Goal: Task Accomplishment & Management: Manage account settings

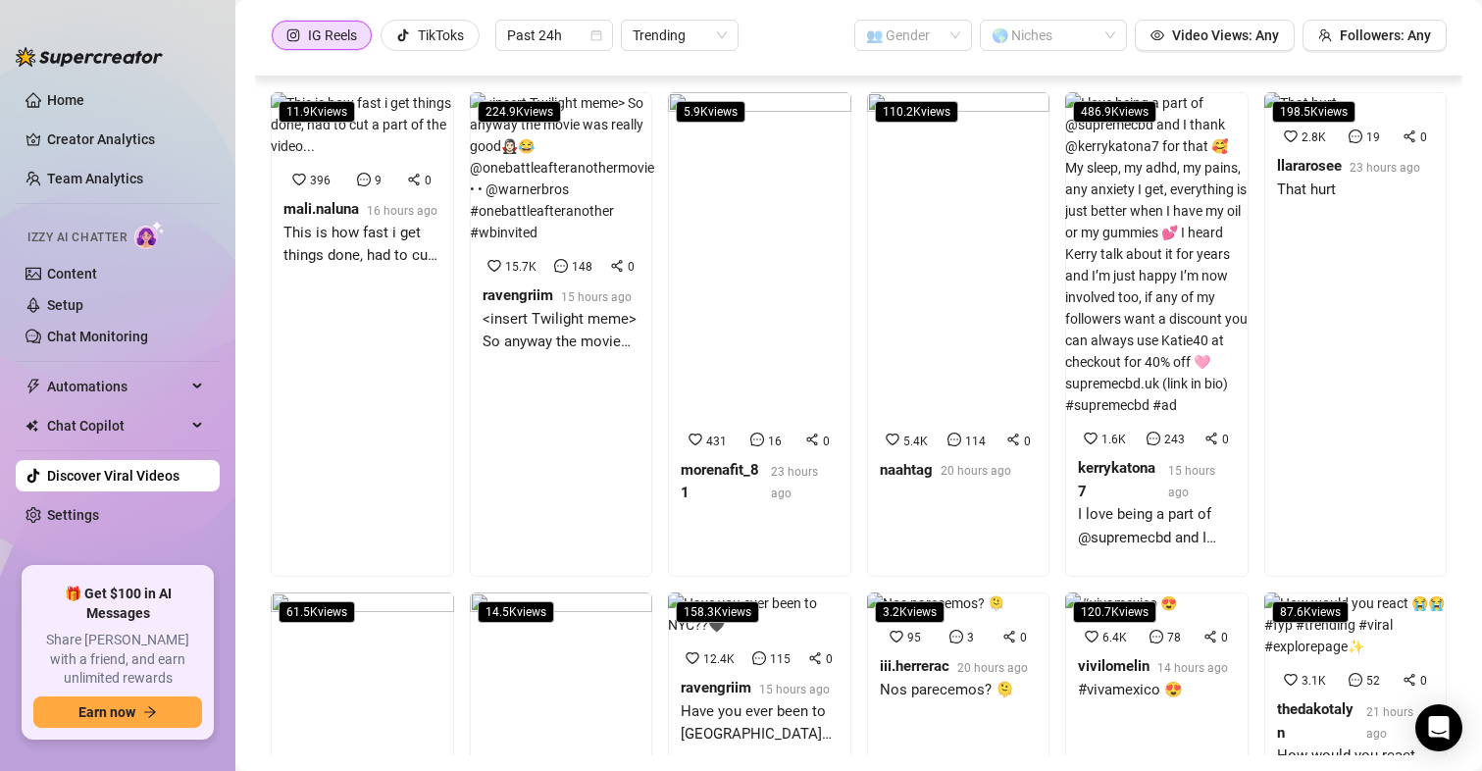
scroll to position [3341, 0]
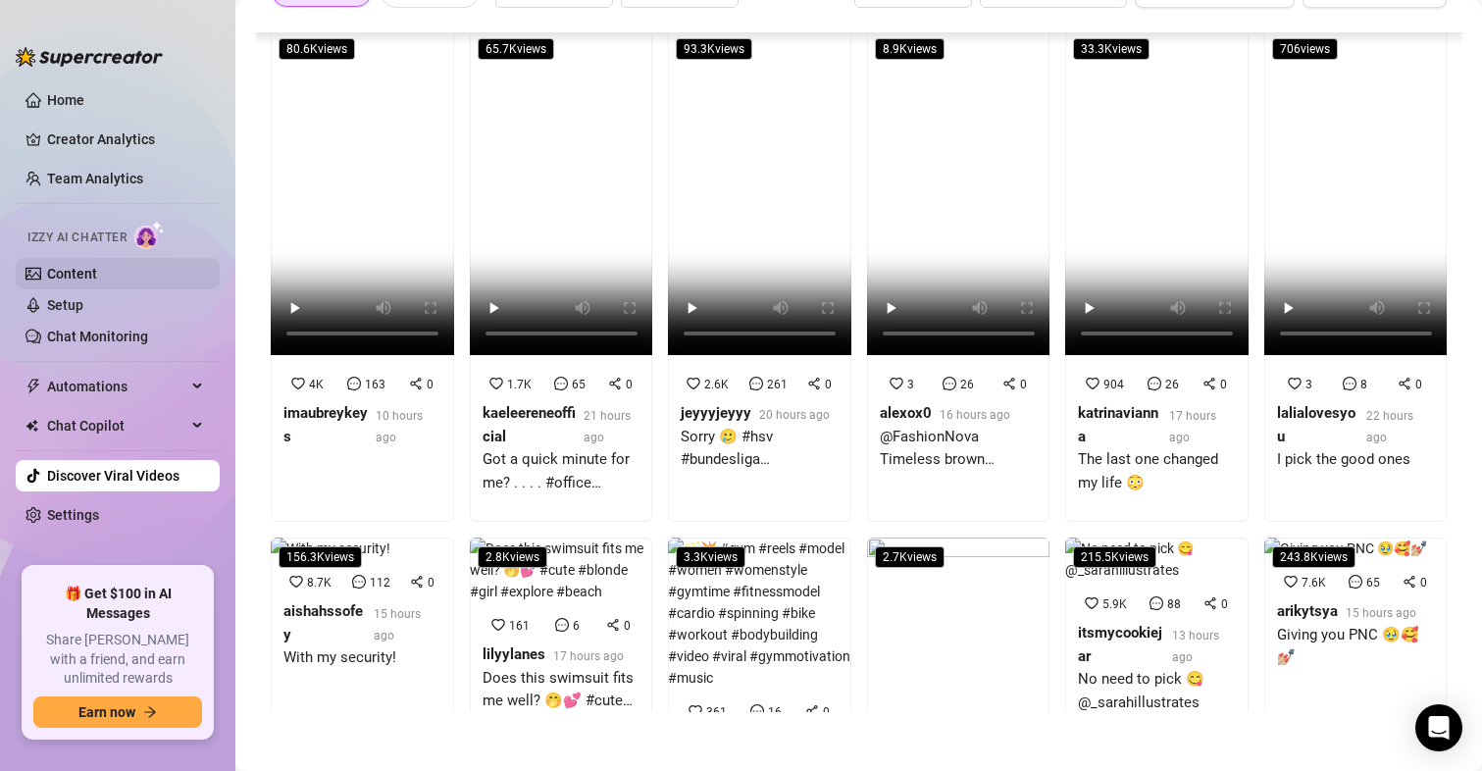
click at [80, 268] on link "Content" at bounding box center [72, 274] width 50 height 16
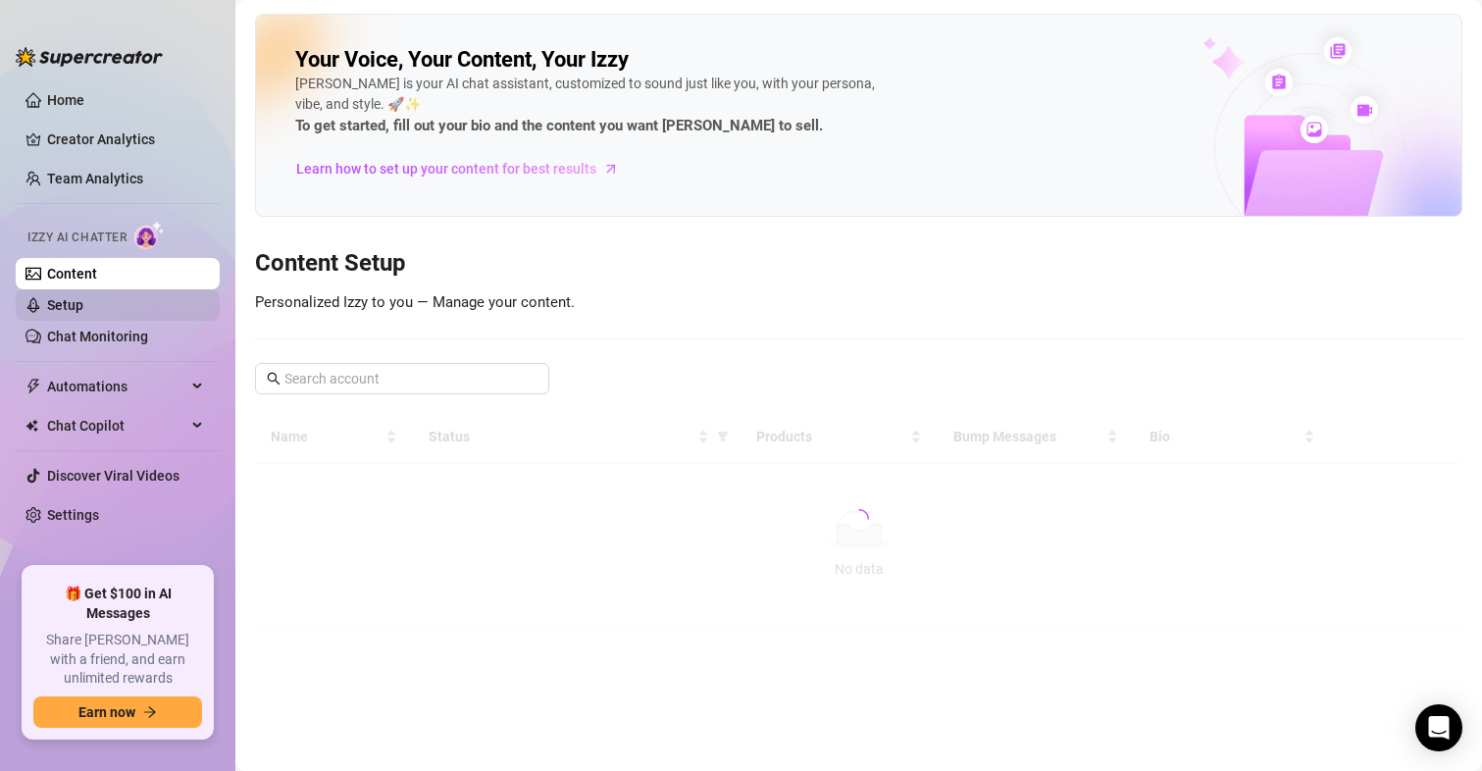
click at [75, 306] on link "Setup" at bounding box center [65, 305] width 36 height 16
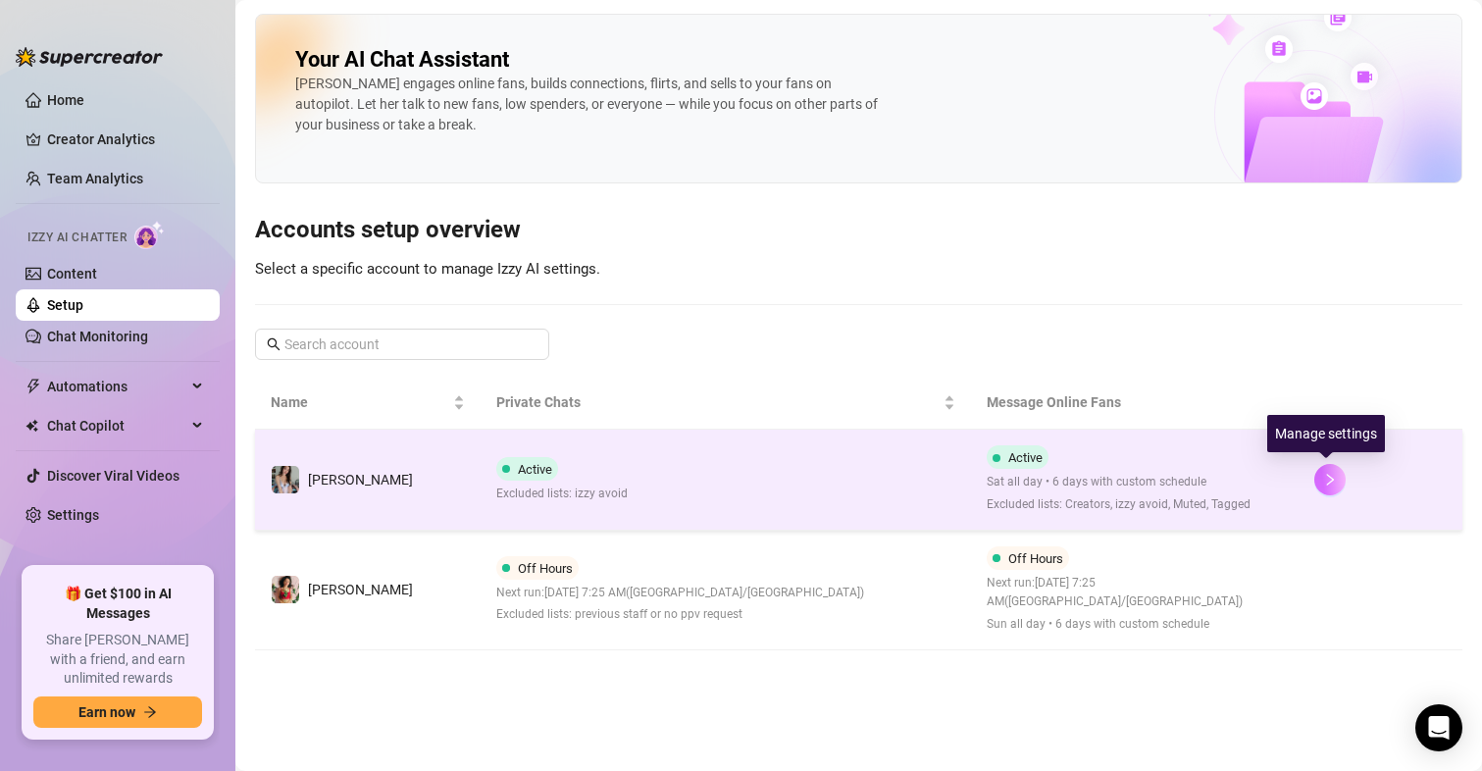
click at [1314, 486] on button "button" at bounding box center [1329, 479] width 31 height 31
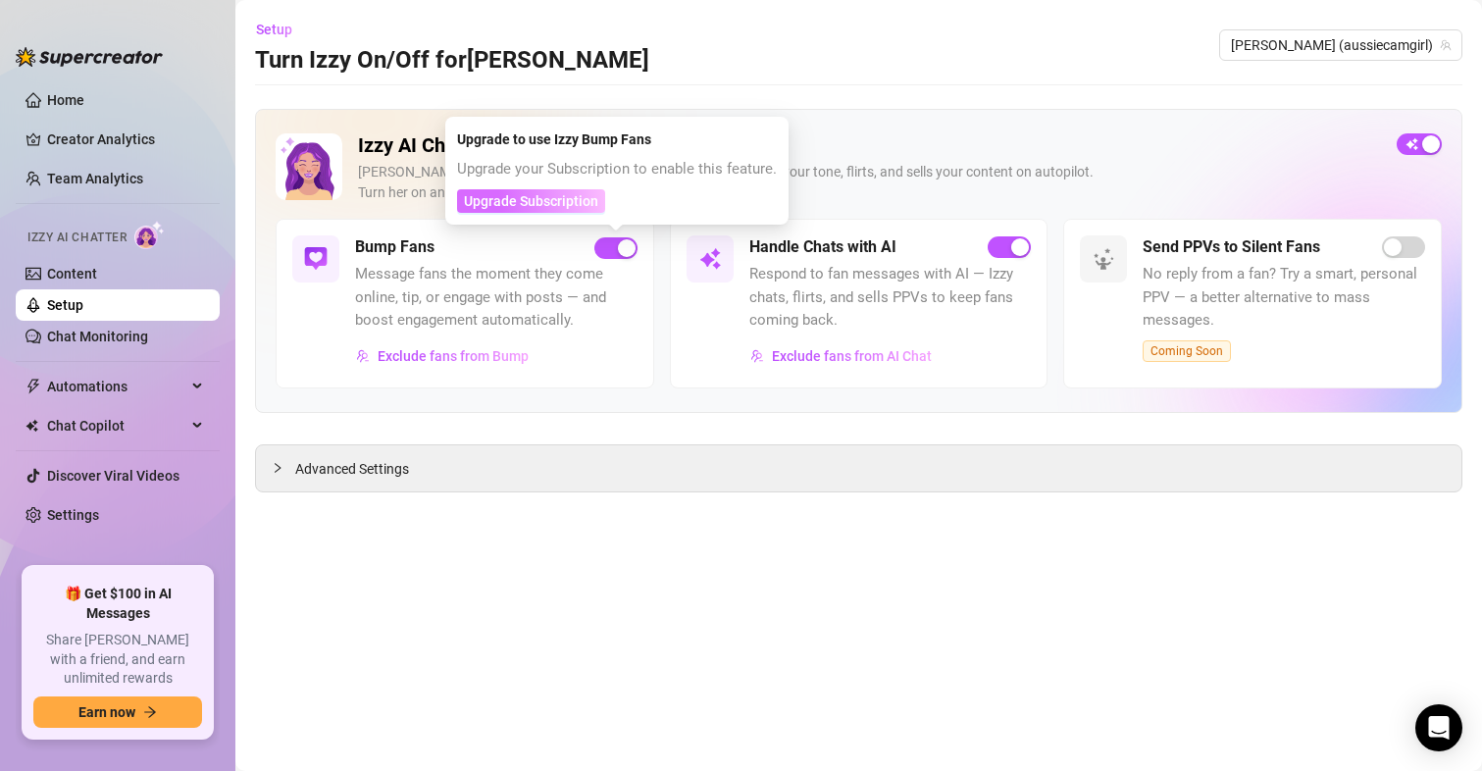
click at [546, 205] on span "Upgrade Subscription" at bounding box center [531, 201] width 134 height 16
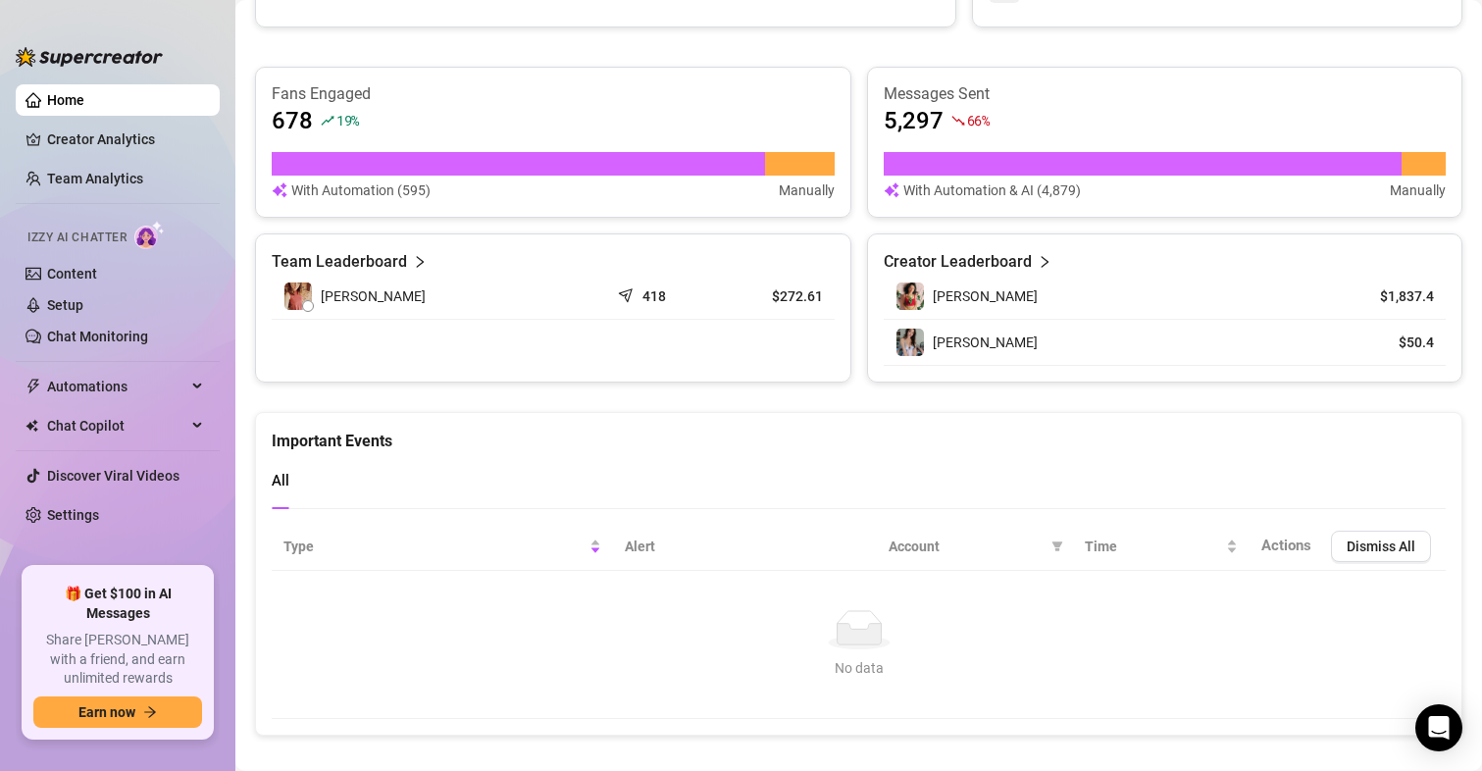
scroll to position [690, 0]
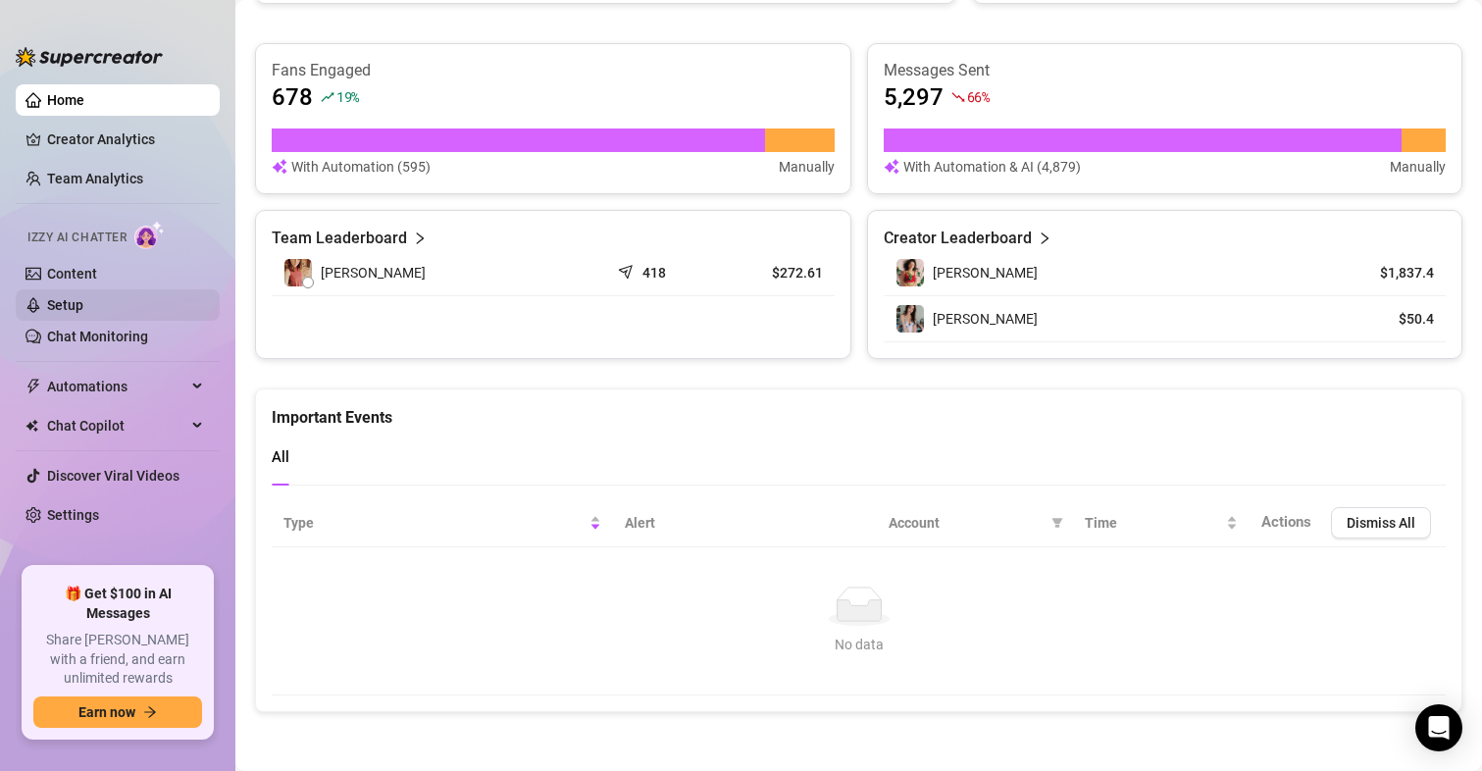
click at [61, 299] on link "Setup" at bounding box center [65, 305] width 36 height 16
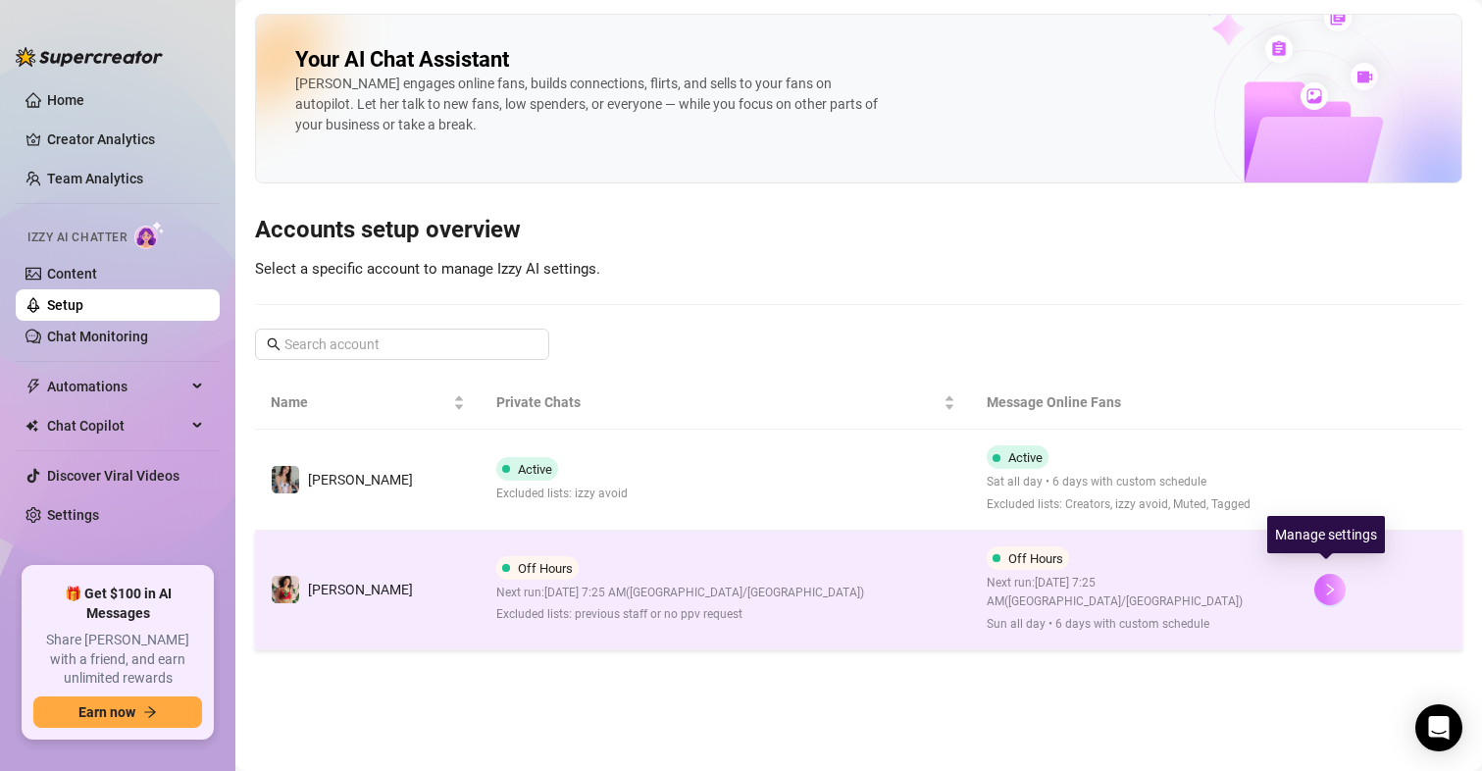
click at [1329, 583] on icon "right" at bounding box center [1330, 590] width 14 height 14
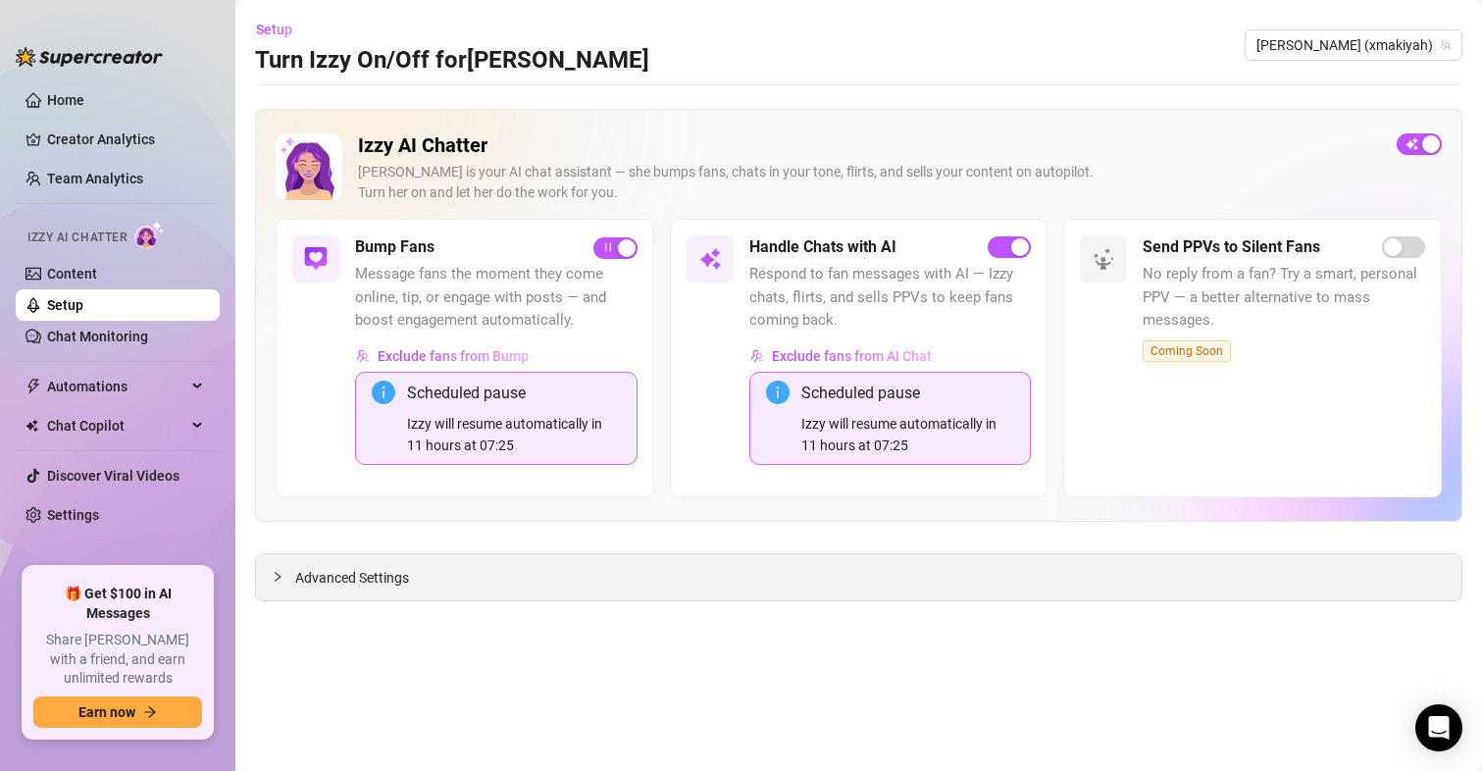
click at [373, 594] on div "Advanced Settings" at bounding box center [858, 577] width 1205 height 46
click at [299, 579] on span "Advanced Settings" at bounding box center [352, 578] width 114 height 22
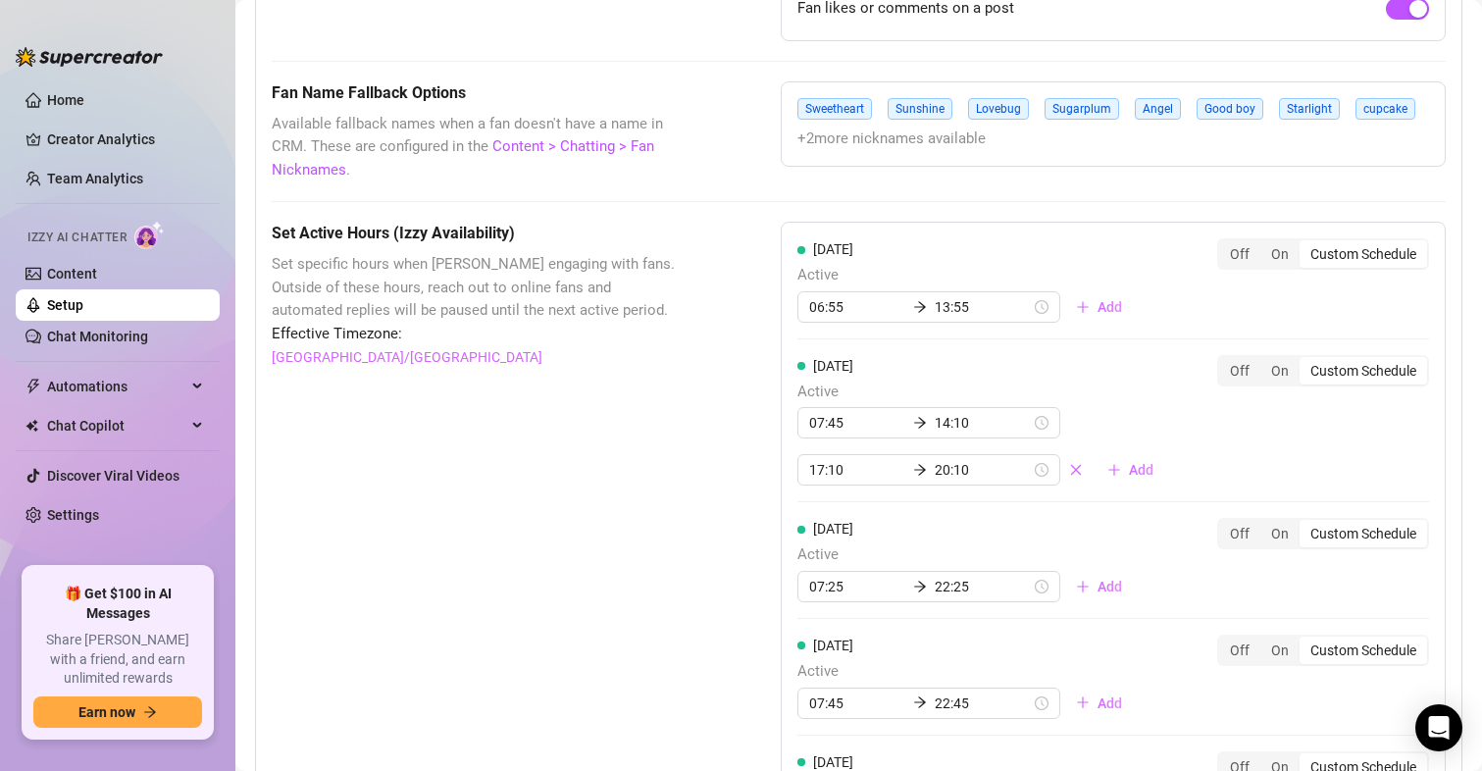
scroll to position [1667, 0]
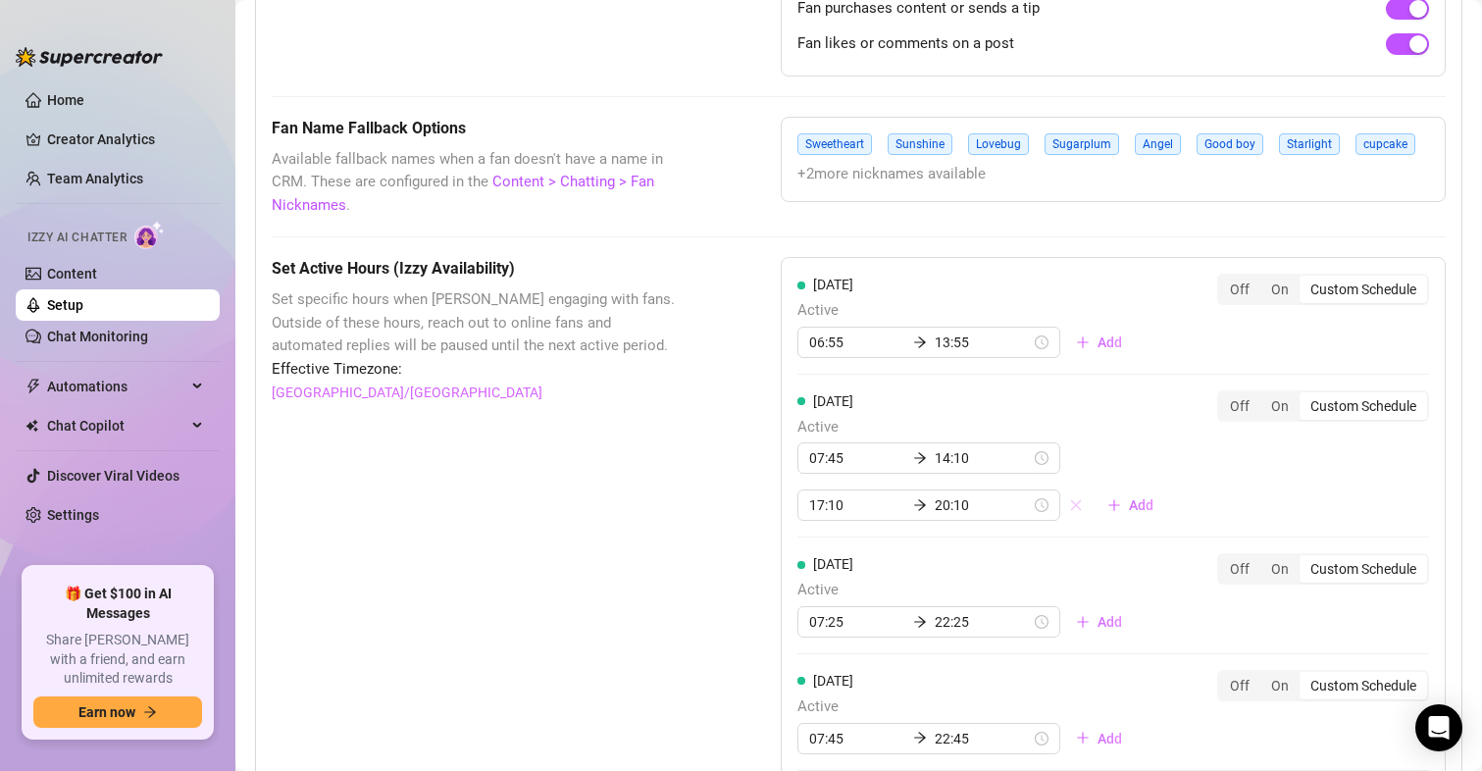
click at [1069, 507] on icon "close" at bounding box center [1076, 505] width 14 height 14
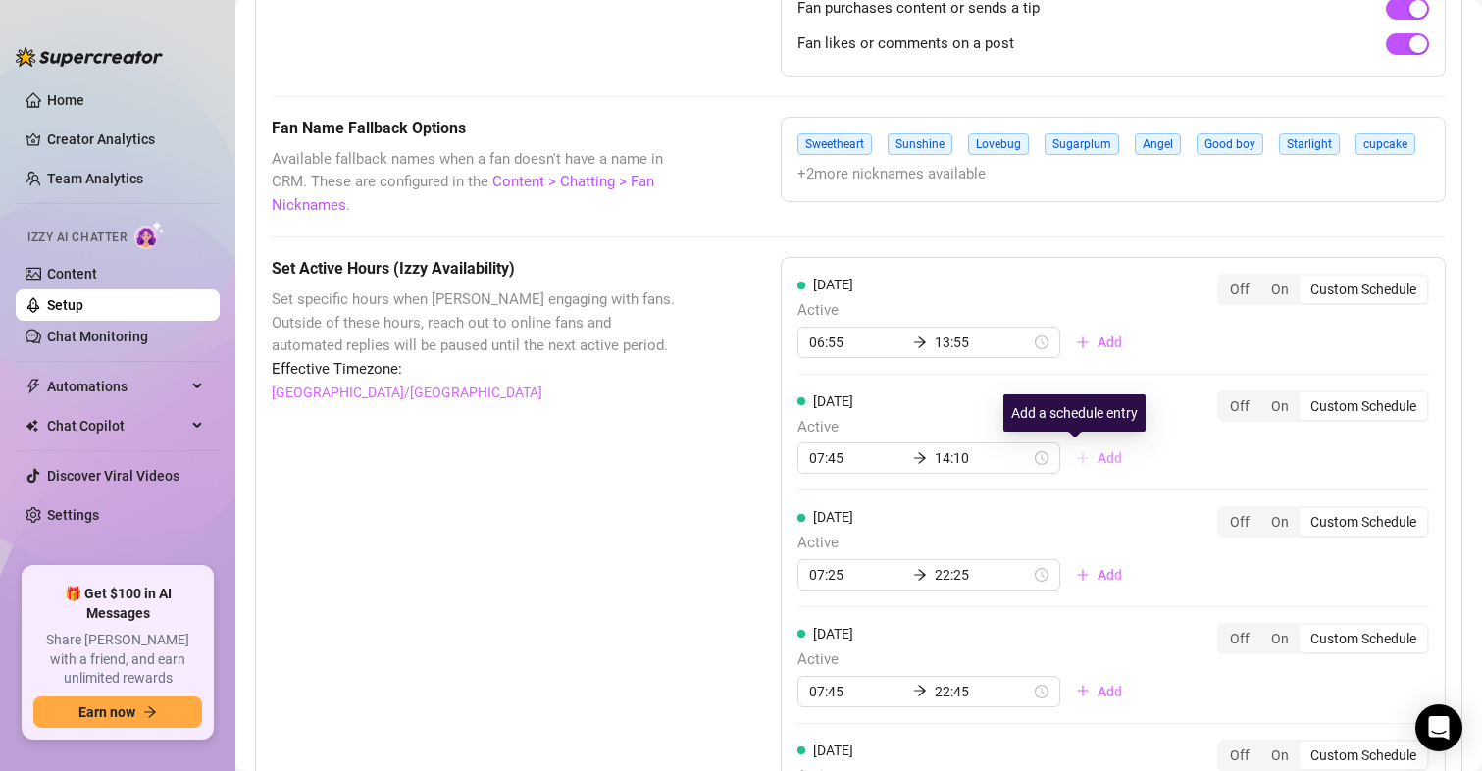
click at [1072, 455] on button "Add" at bounding box center [1098, 457] width 77 height 31
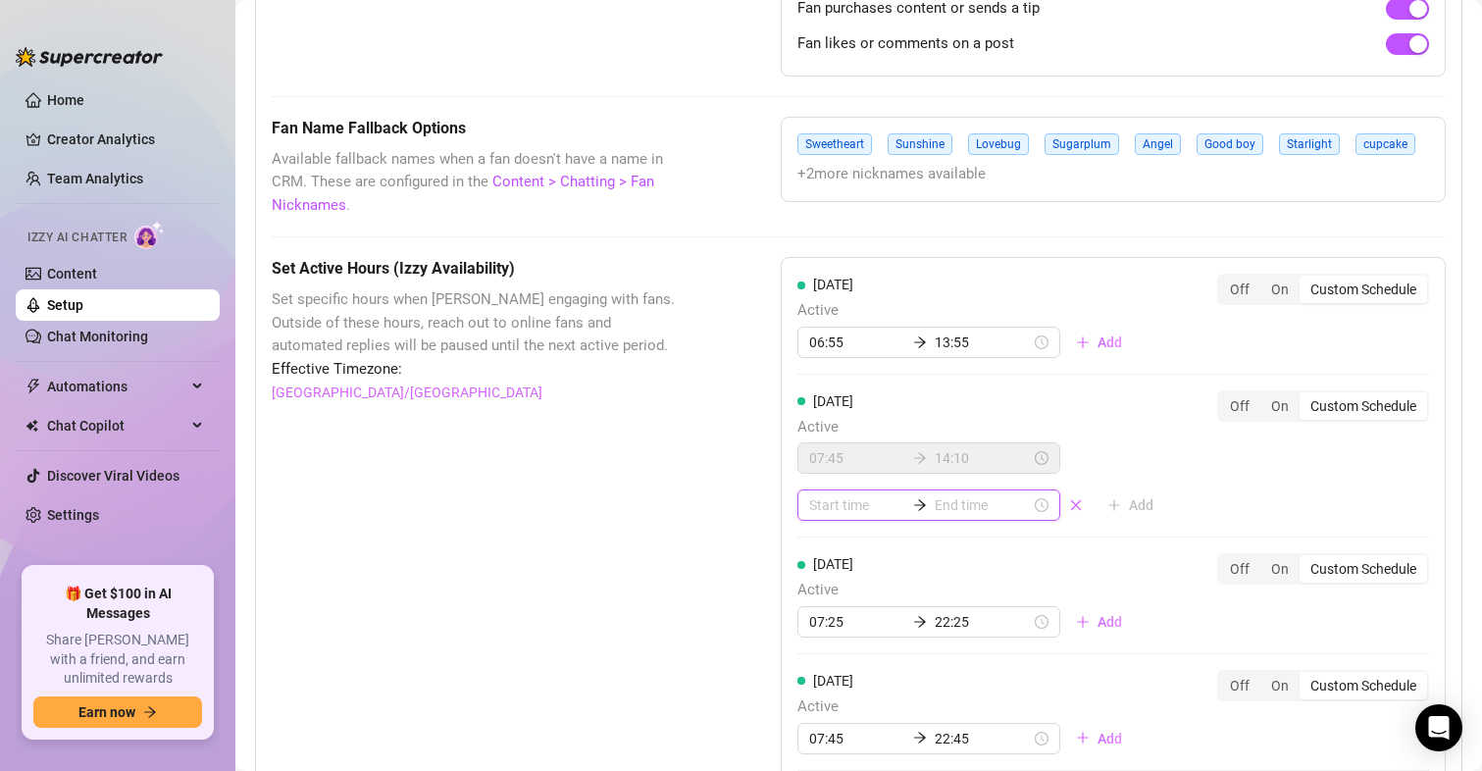
click at [840, 501] on input at bounding box center [857, 505] width 96 height 22
type input "02:00"
type input "01:00"
click at [808, 674] on div "20" at bounding box center [818, 671] width 47 height 27
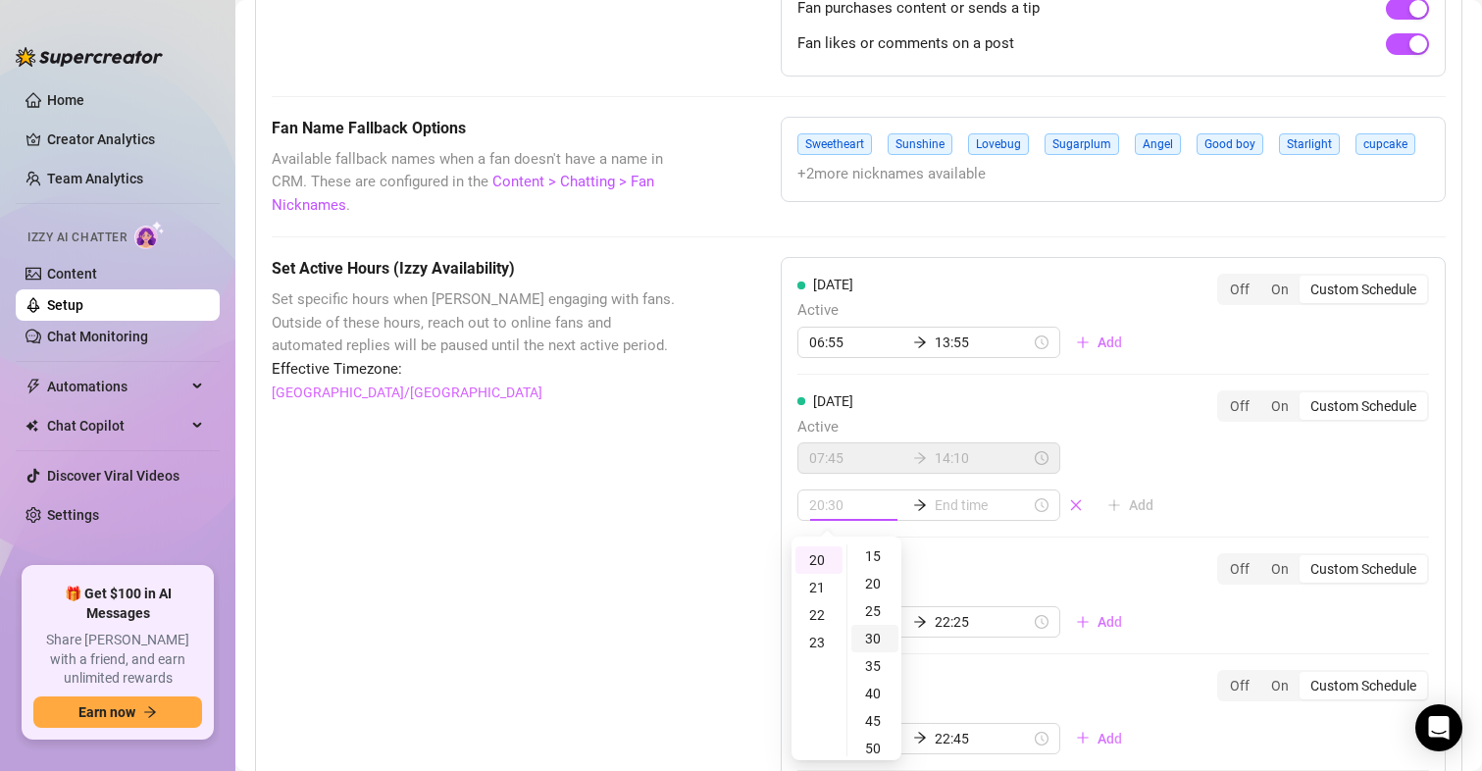
click at [884, 630] on div "30" at bounding box center [874, 638] width 47 height 27
type input "20:30"
click at [982, 553] on div "Monday Active 06:55 13:55 Add Off On Custom Schedule Tuesday Active 07:45 14:10…" at bounding box center [1113, 713] width 665 height 913
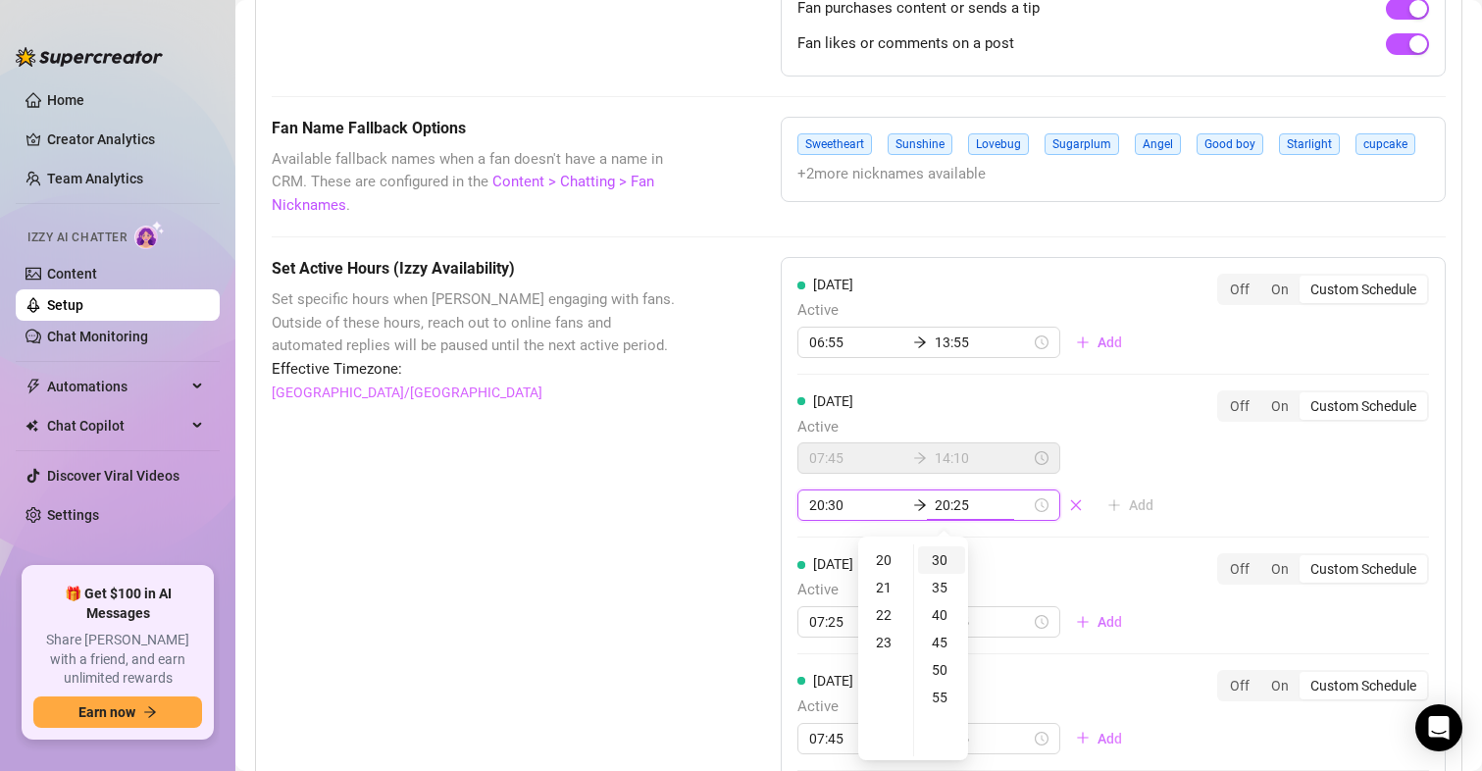
type input "20:30"
click at [893, 613] on div "22" at bounding box center [885, 614] width 47 height 27
type input "22:30"
click at [944, 564] on div "30" at bounding box center [941, 559] width 47 height 27
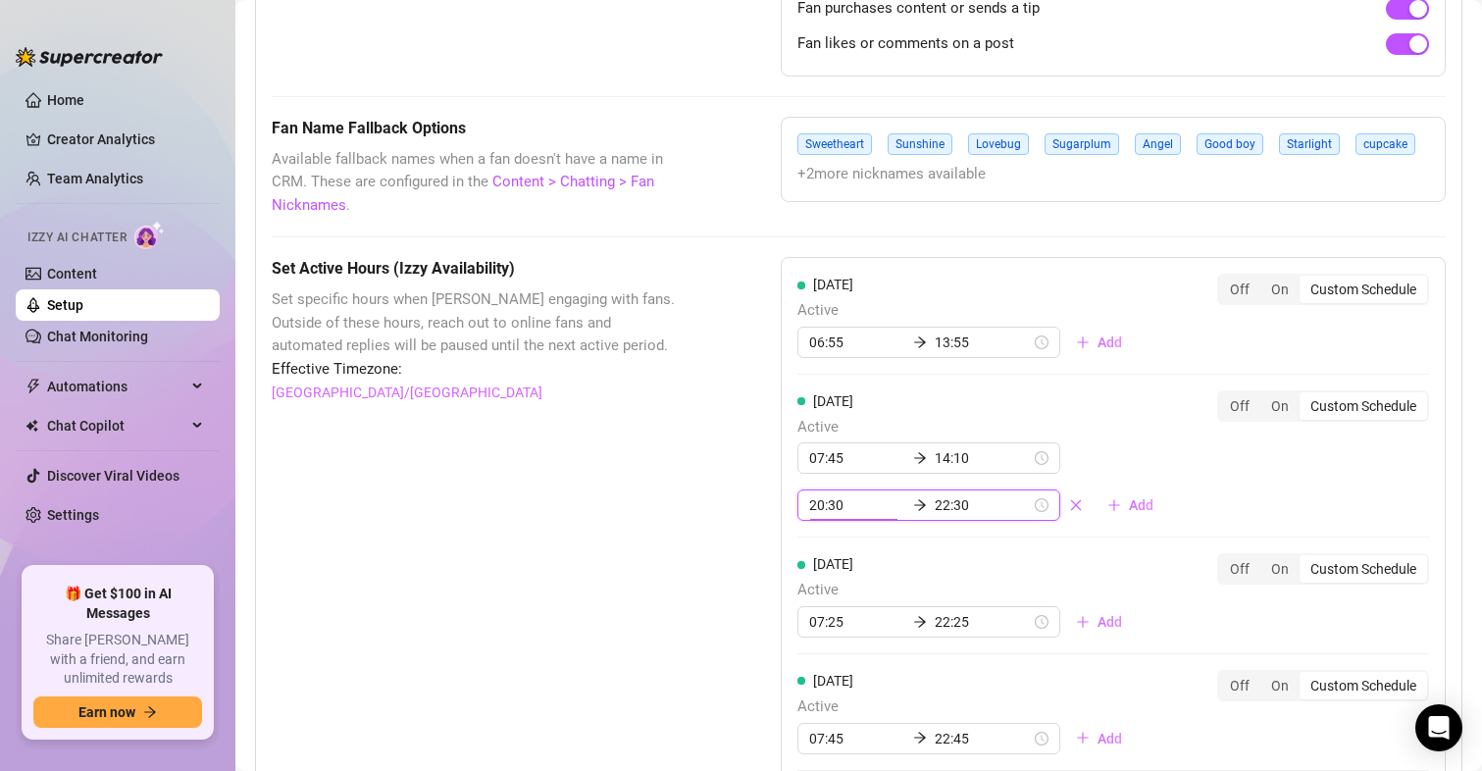
click at [831, 502] on input "20:30" at bounding box center [857, 505] width 96 height 22
click at [870, 632] on div "15" at bounding box center [874, 640] width 47 height 27
type input "20:15"
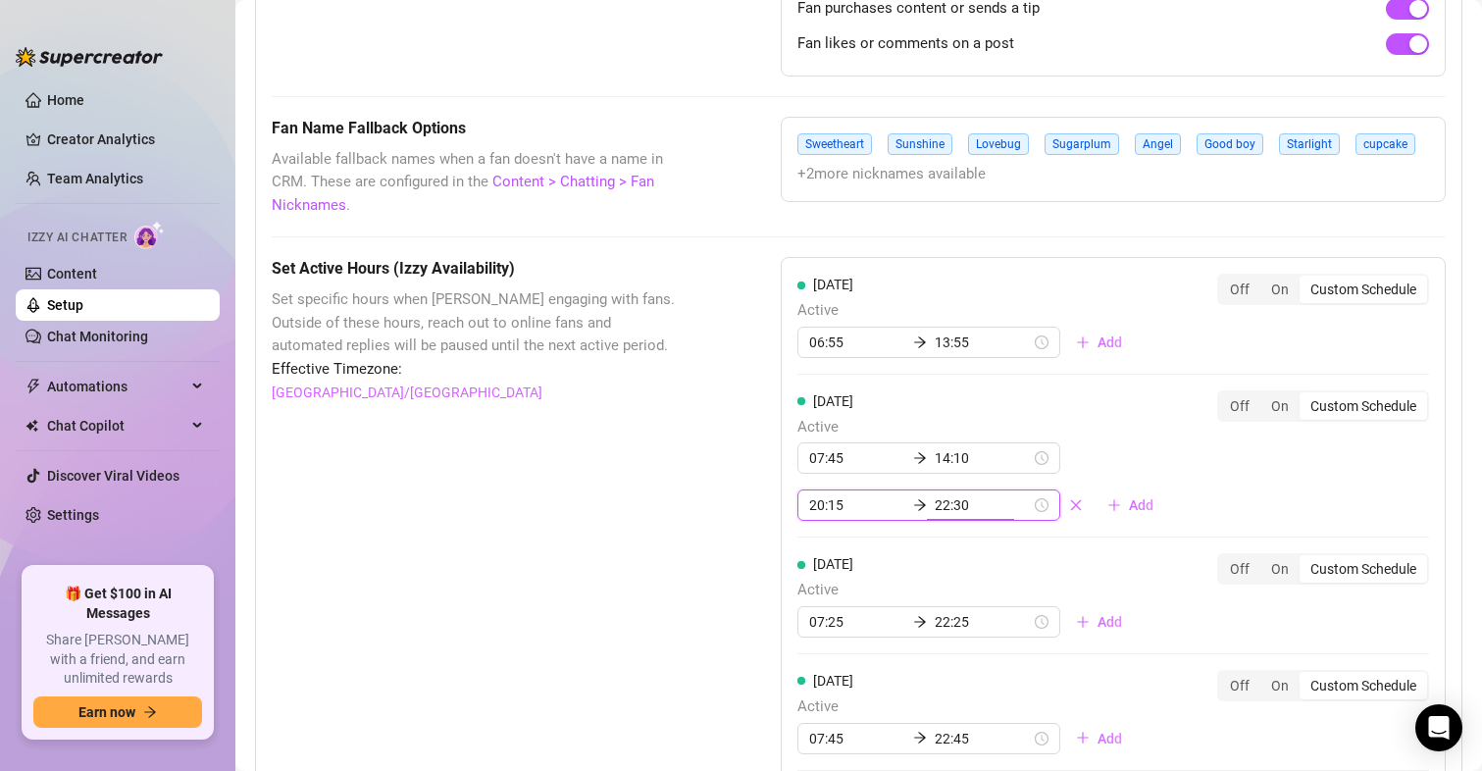
click at [610, 547] on div "Set Active Hours (Izzy Availability) Set specific hours when Izzy engaging with…" at bounding box center [477, 782] width 411 height 1051
click at [521, 564] on div "Set Active Hours (Izzy Availability) Set specific hours when Izzy engaging with…" at bounding box center [477, 782] width 411 height 1051
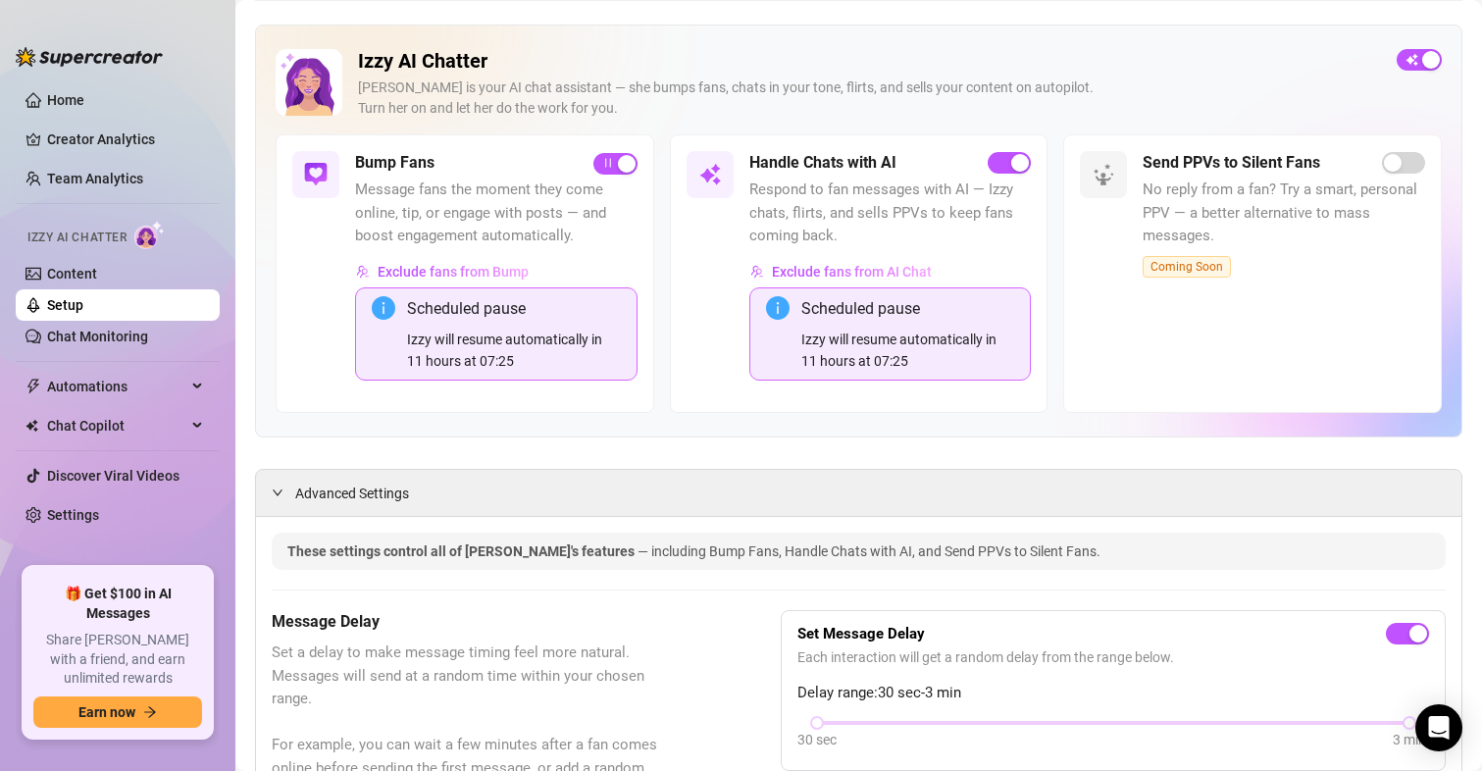
scroll to position [0, 0]
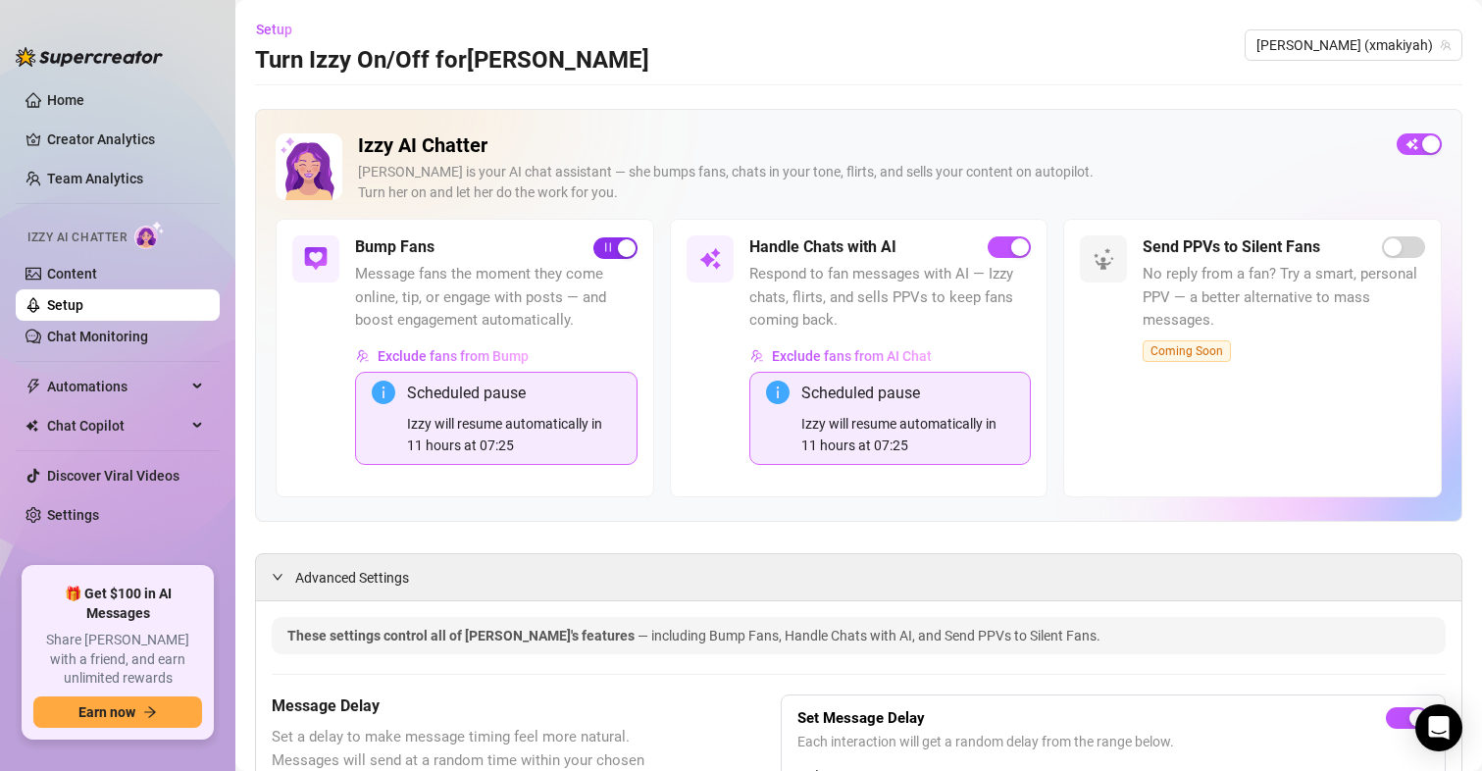
click at [618, 251] on div "button" at bounding box center [627, 248] width 18 height 18
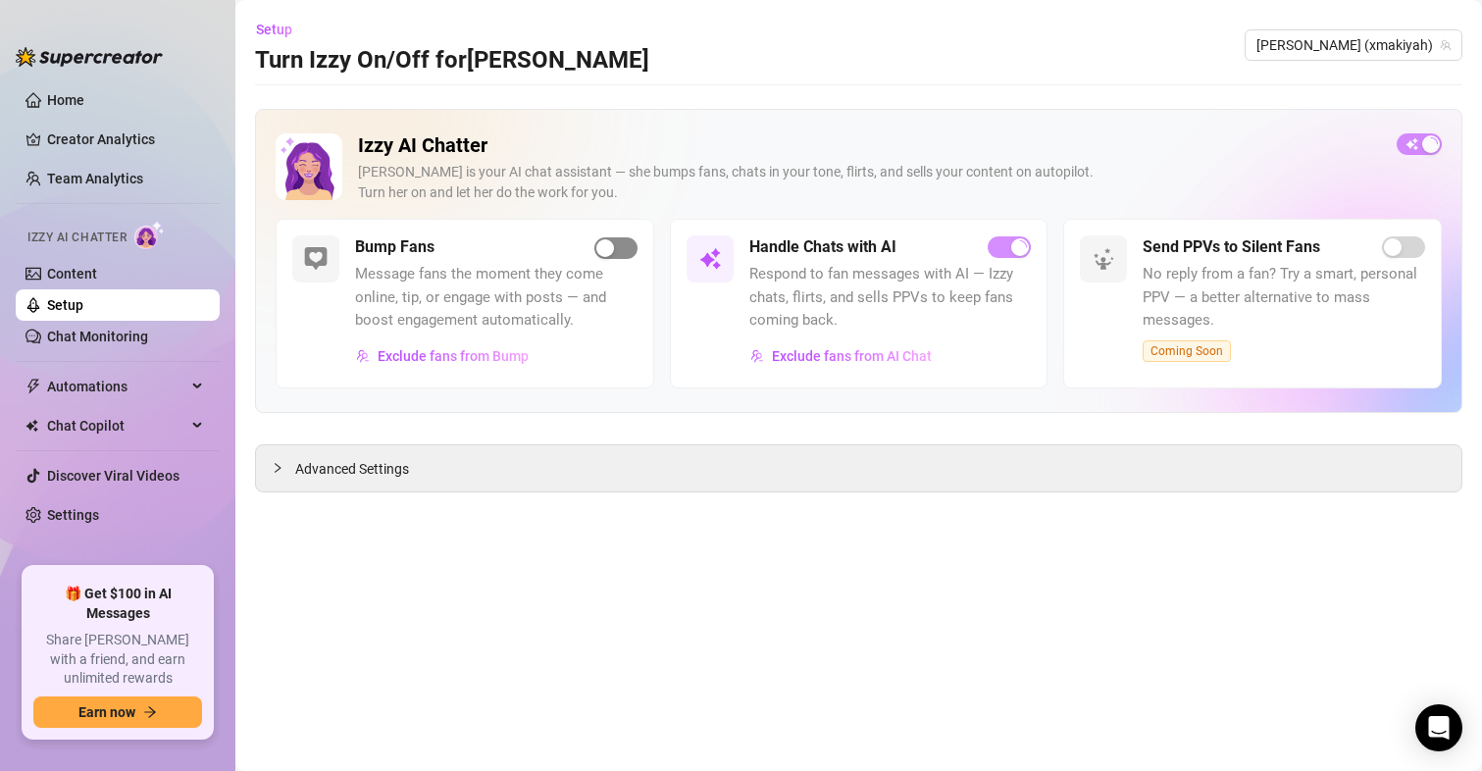
click at [612, 239] on div "button" at bounding box center [605, 248] width 18 height 18
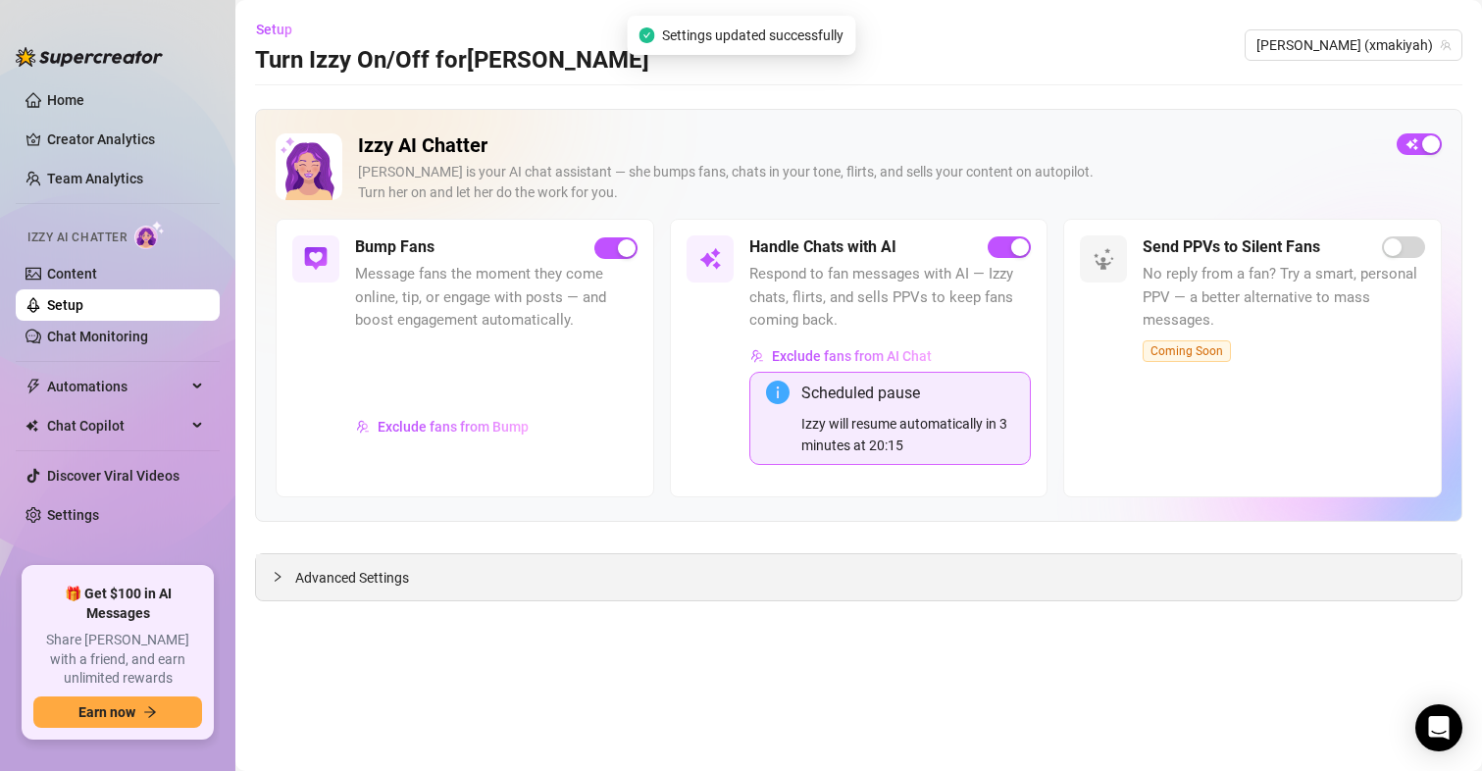
click at [346, 593] on div "Advanced Settings" at bounding box center [858, 577] width 1205 height 46
click at [352, 579] on span "Advanced Settings" at bounding box center [352, 578] width 114 height 22
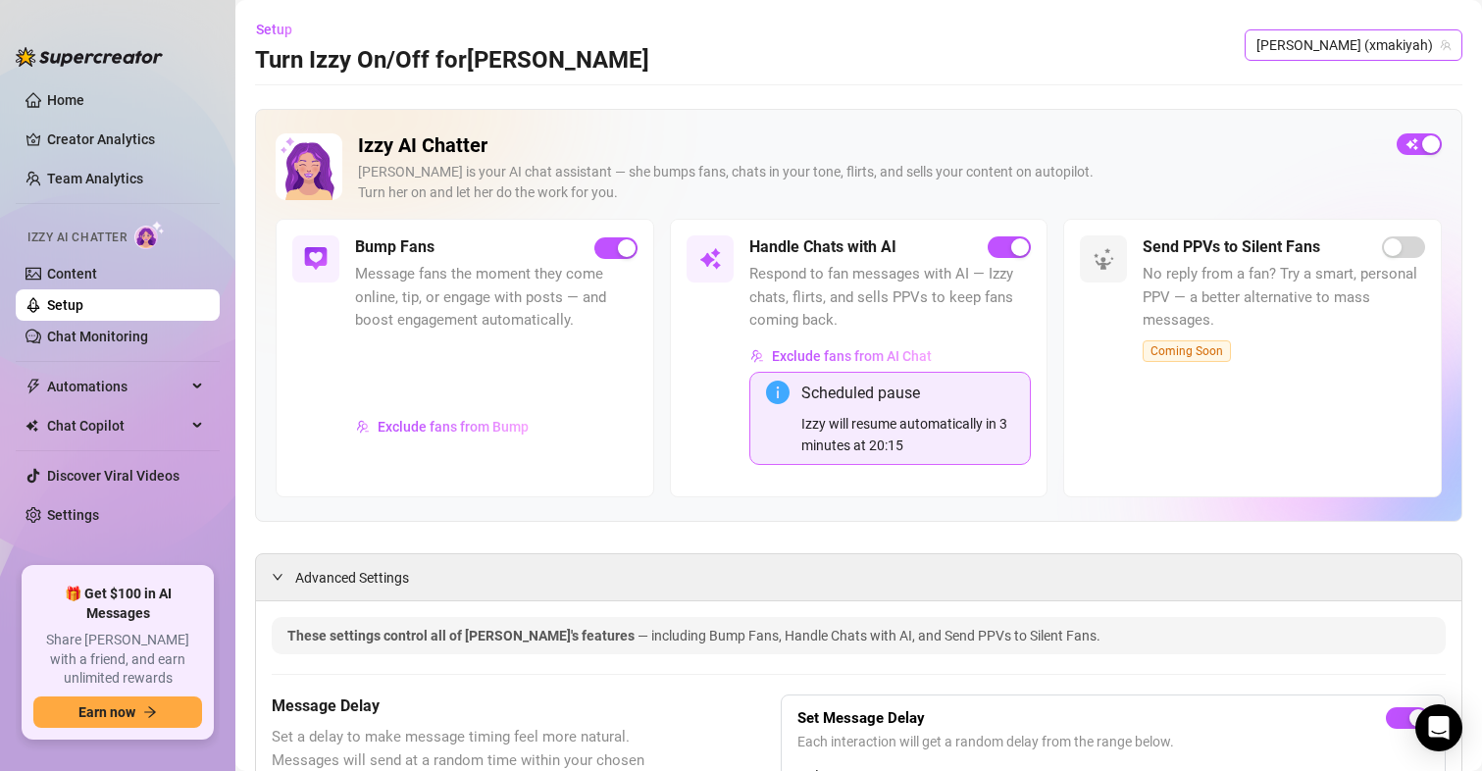
click at [1396, 45] on span "[PERSON_NAME] (xmakiyah)" at bounding box center [1353, 44] width 194 height 29
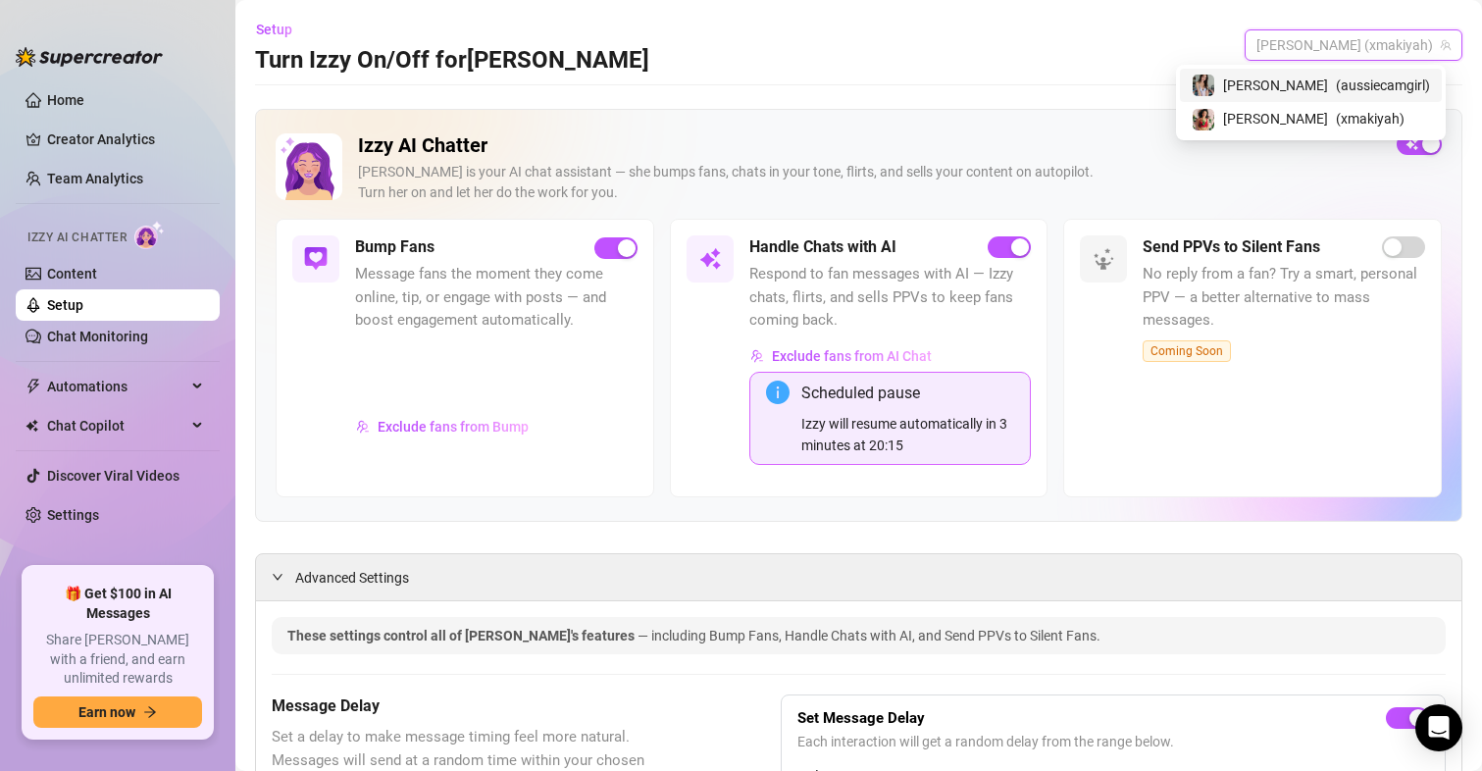
click at [1308, 82] on span "[PERSON_NAME]" at bounding box center [1275, 86] width 105 height 22
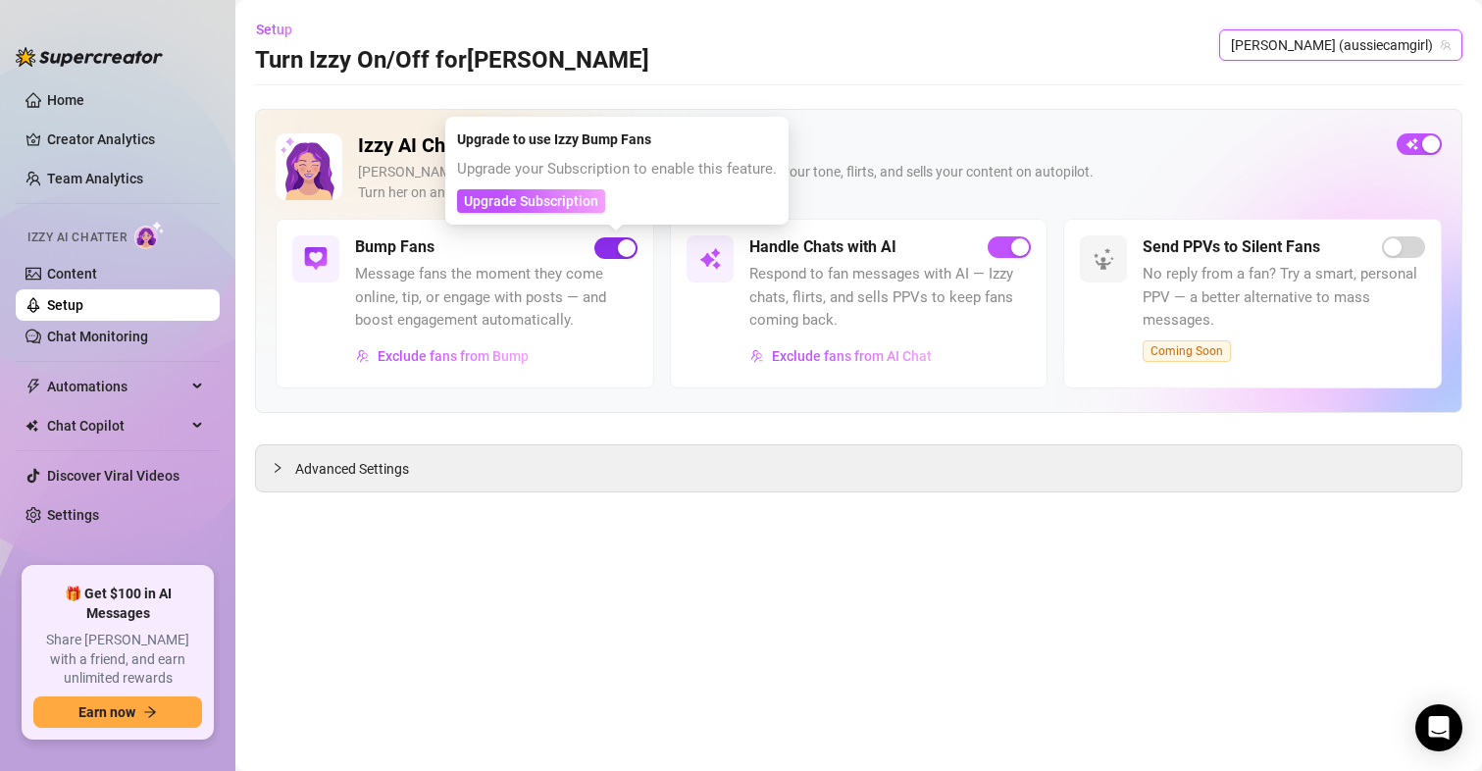
click at [614, 244] on span "button" at bounding box center [615, 248] width 43 height 22
click at [561, 202] on span "Upgrade Subscription" at bounding box center [531, 201] width 134 height 16
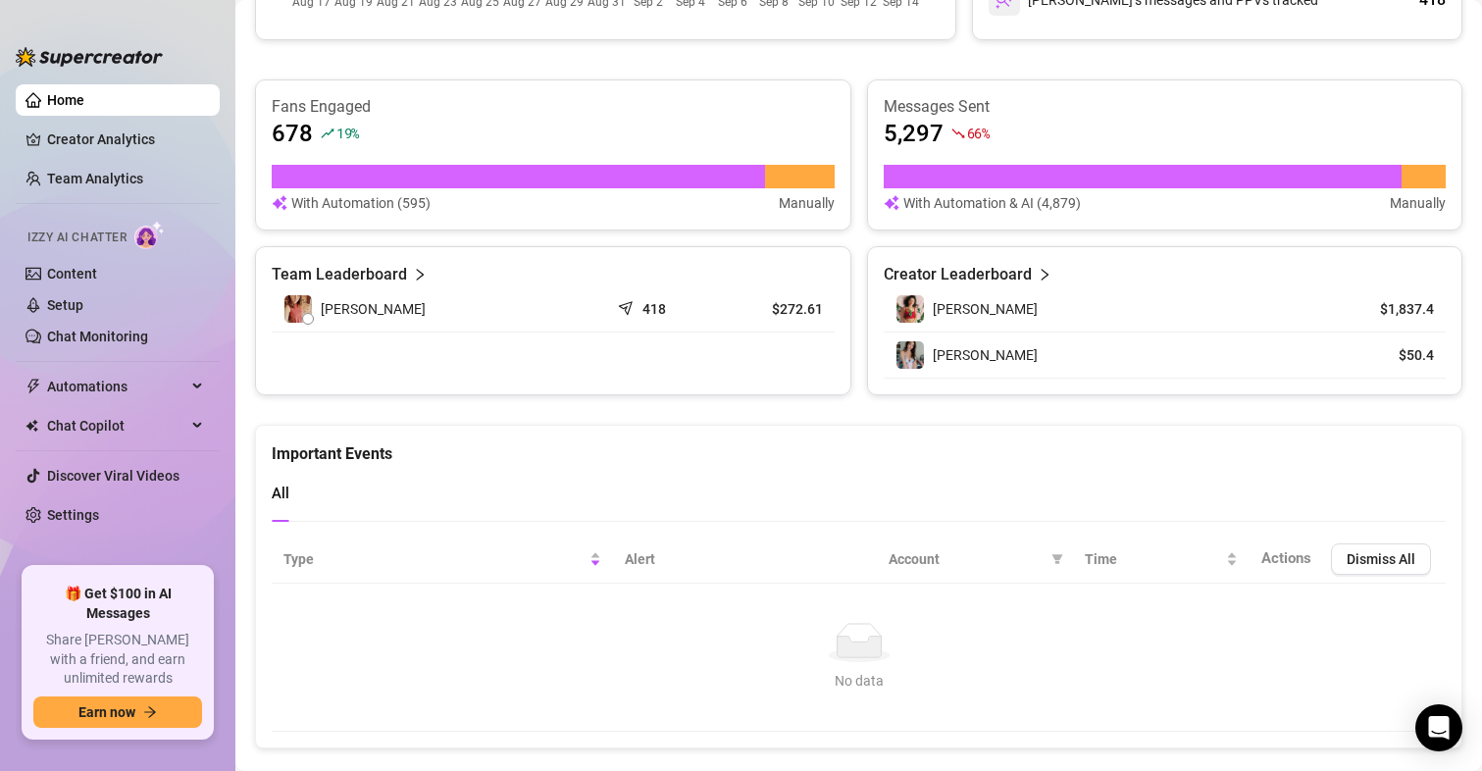
scroll to position [690, 0]
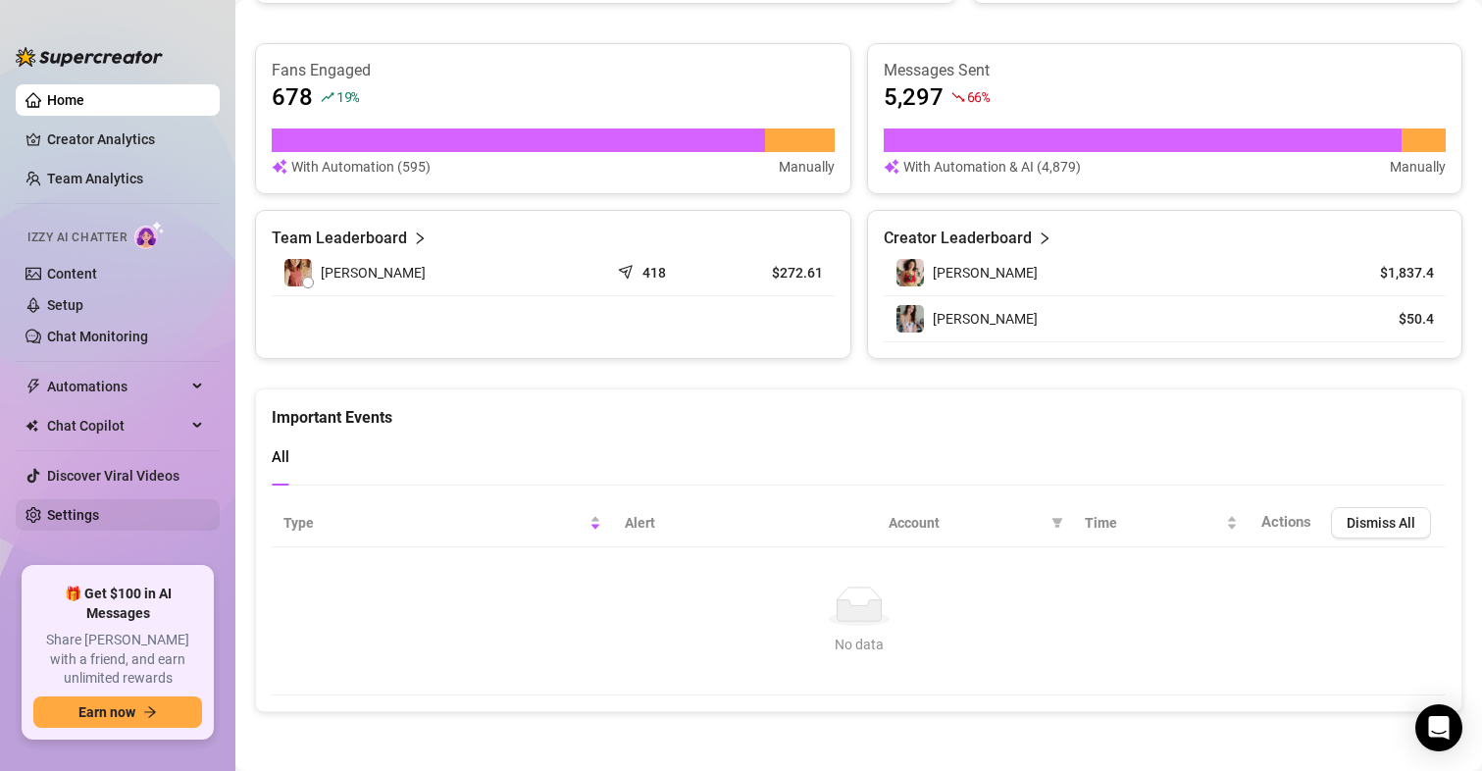
click at [99, 517] on link "Settings" at bounding box center [73, 515] width 52 height 16
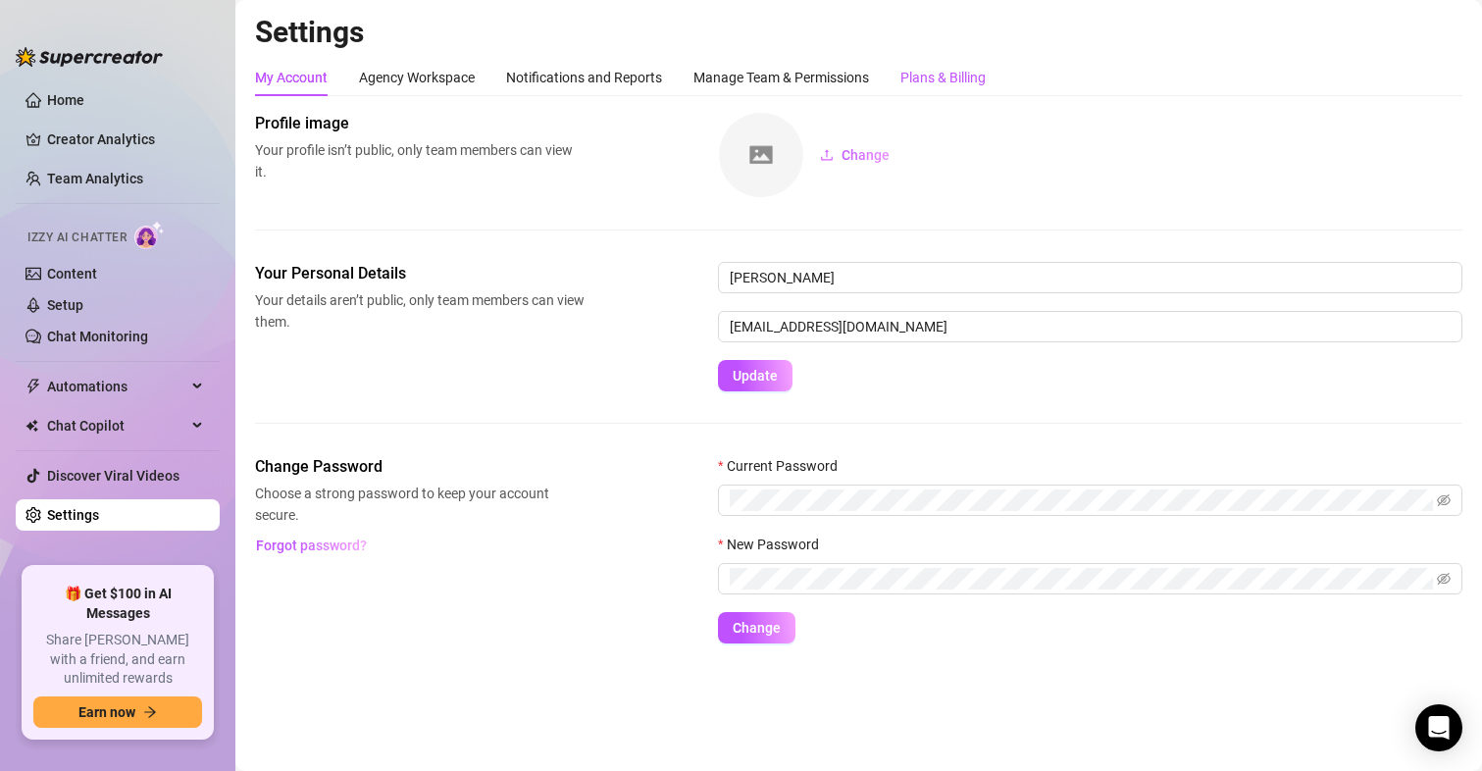
click at [955, 76] on div "Plans & Billing" at bounding box center [942, 78] width 85 height 22
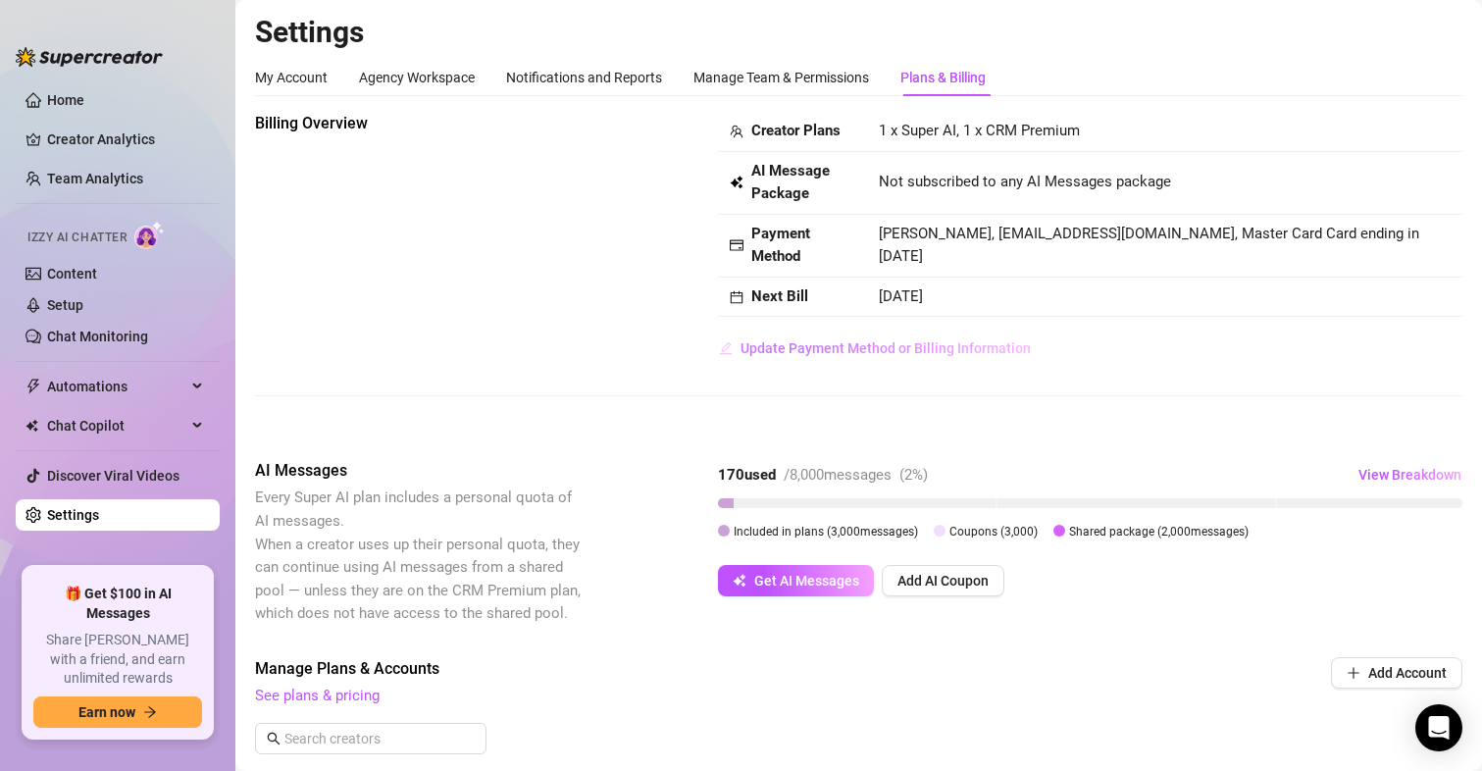
click at [817, 342] on span "Update Payment Method or Billing Information" at bounding box center [885, 348] width 290 height 16
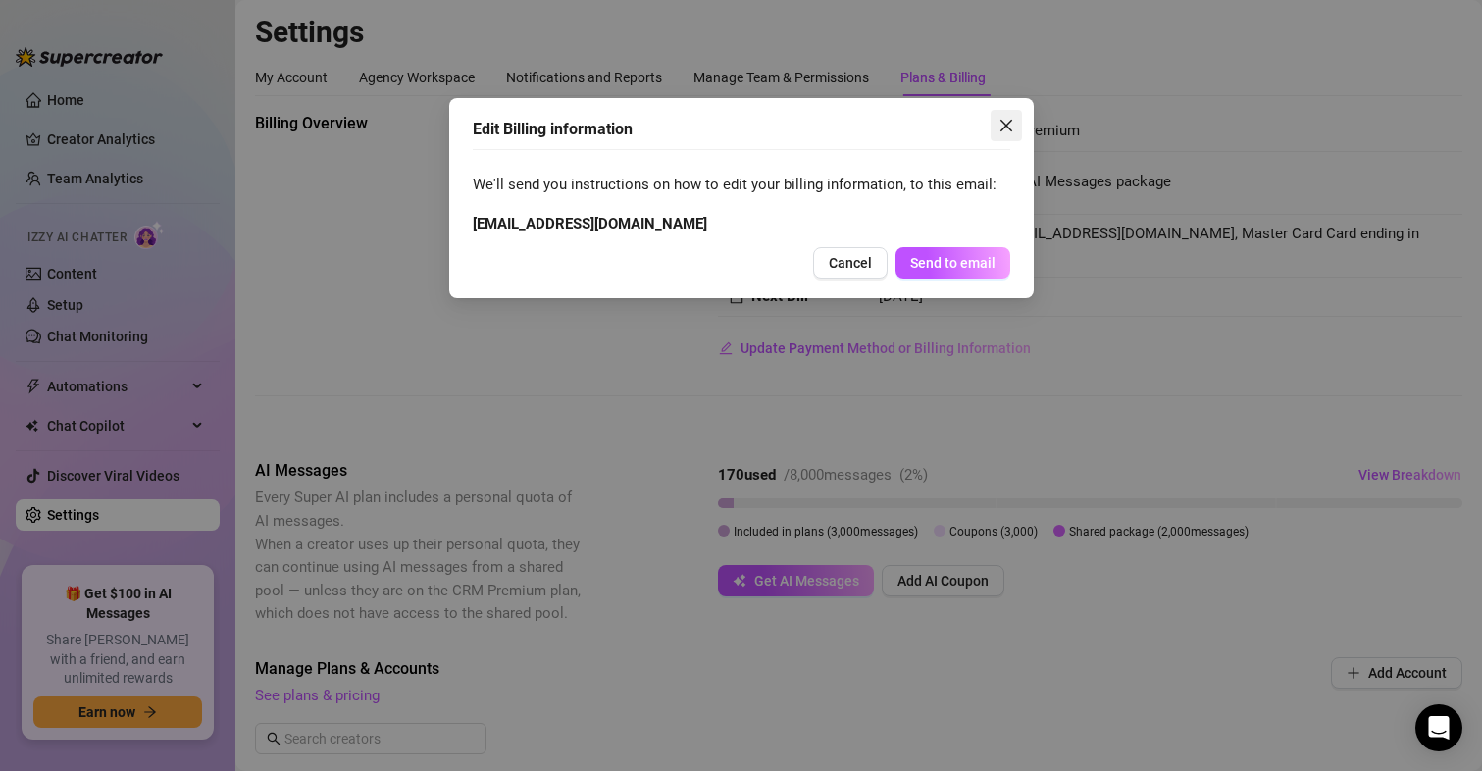
click at [1008, 129] on icon "close" at bounding box center [1006, 126] width 16 height 16
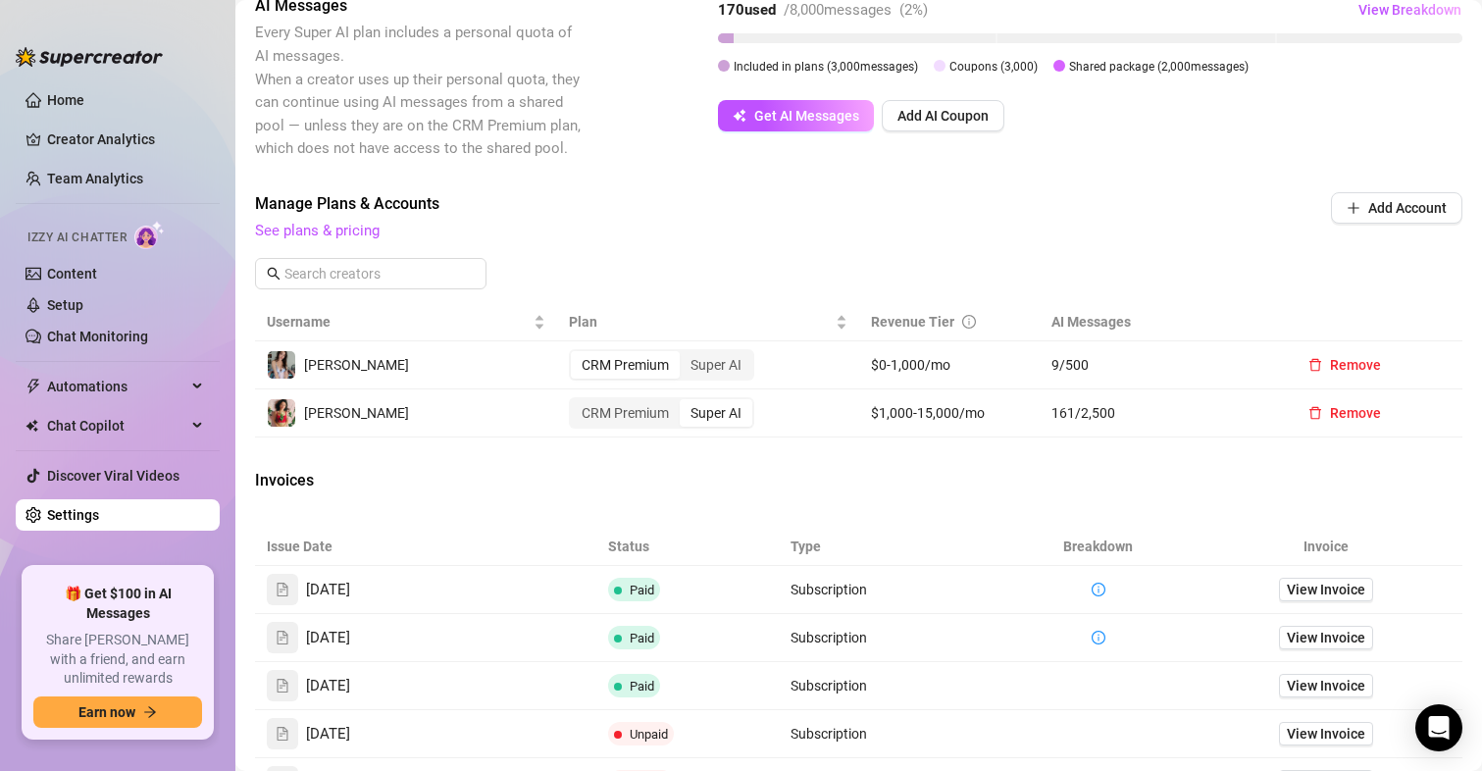
scroll to position [294, 0]
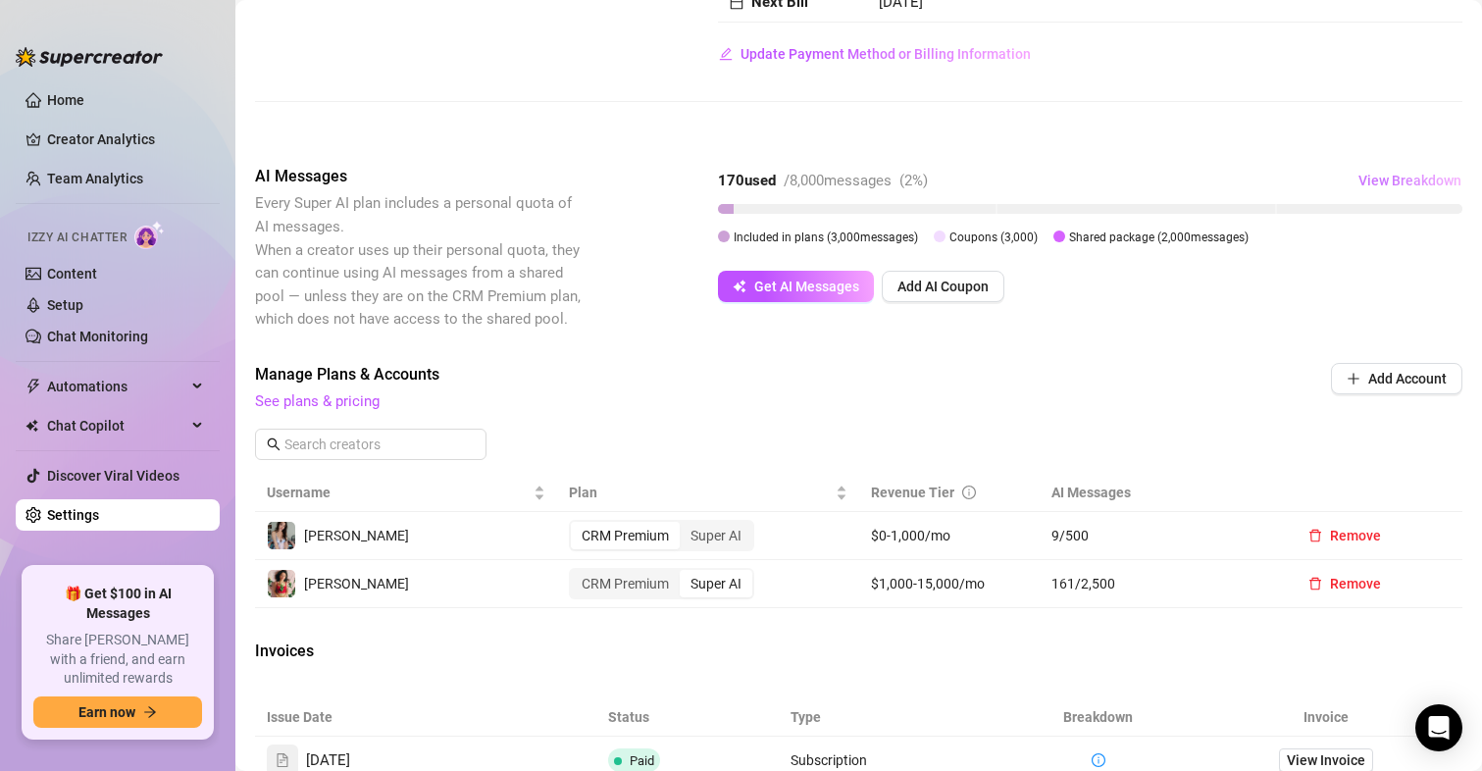
click at [1372, 177] on span "View Breakdown" at bounding box center [1409, 181] width 103 height 16
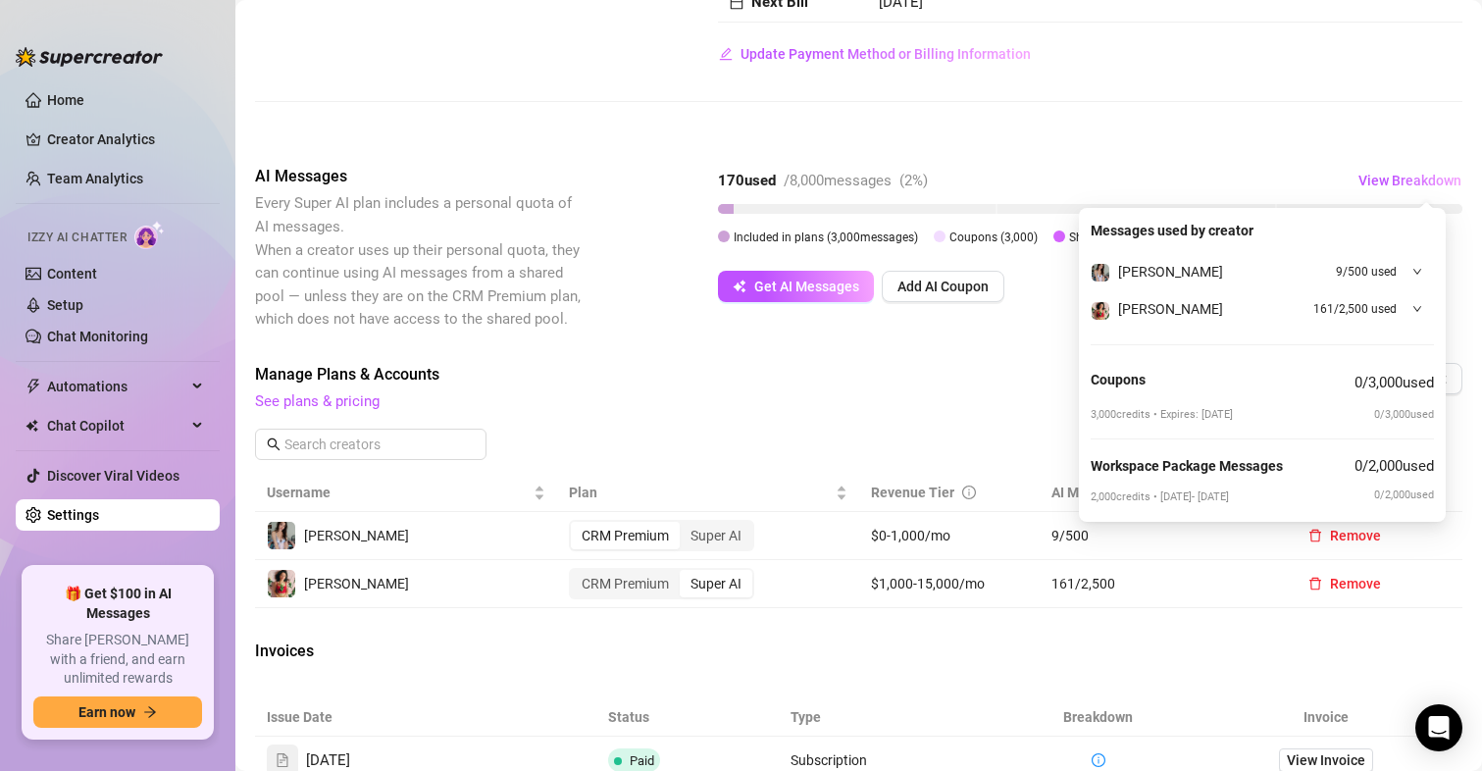
click at [929, 391] on span "See plans & pricing" at bounding box center [726, 402] width 943 height 24
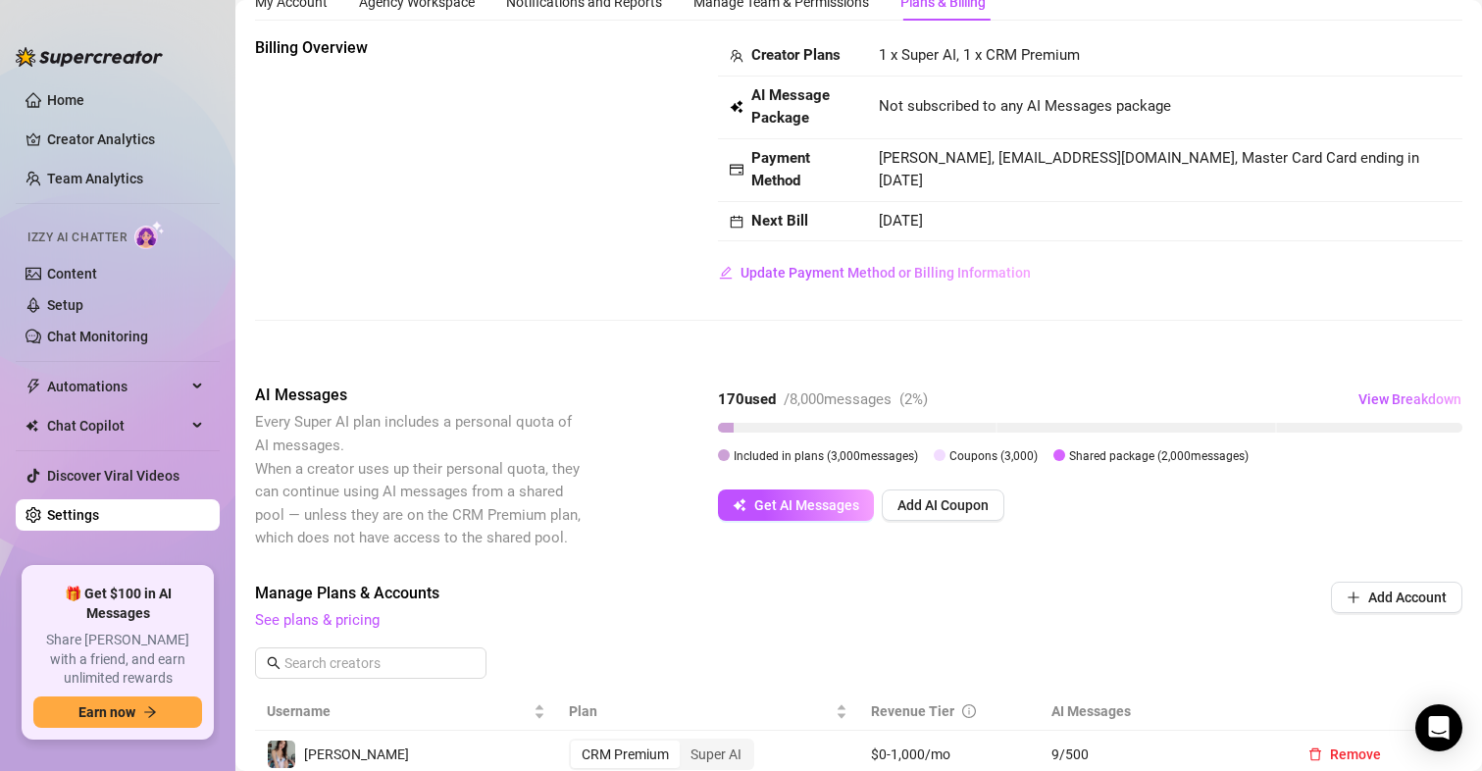
scroll to position [0, 0]
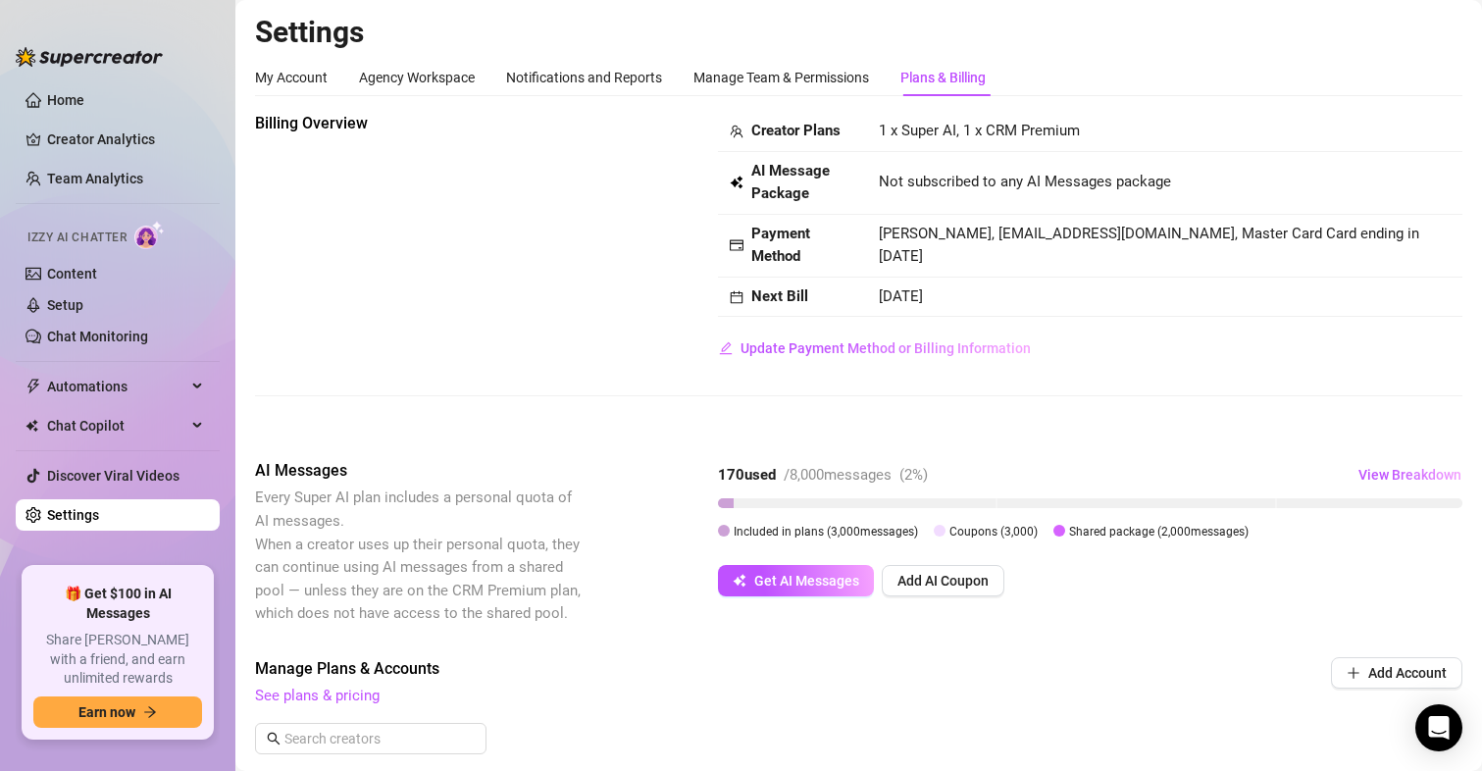
click at [320, 682] on div "Manage Plans & Accounts See plans & pricing" at bounding box center [726, 682] width 943 height 51
click at [316, 685] on span "See plans & pricing" at bounding box center [726, 697] width 943 height 24
click at [304, 693] on link "See plans & pricing" at bounding box center [317, 696] width 125 height 18
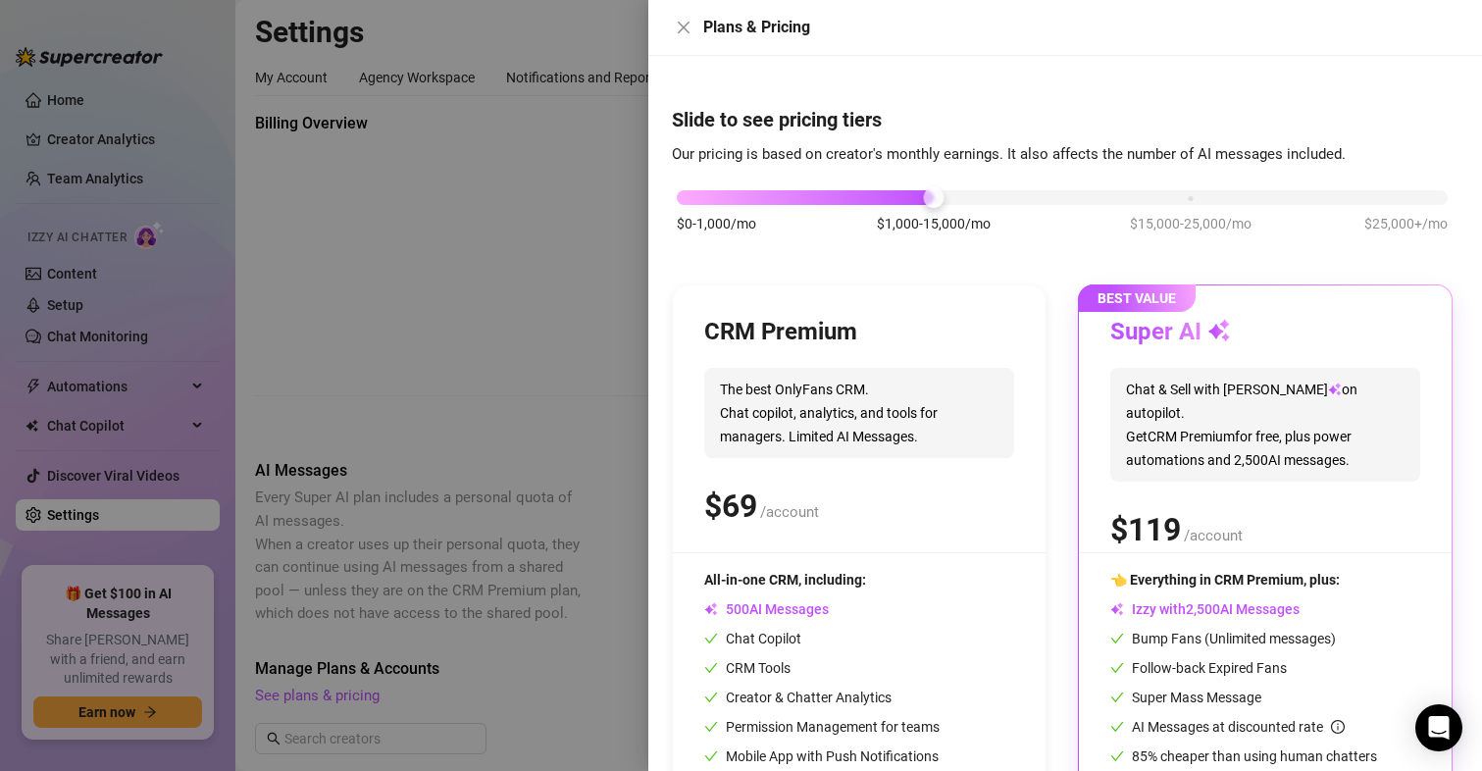
scroll to position [99, 0]
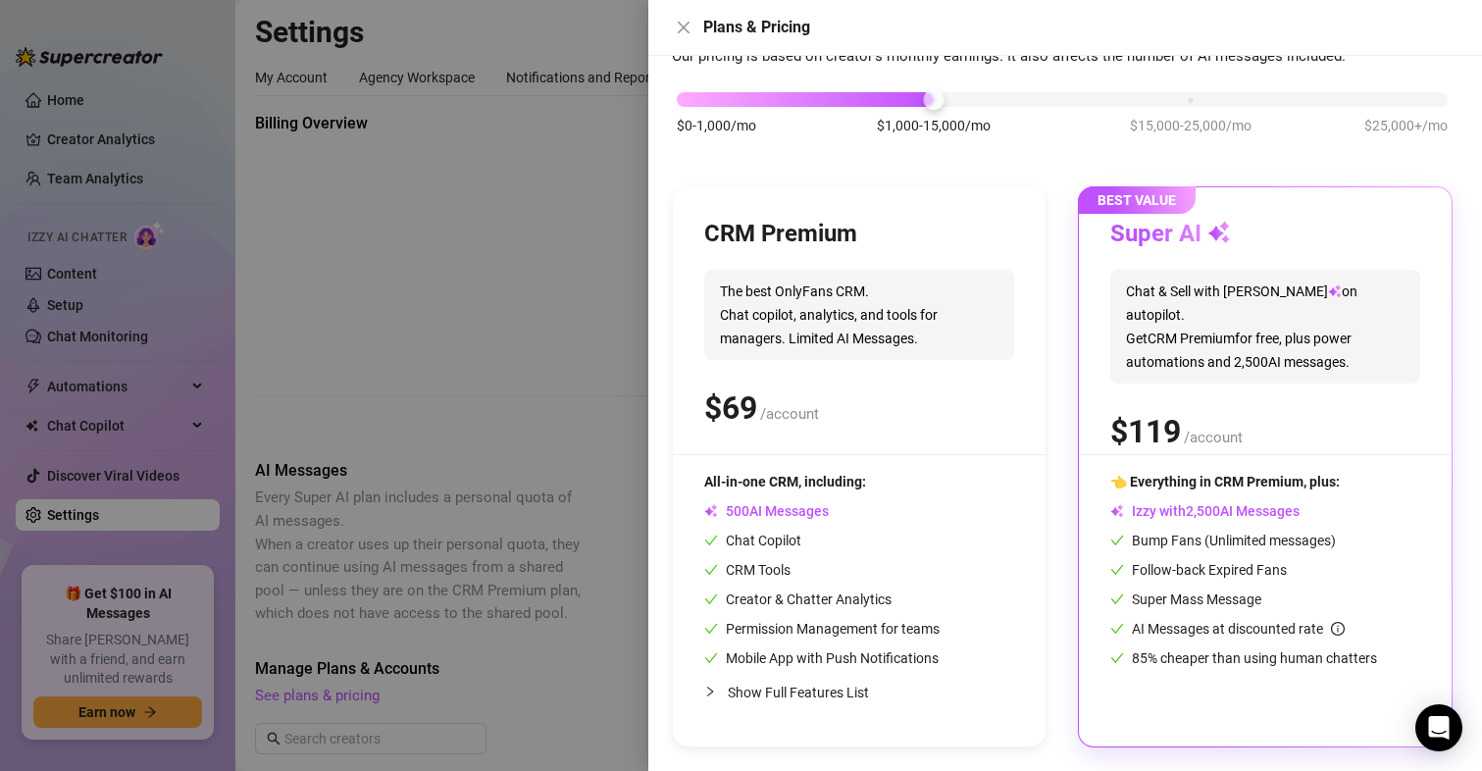
click at [775, 690] on span "Show Full Features List" at bounding box center [798, 693] width 141 height 16
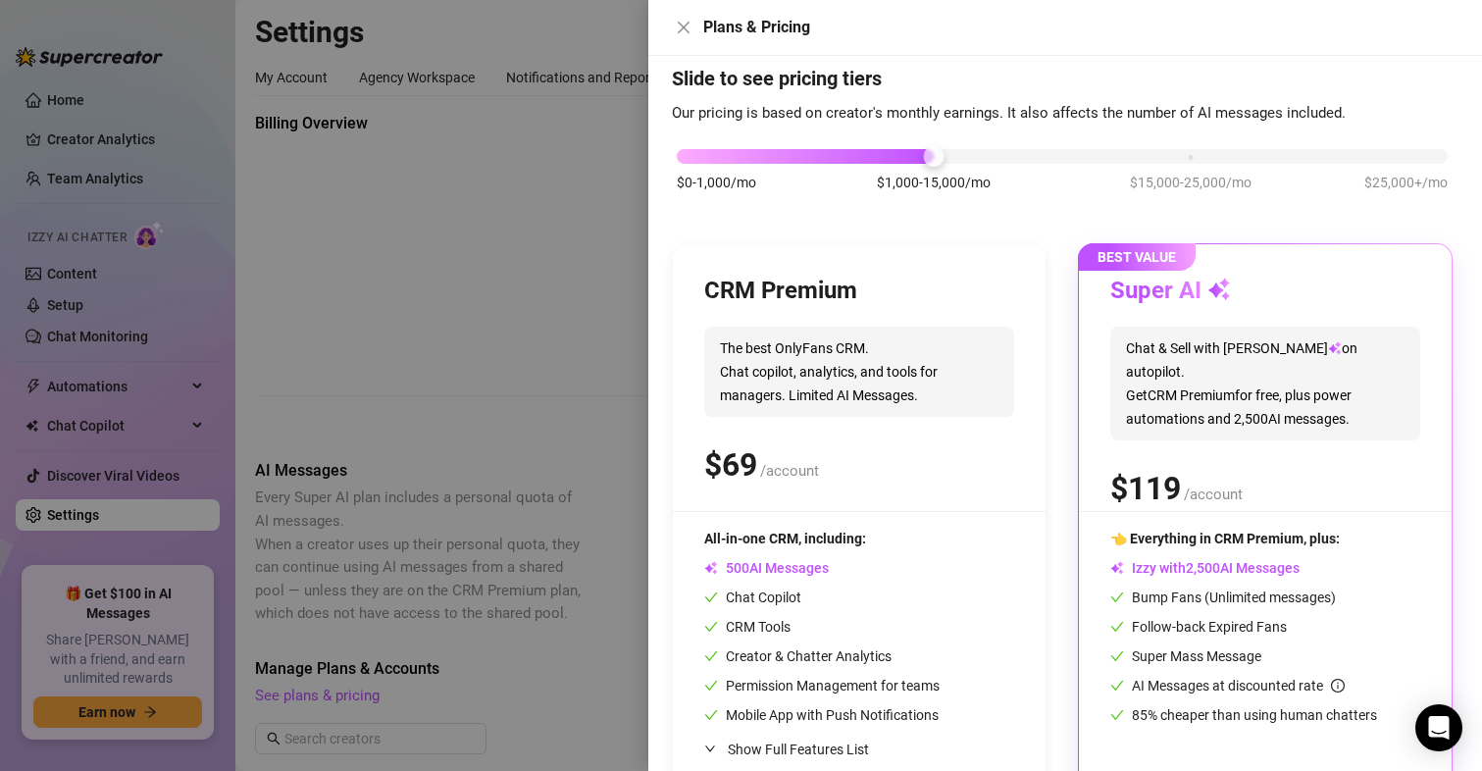
scroll to position [0, 0]
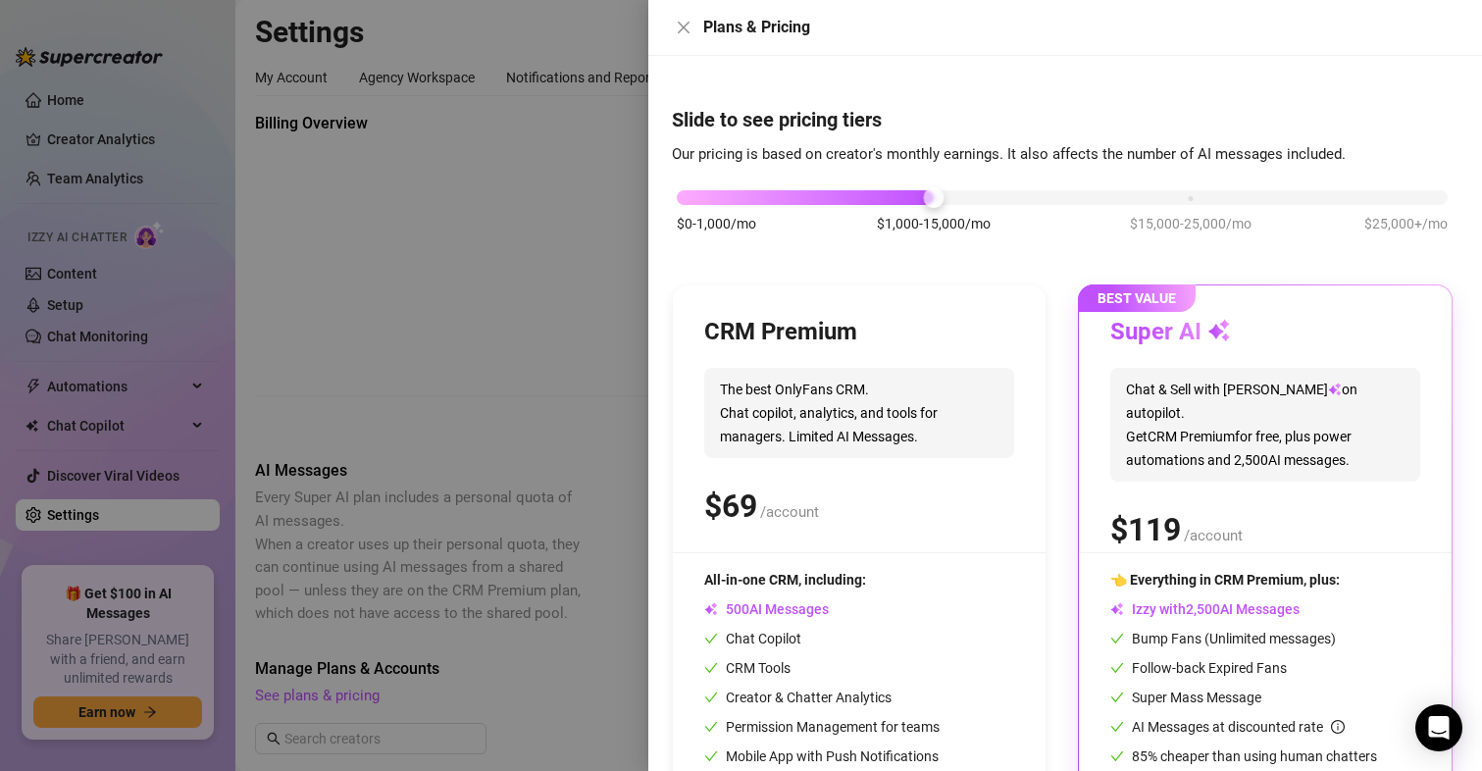
click at [508, 248] on div at bounding box center [741, 385] width 1482 height 771
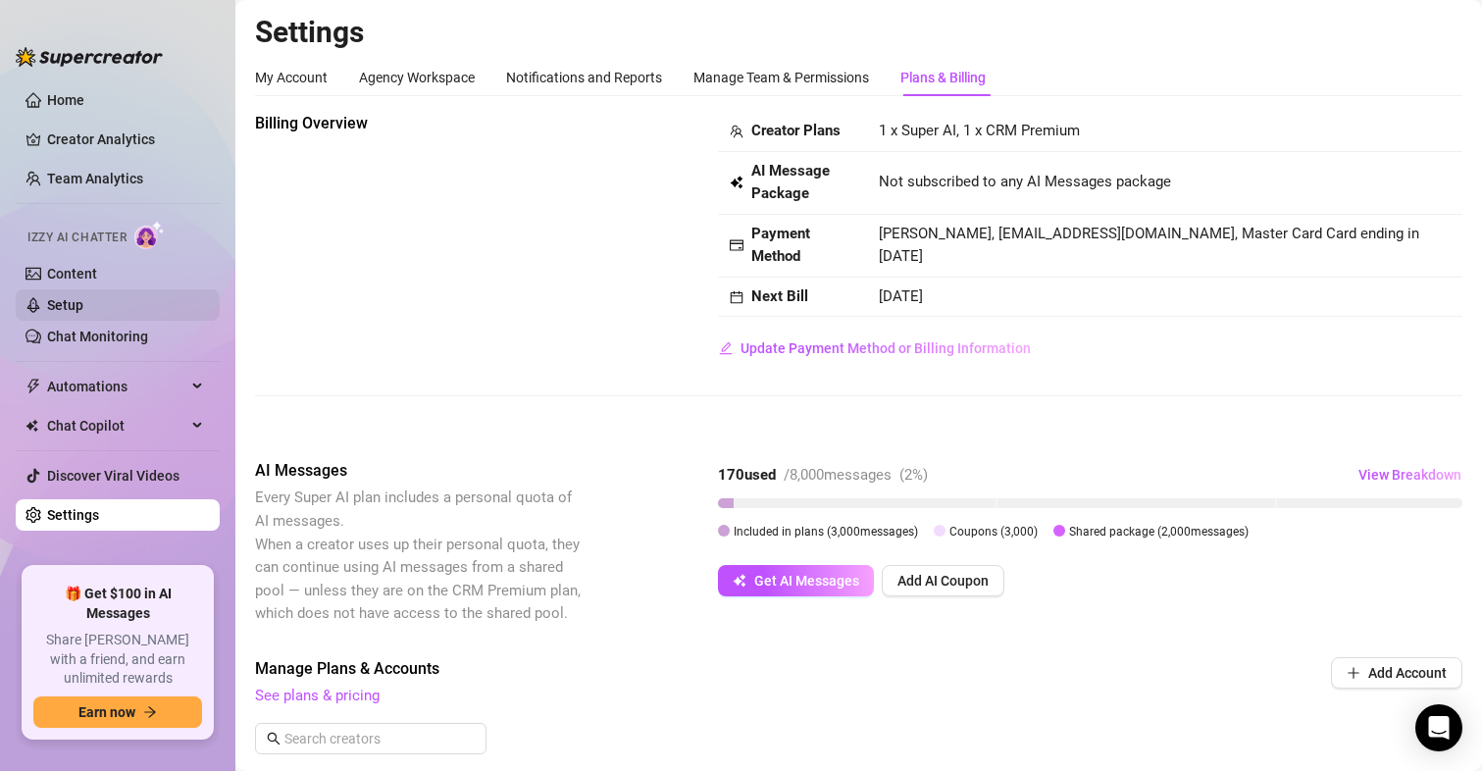
click at [68, 300] on link "Setup" at bounding box center [65, 305] width 36 height 16
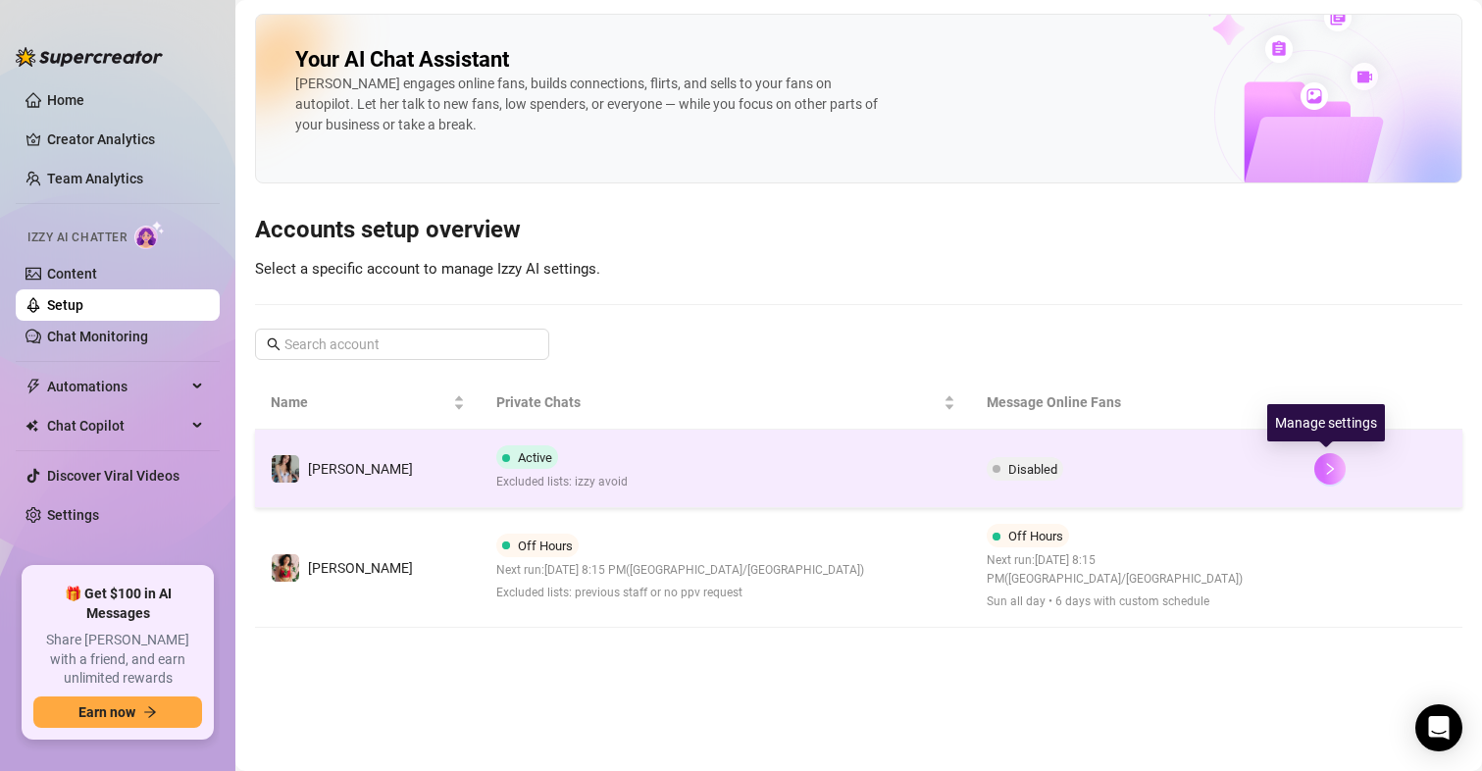
click at [1318, 471] on button "button" at bounding box center [1329, 468] width 31 height 31
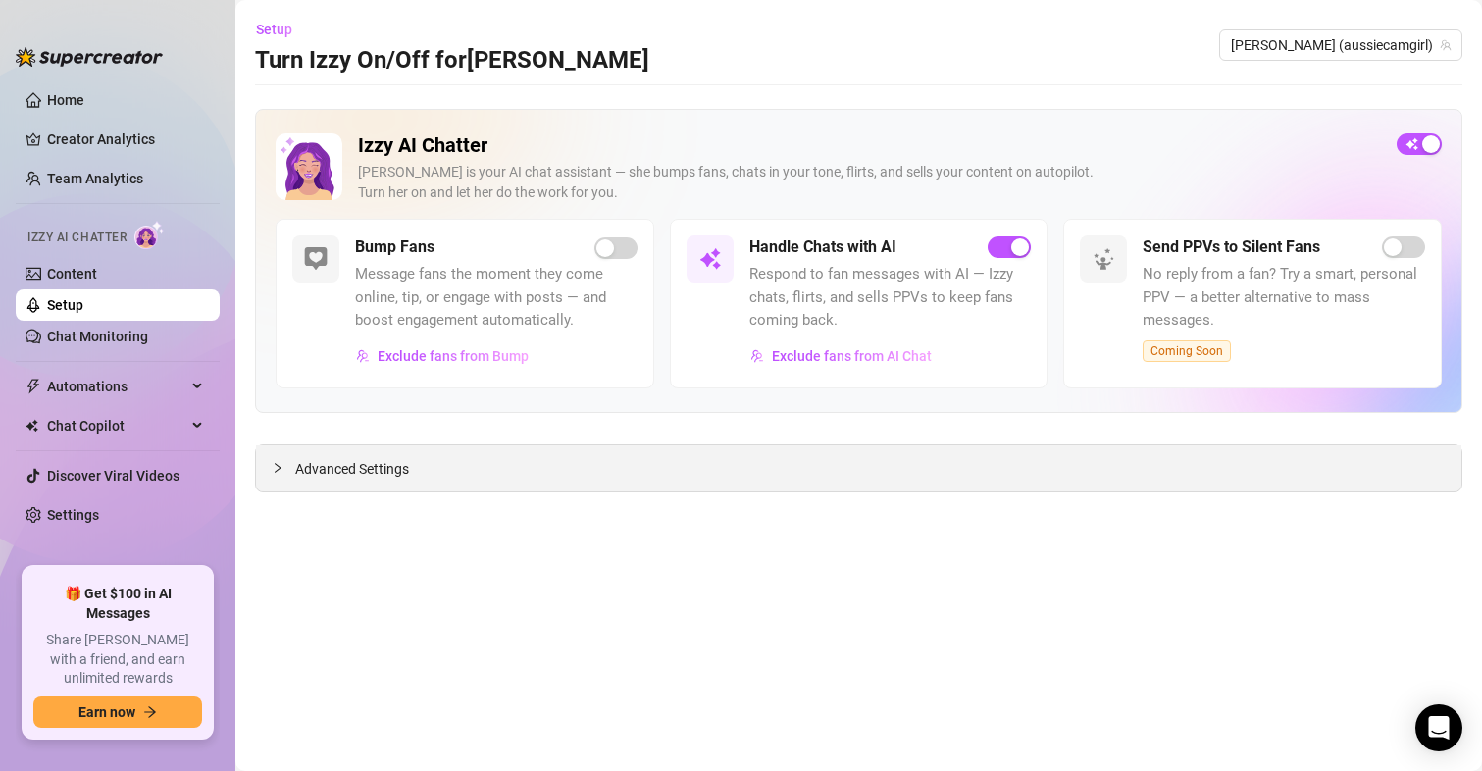
click at [357, 466] on span "Advanced Settings" at bounding box center [352, 469] width 114 height 22
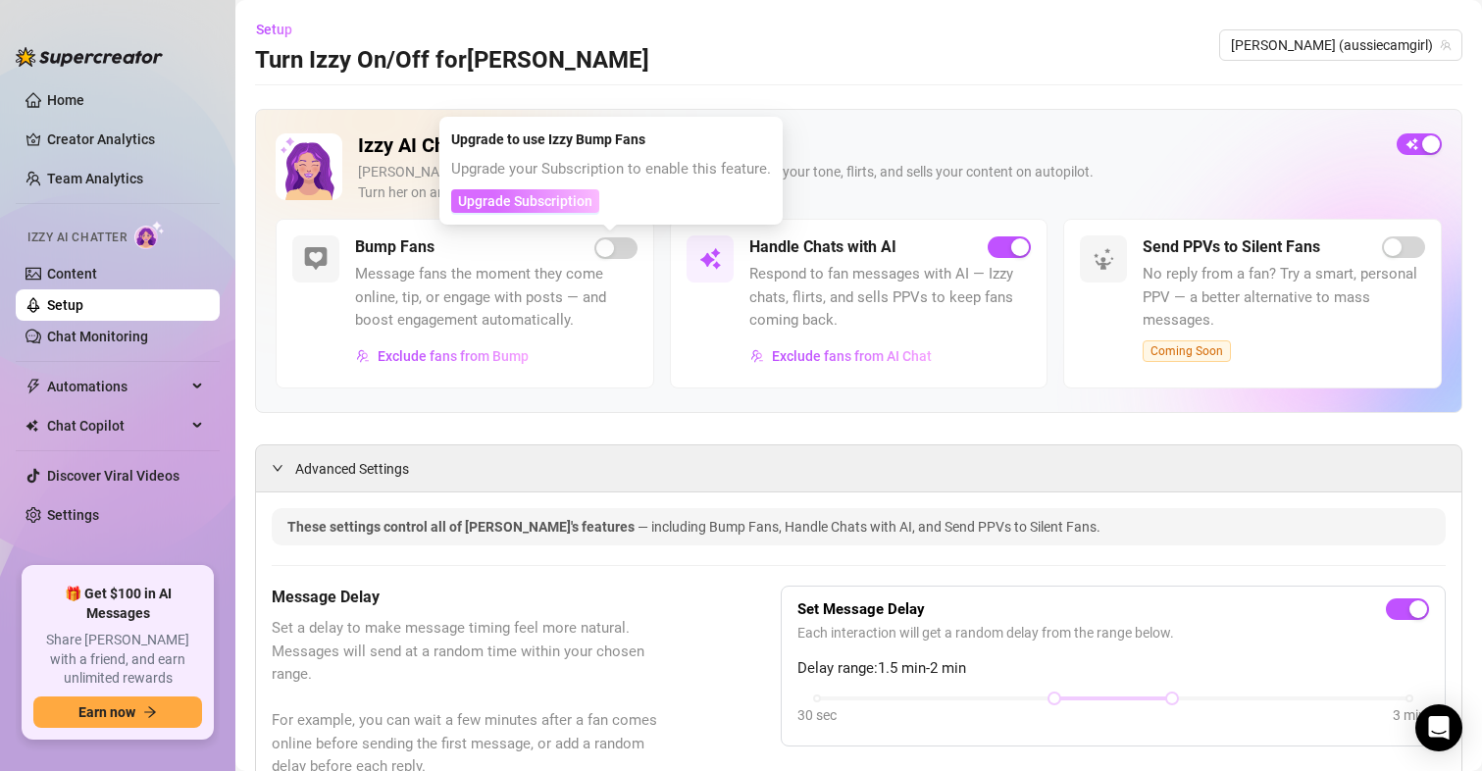
click at [565, 200] on span "Upgrade Subscription" at bounding box center [525, 201] width 134 height 16
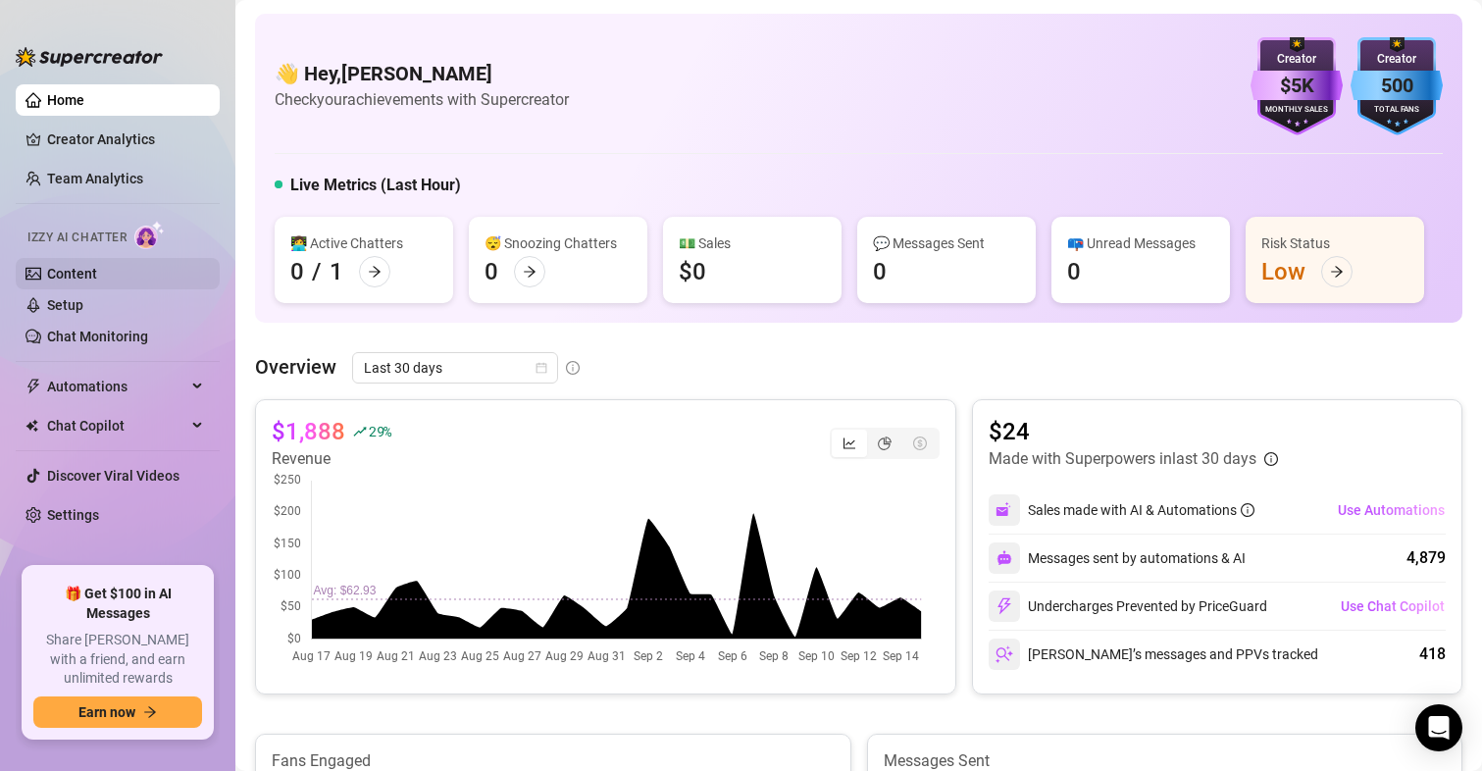
click at [75, 267] on link "Content" at bounding box center [72, 274] width 50 height 16
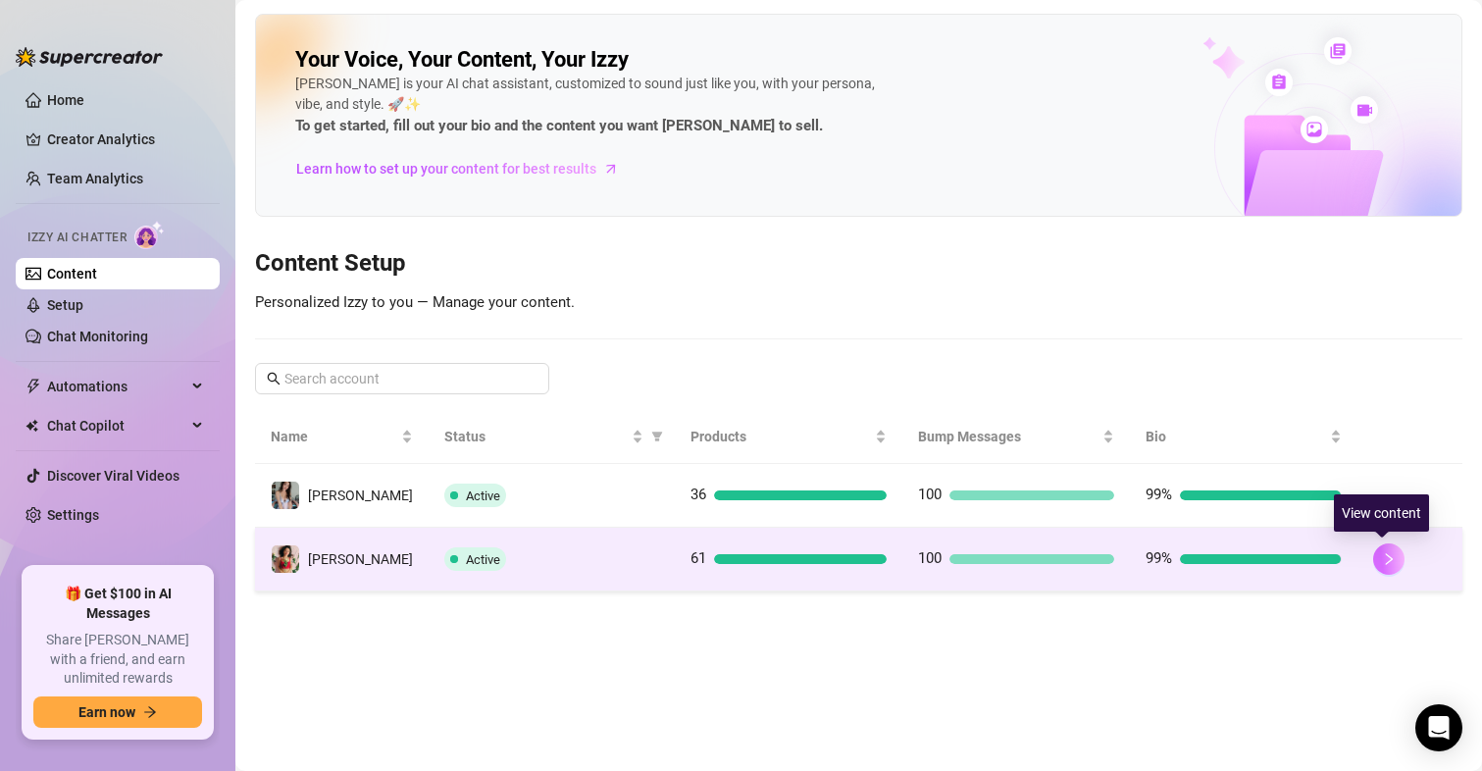
click at [1382, 560] on icon "right" at bounding box center [1389, 559] width 14 height 14
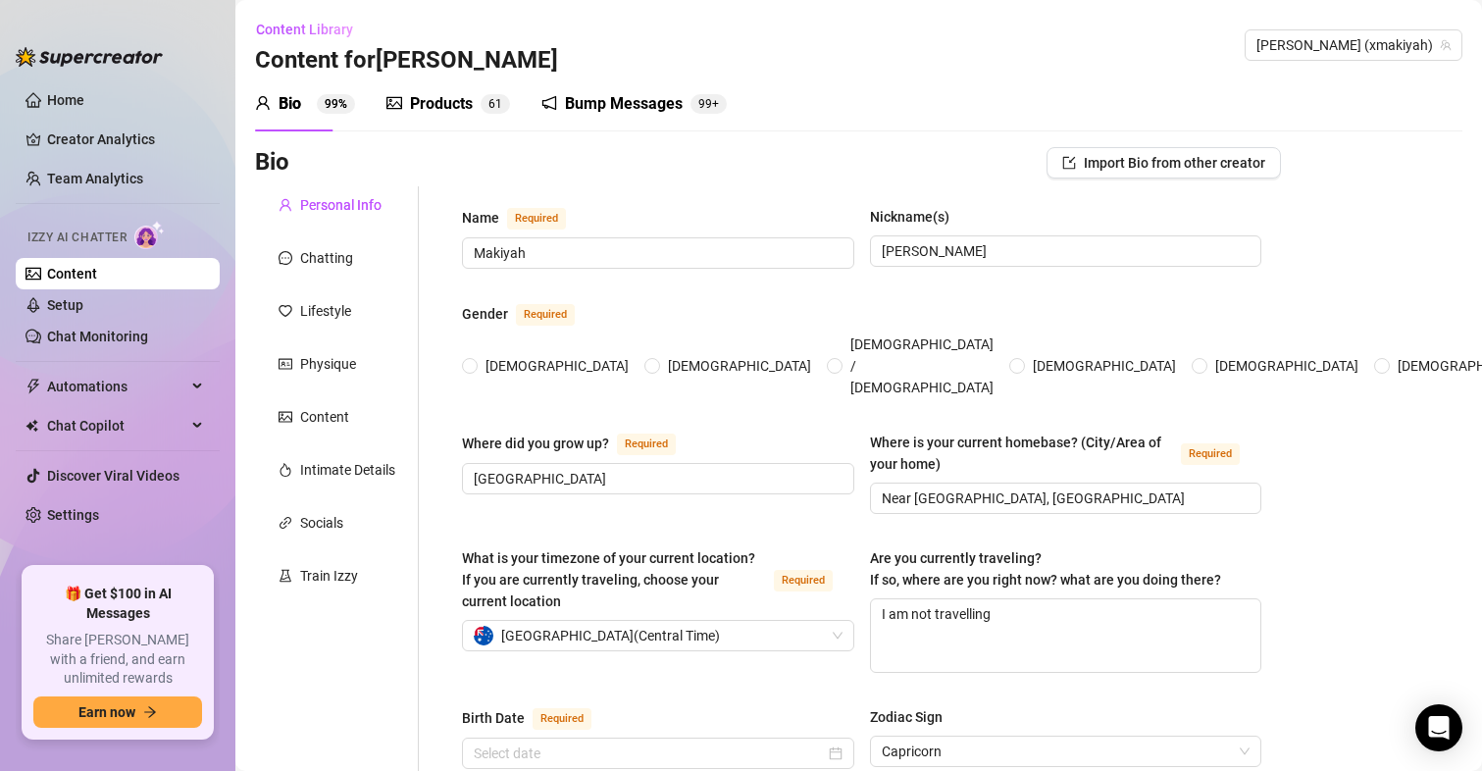
radio input "true"
type input "[DATE]"
click at [82, 308] on link "Setup" at bounding box center [65, 305] width 36 height 16
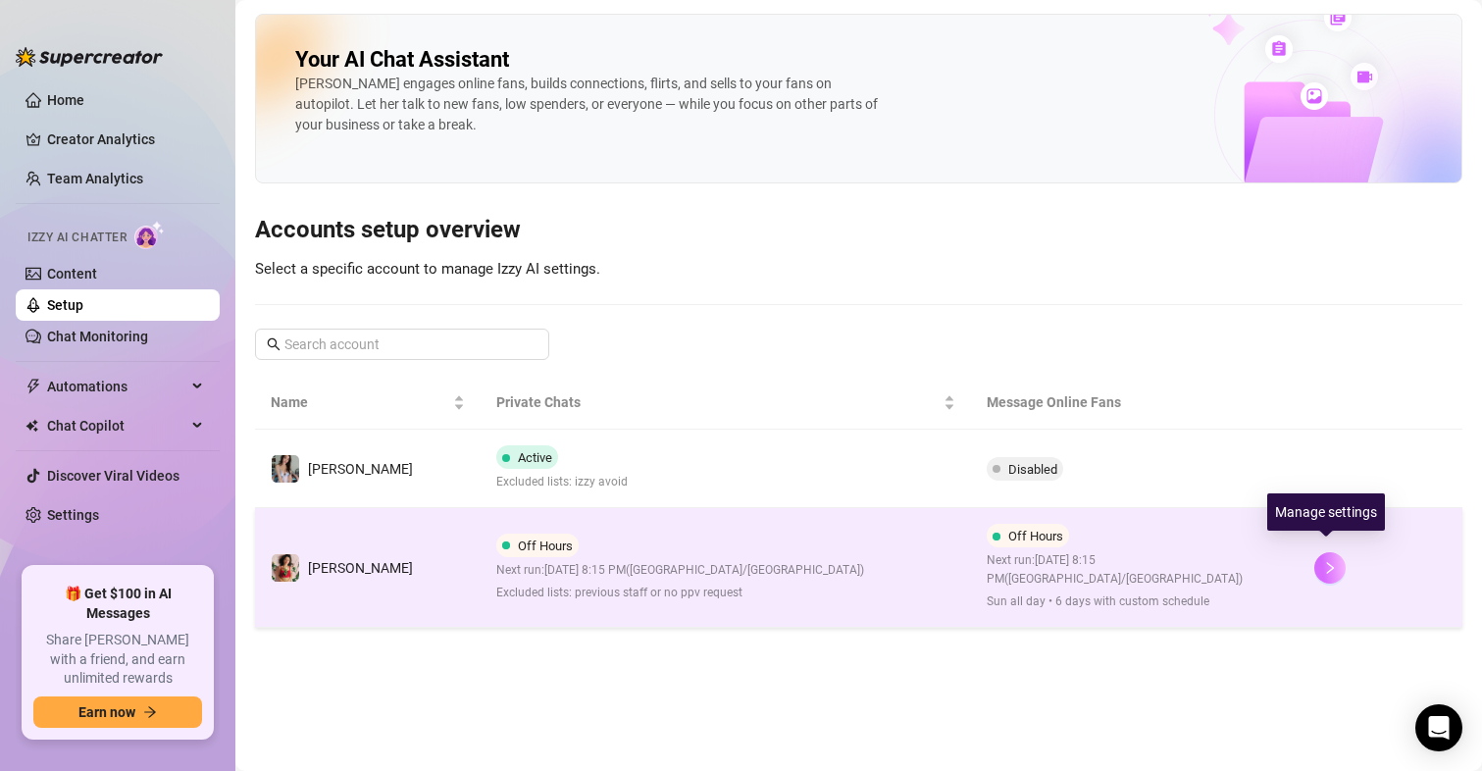
click at [1330, 561] on icon "right" at bounding box center [1330, 568] width 14 height 14
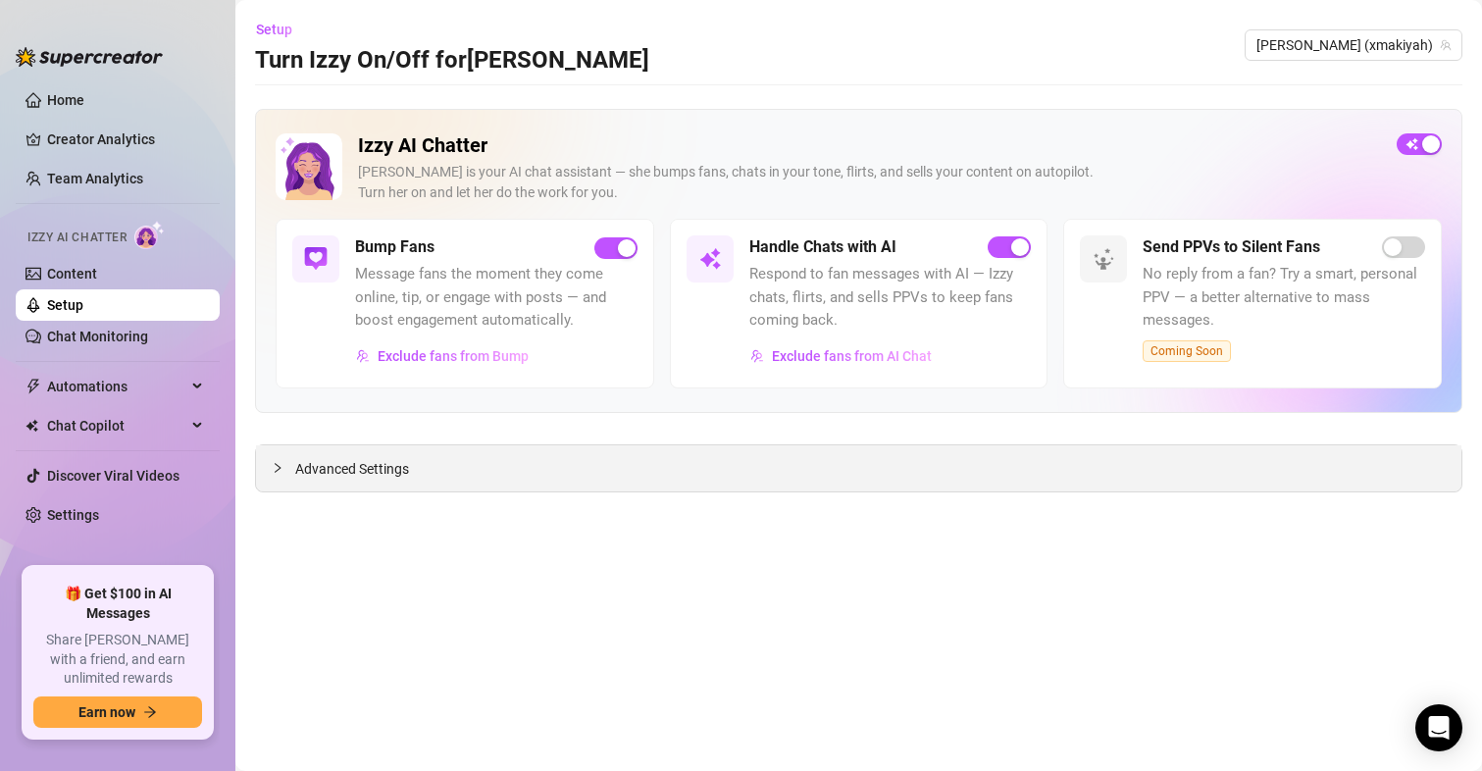
drag, startPoint x: 359, startPoint y: 472, endPoint x: 377, endPoint y: 470, distance: 17.8
click at [362, 473] on span "Advanced Settings" at bounding box center [352, 469] width 114 height 22
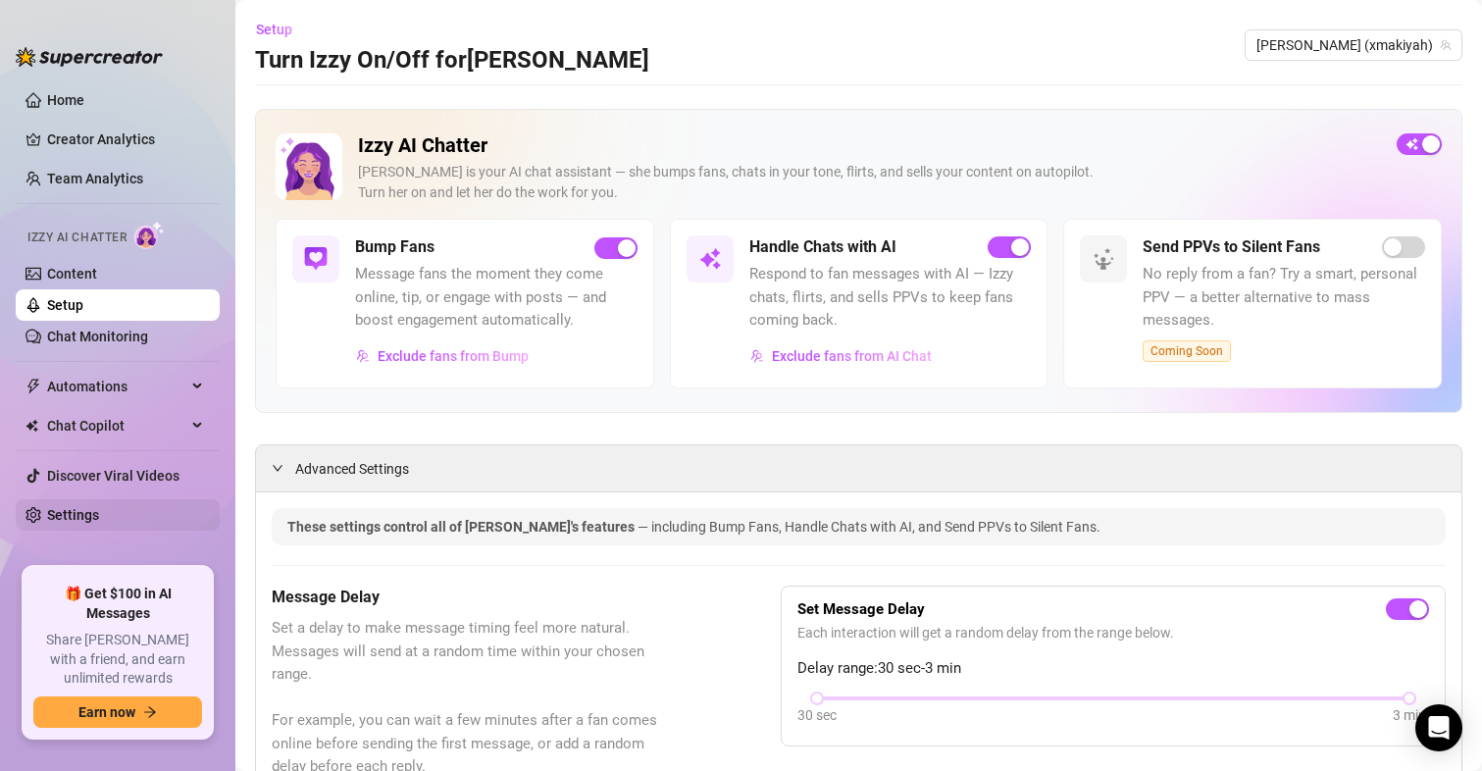
click at [73, 513] on link "Settings" at bounding box center [73, 515] width 52 height 16
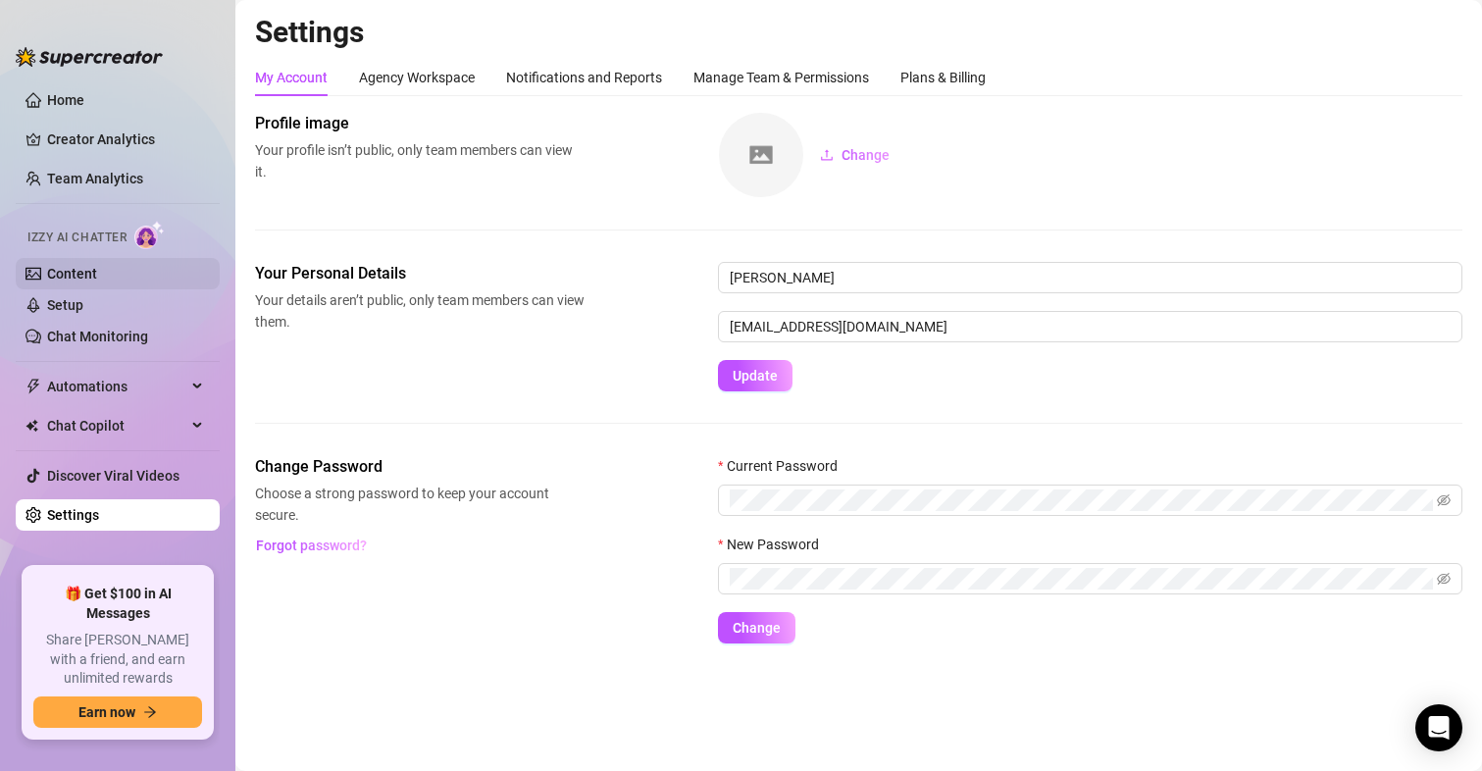
click at [53, 270] on link "Content" at bounding box center [72, 274] width 50 height 16
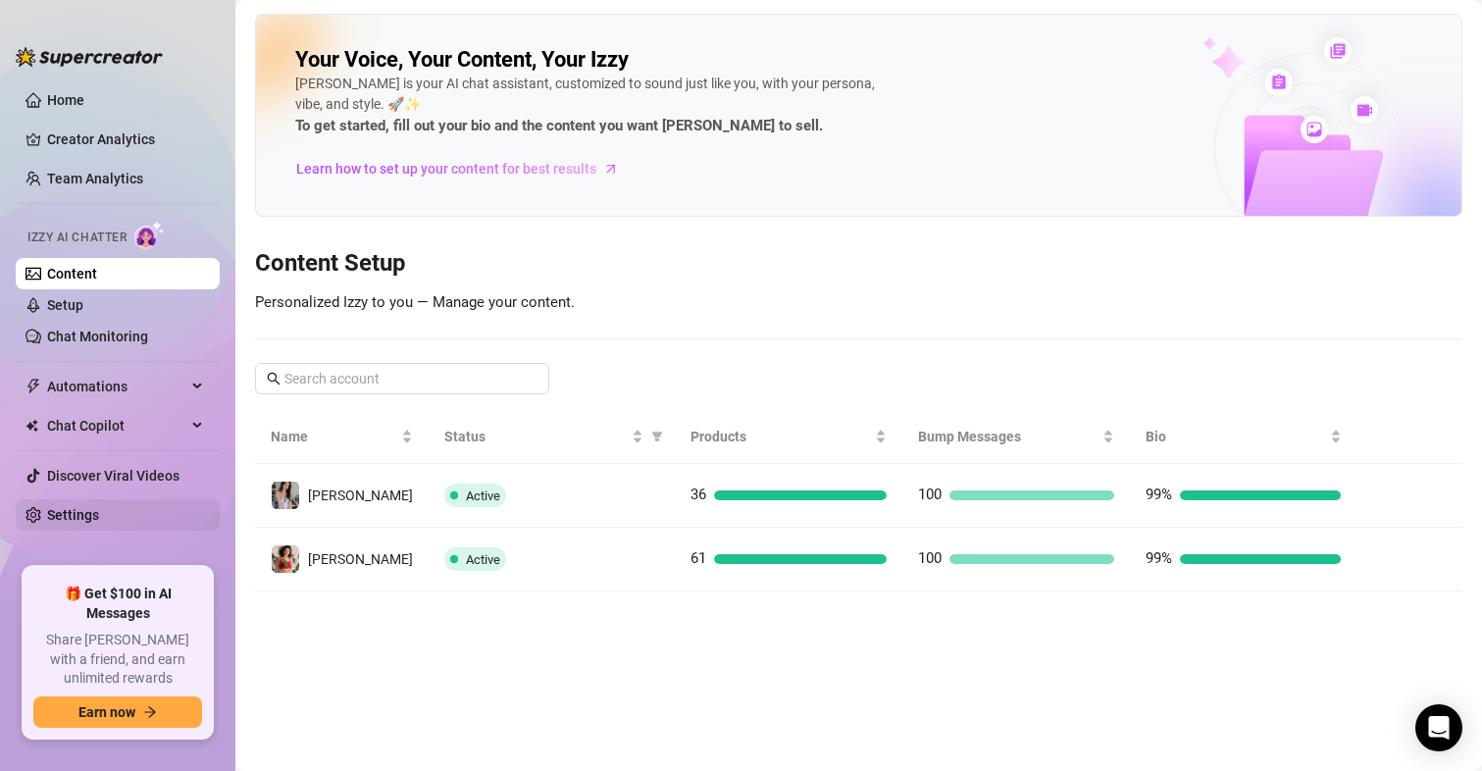
click at [64, 511] on link "Settings" at bounding box center [73, 515] width 52 height 16
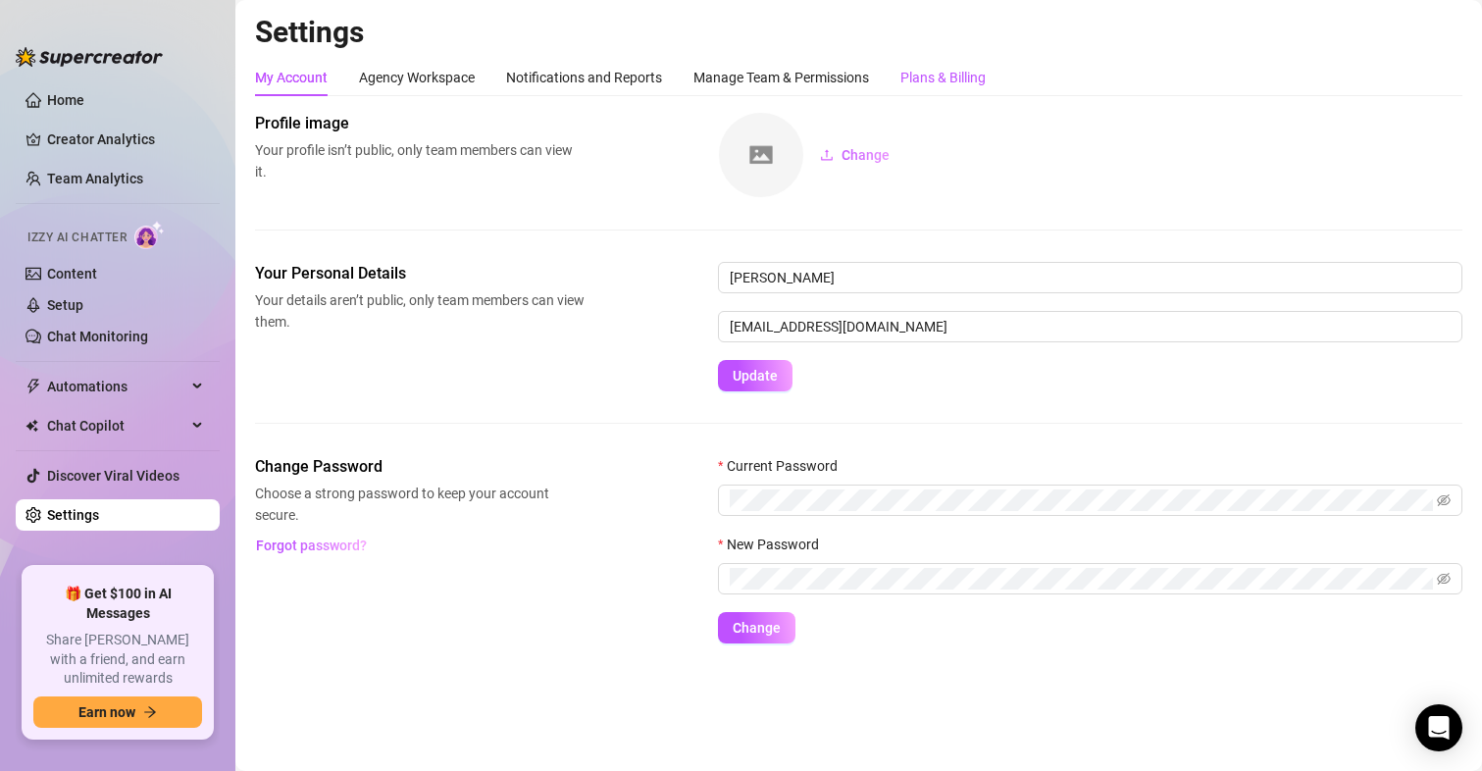
click at [961, 78] on div "Plans & Billing" at bounding box center [942, 78] width 85 height 22
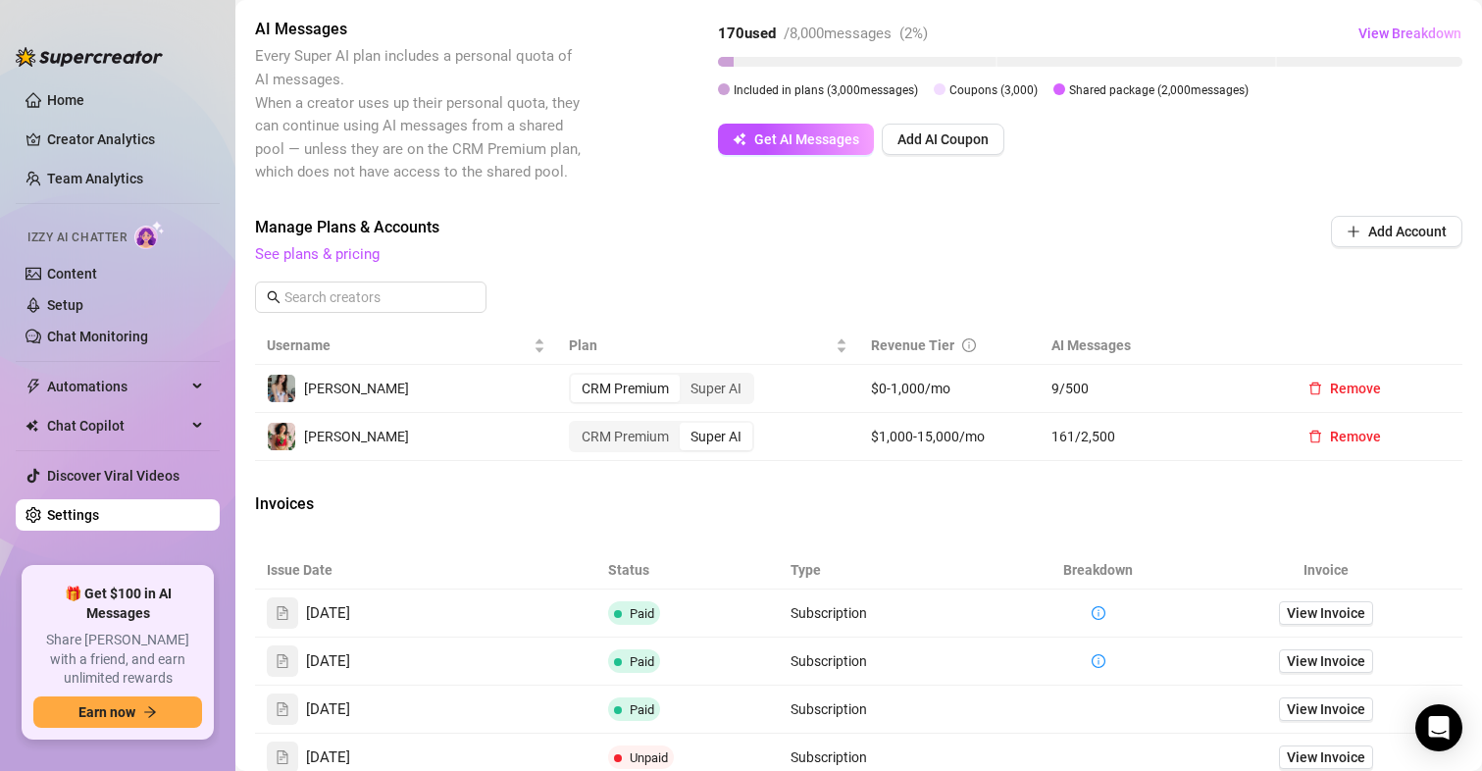
scroll to position [490, 0]
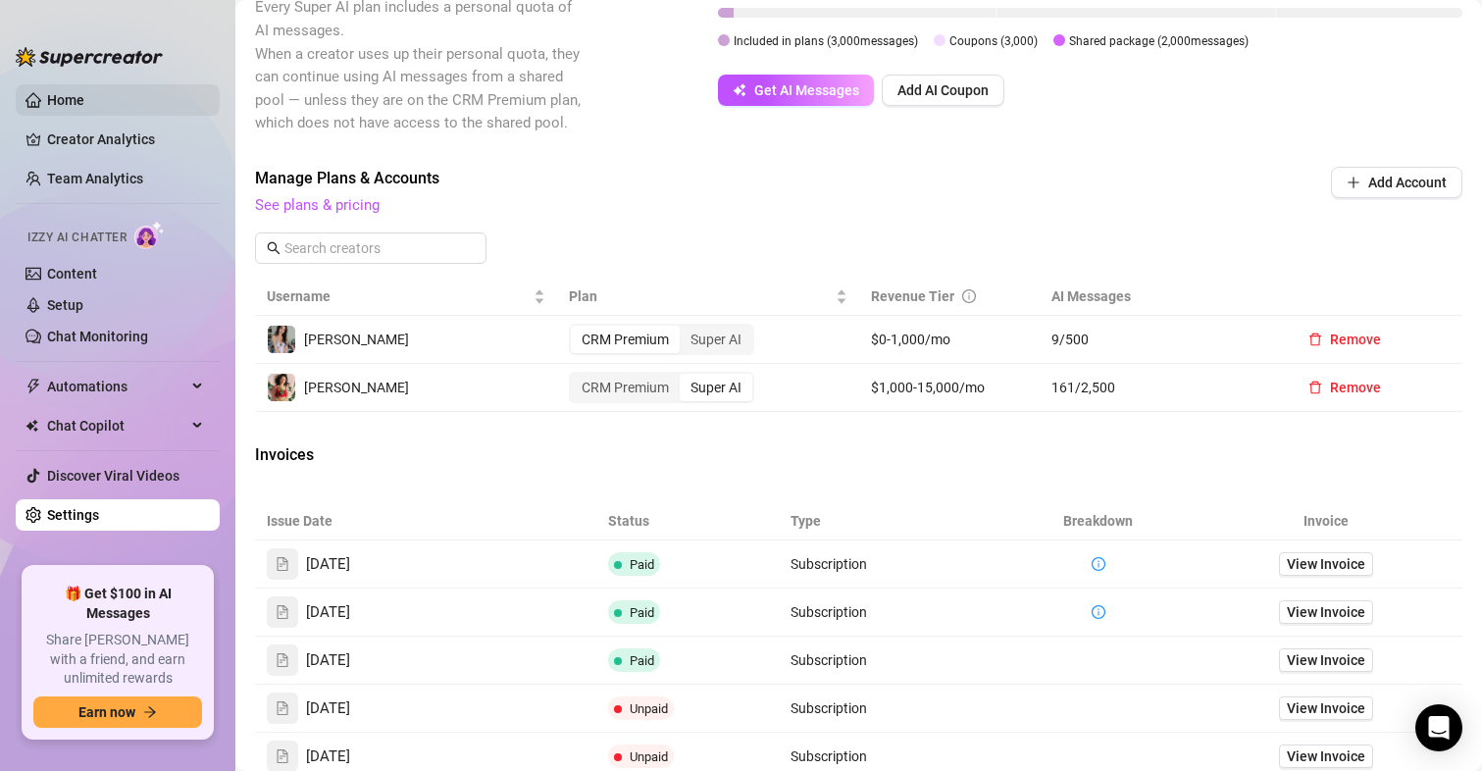
click at [78, 92] on link "Home" at bounding box center [65, 100] width 37 height 16
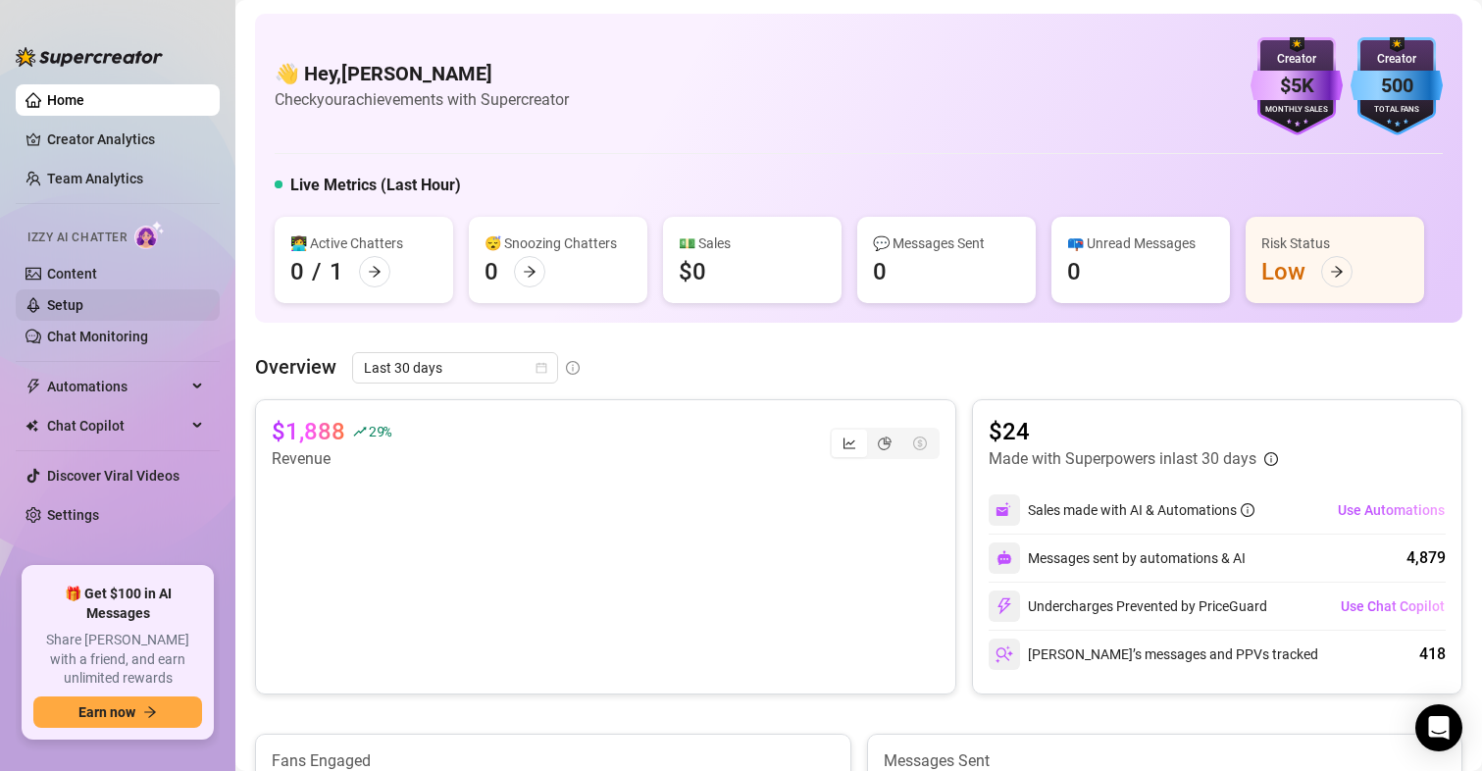
click at [73, 298] on link "Setup" at bounding box center [65, 305] width 36 height 16
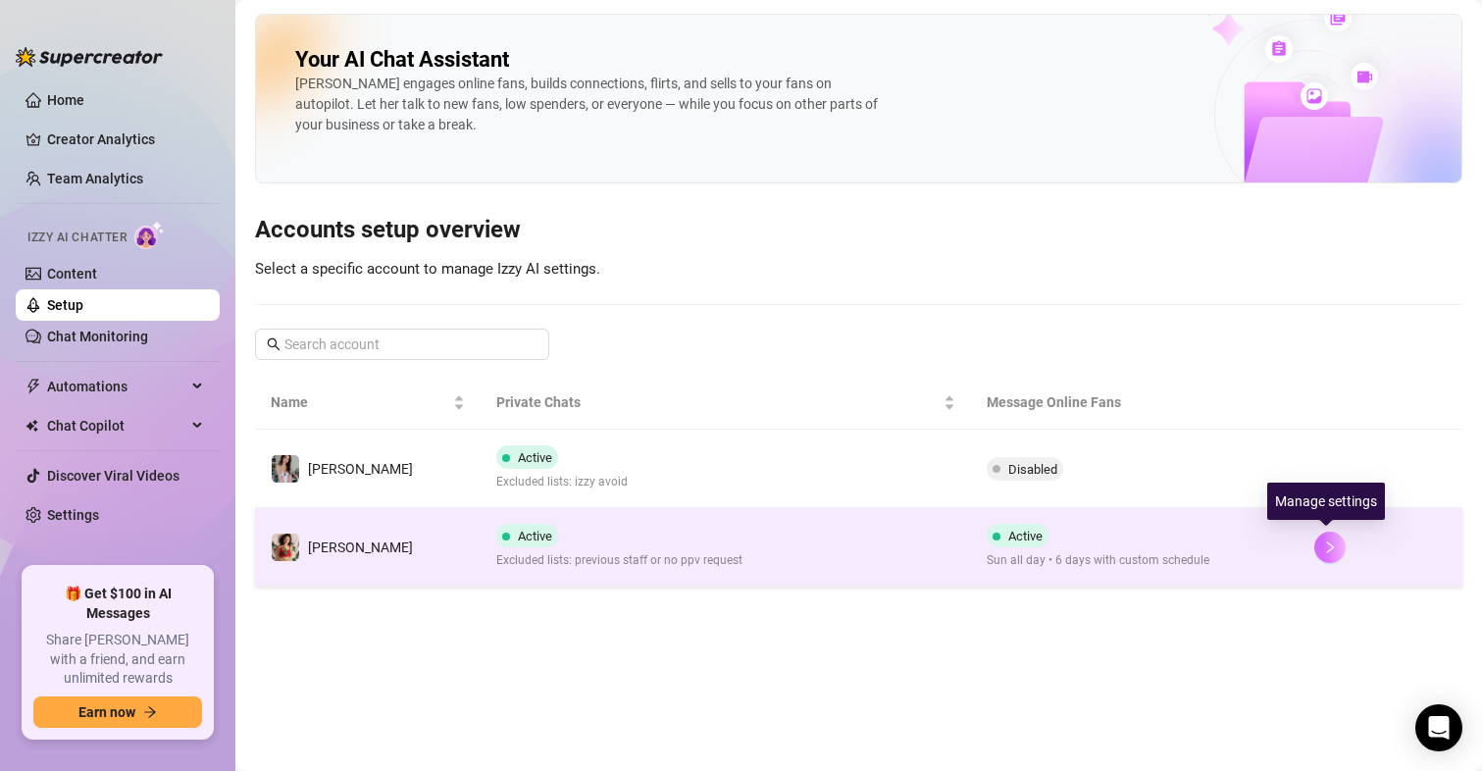
click at [1316, 555] on button "button" at bounding box center [1329, 547] width 31 height 31
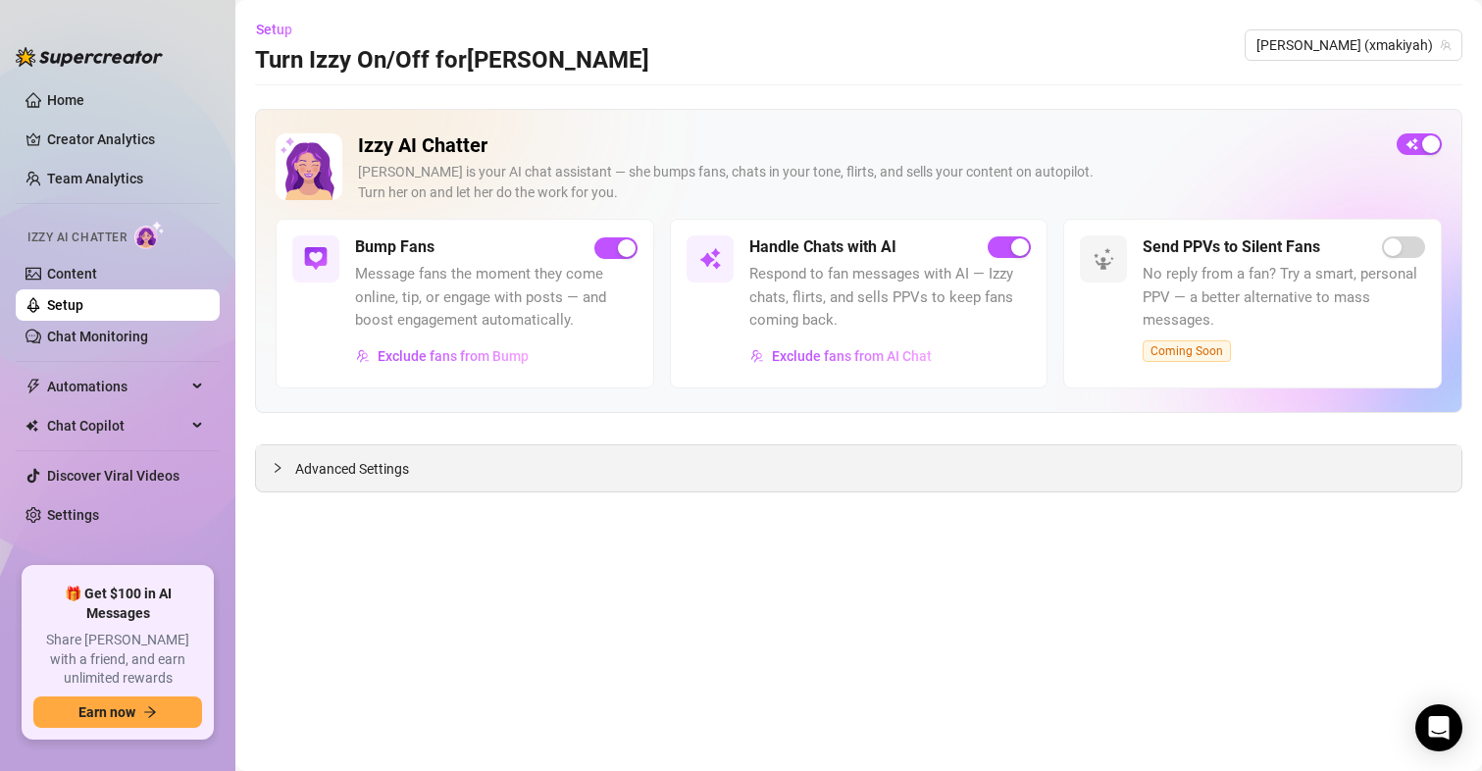
click at [378, 465] on span "Advanced Settings" at bounding box center [352, 469] width 114 height 22
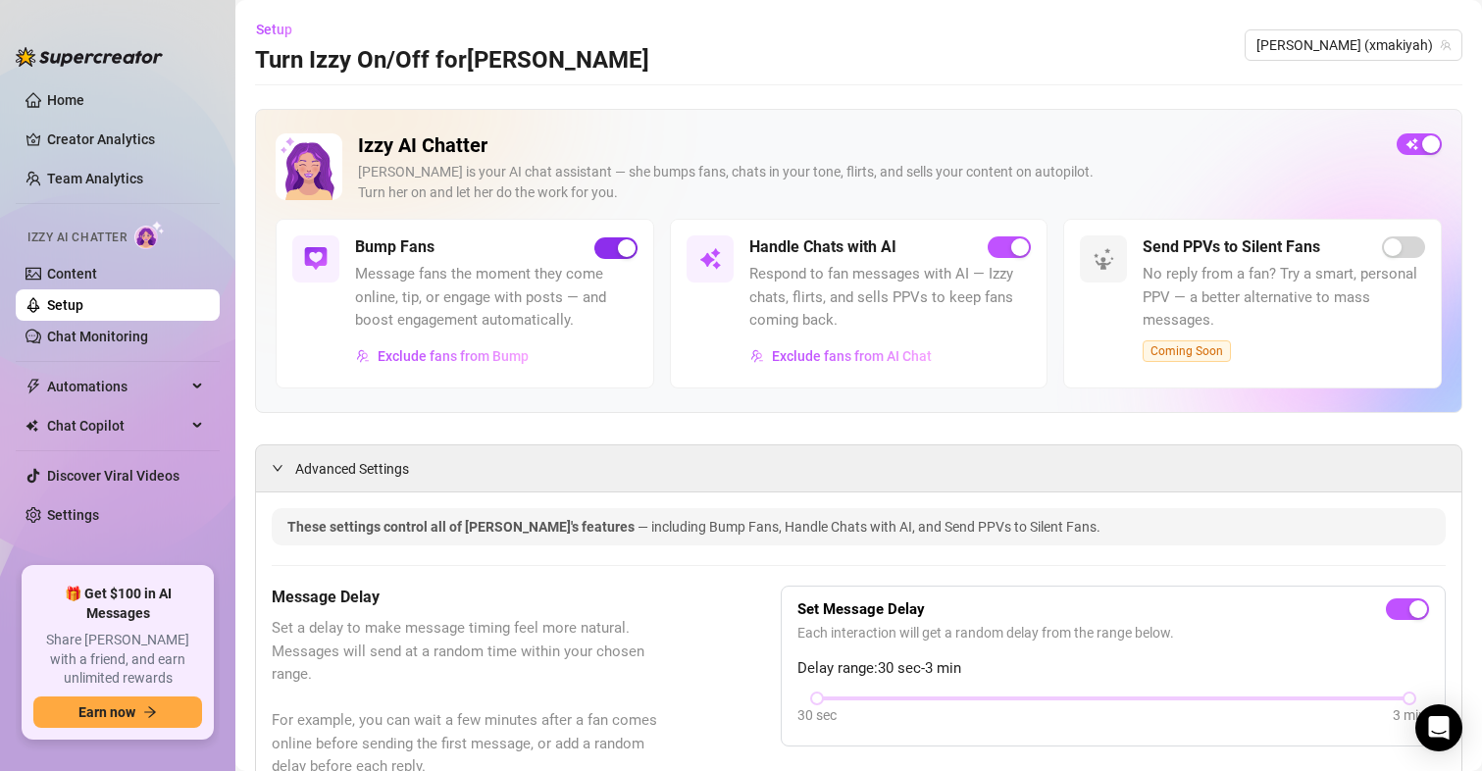
click at [618, 246] on div "button" at bounding box center [627, 248] width 18 height 18
click at [607, 251] on div "button" at bounding box center [605, 248] width 18 height 18
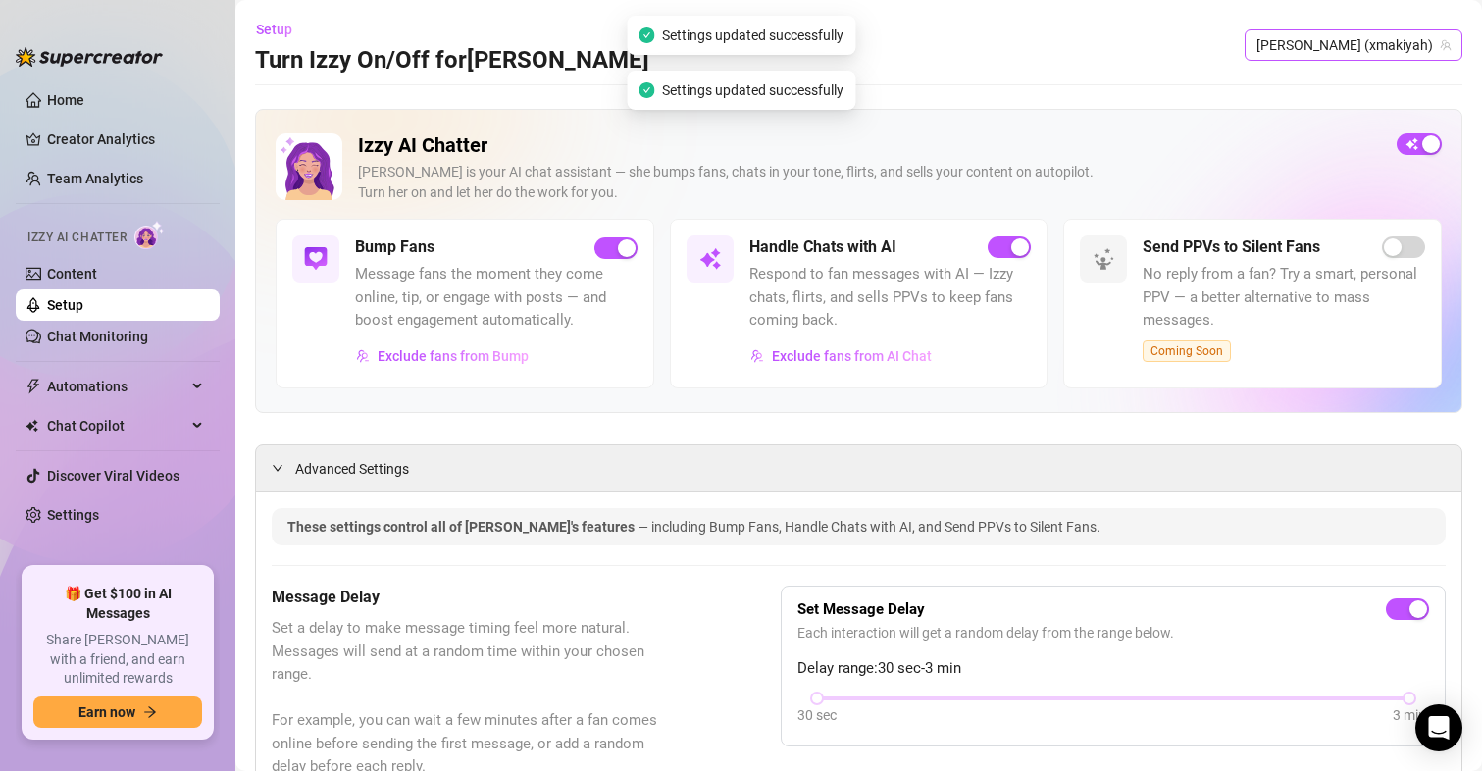
click at [1333, 38] on span "[PERSON_NAME] (xmakiyah)" at bounding box center [1353, 44] width 194 height 29
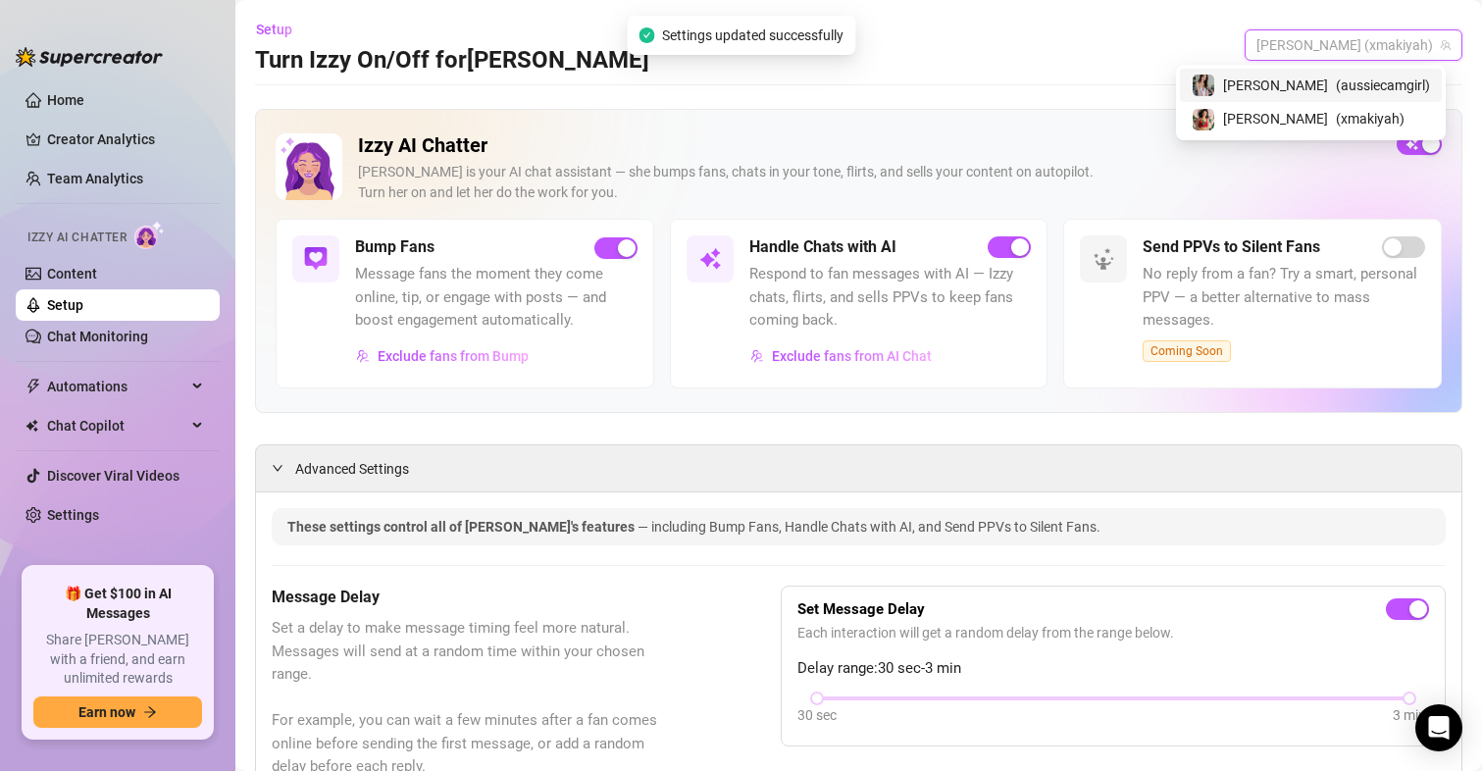
click at [1336, 89] on span "( aussiecamgirl )" at bounding box center [1383, 86] width 94 height 22
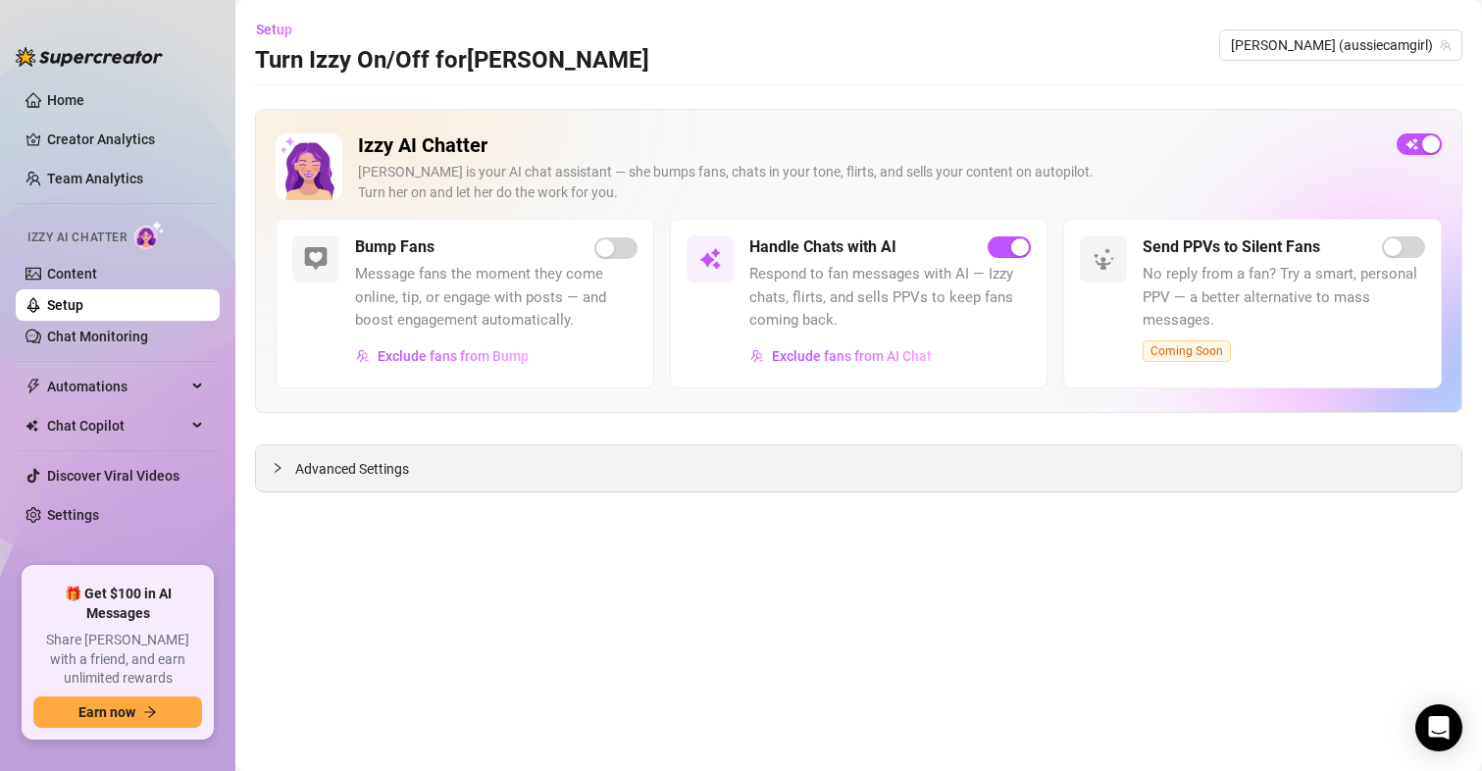
click at [336, 466] on span "Advanced Settings" at bounding box center [352, 469] width 114 height 22
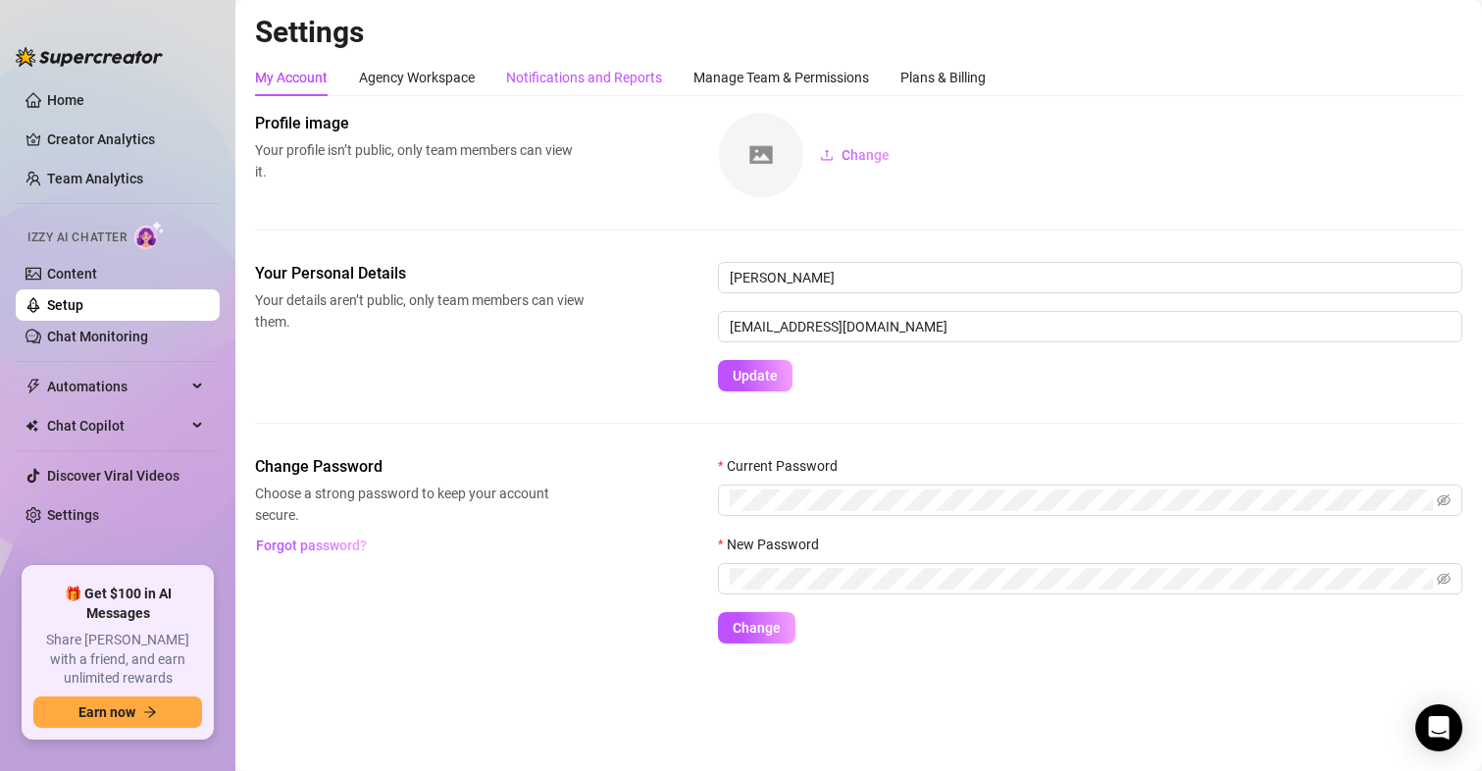
click at [593, 84] on div "Notifications and Reports" at bounding box center [584, 78] width 156 height 22
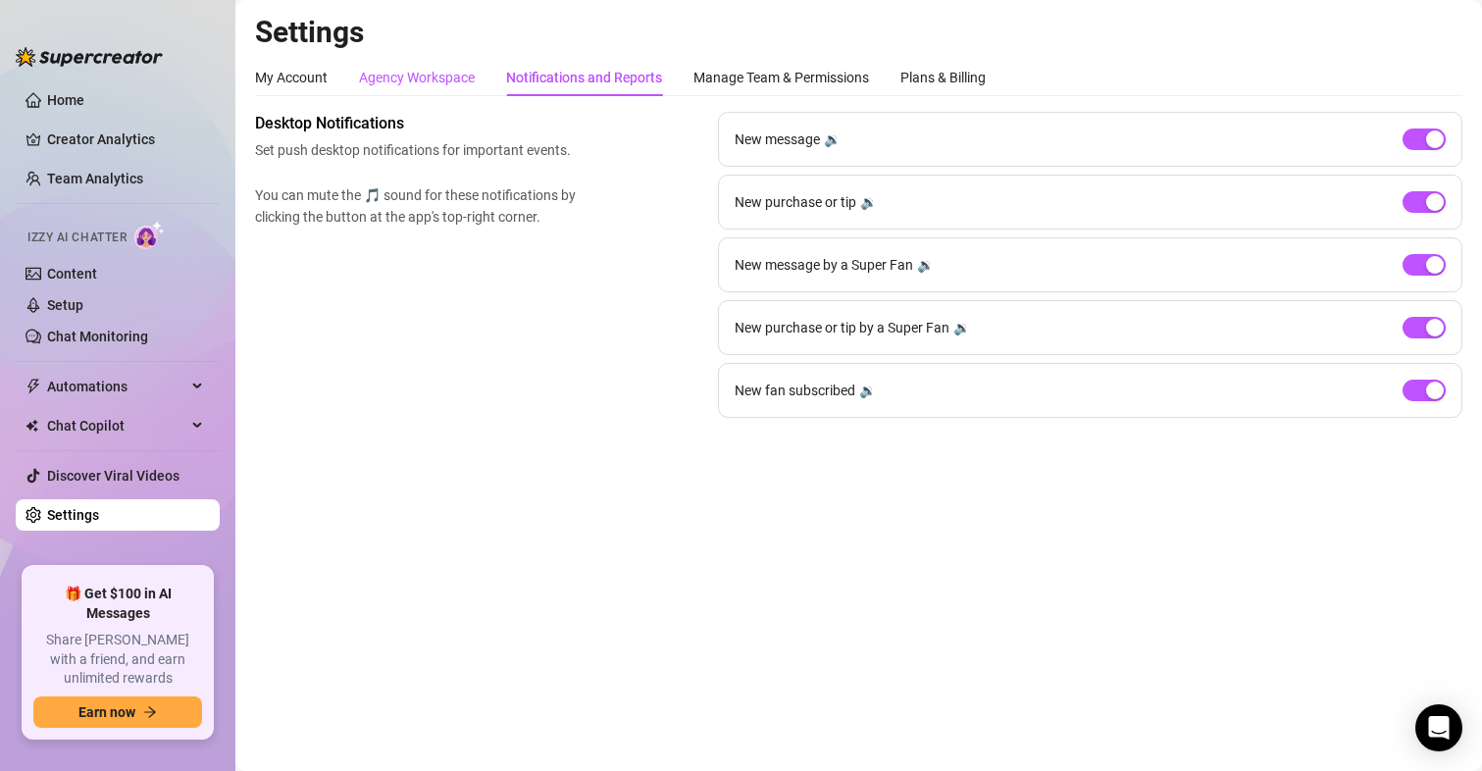
click at [450, 75] on div "Agency Workspace" at bounding box center [417, 78] width 116 height 22
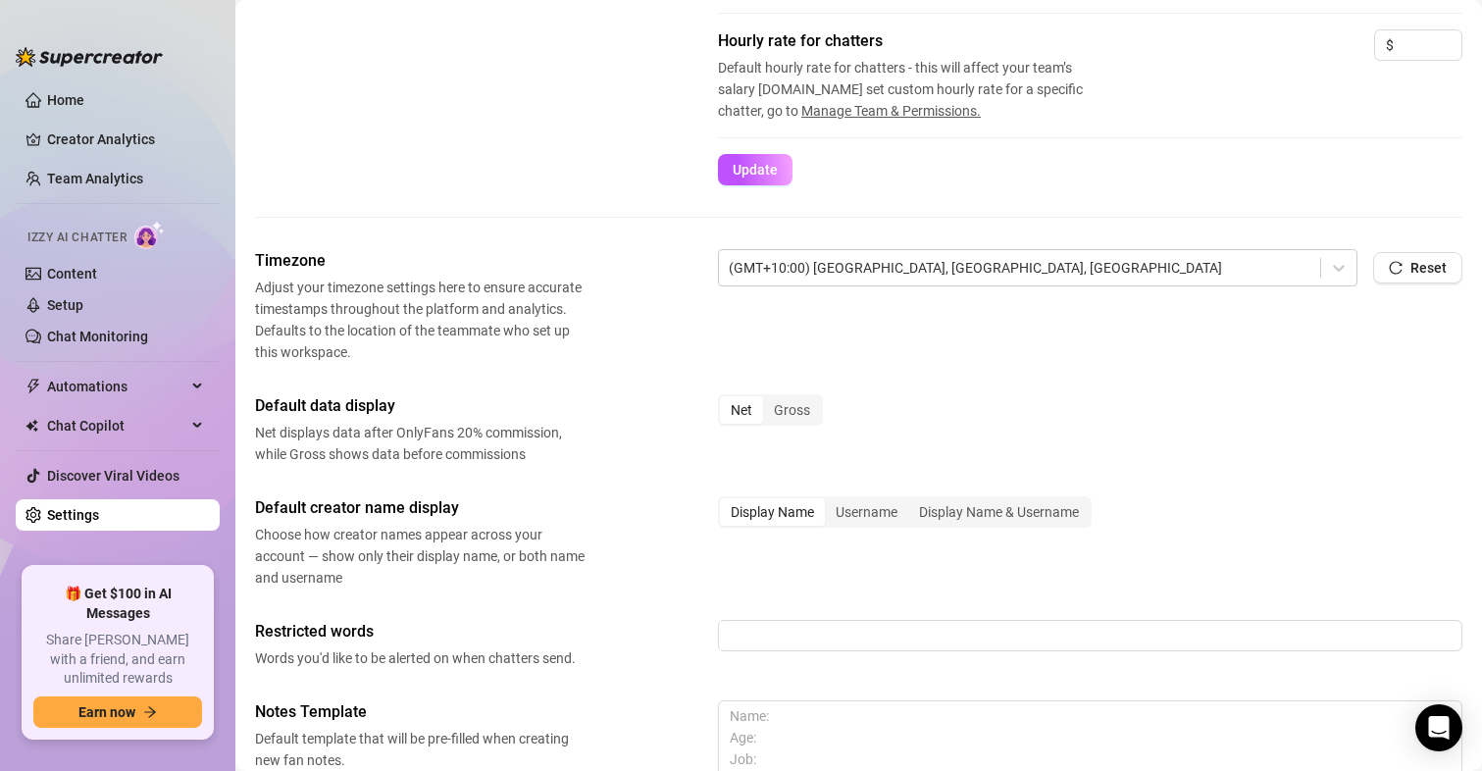
scroll to position [704, 0]
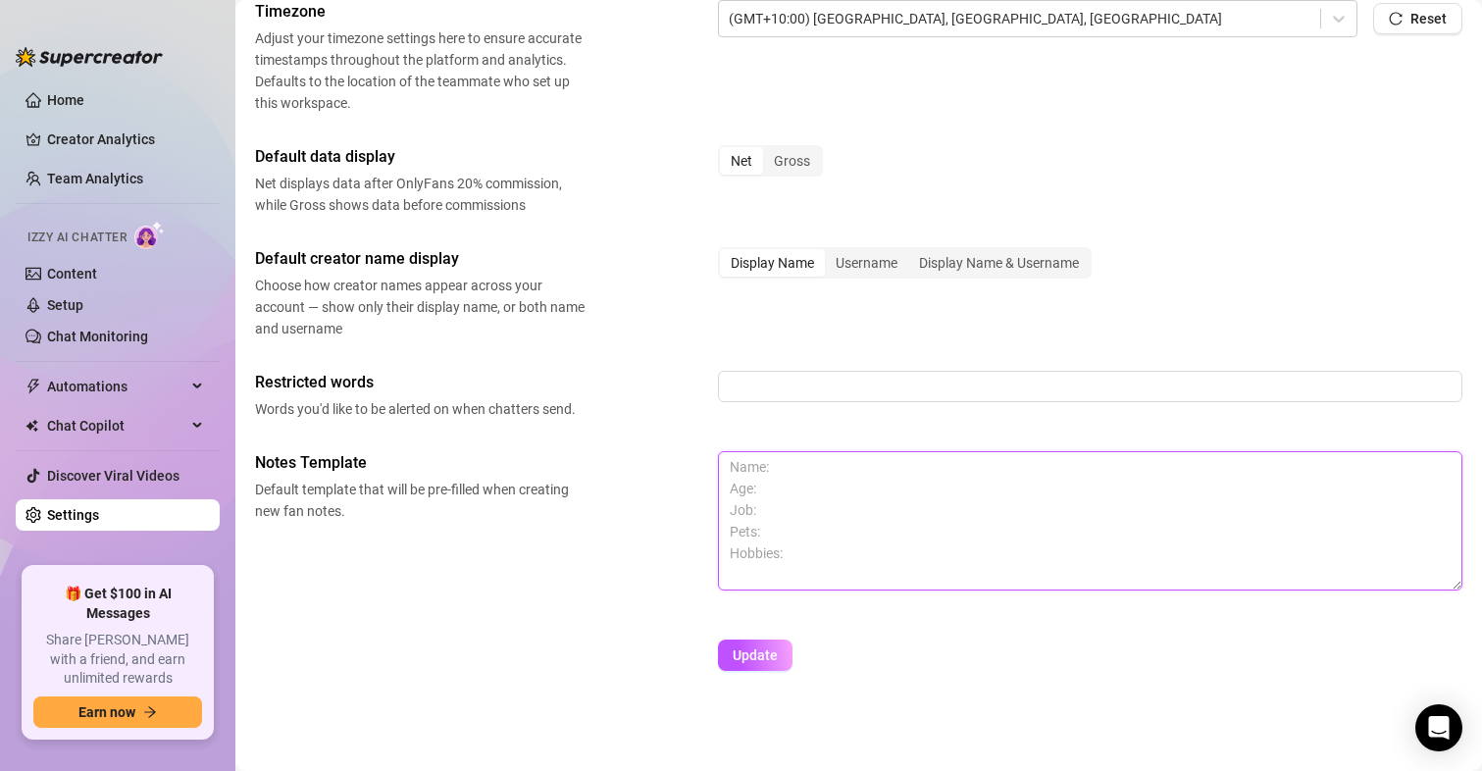
click at [807, 488] on textarea at bounding box center [1090, 520] width 744 height 139
click at [793, 491] on textarea at bounding box center [1090, 520] width 744 height 139
click at [779, 507] on textarea at bounding box center [1090, 520] width 744 height 139
click at [807, 554] on textarea "Name Age Job Pets Location Fetish:" at bounding box center [1090, 520] width 744 height 139
click at [791, 521] on textarea "Name Age Job Pets Location: Fetish:" at bounding box center [1090, 520] width 744 height 139
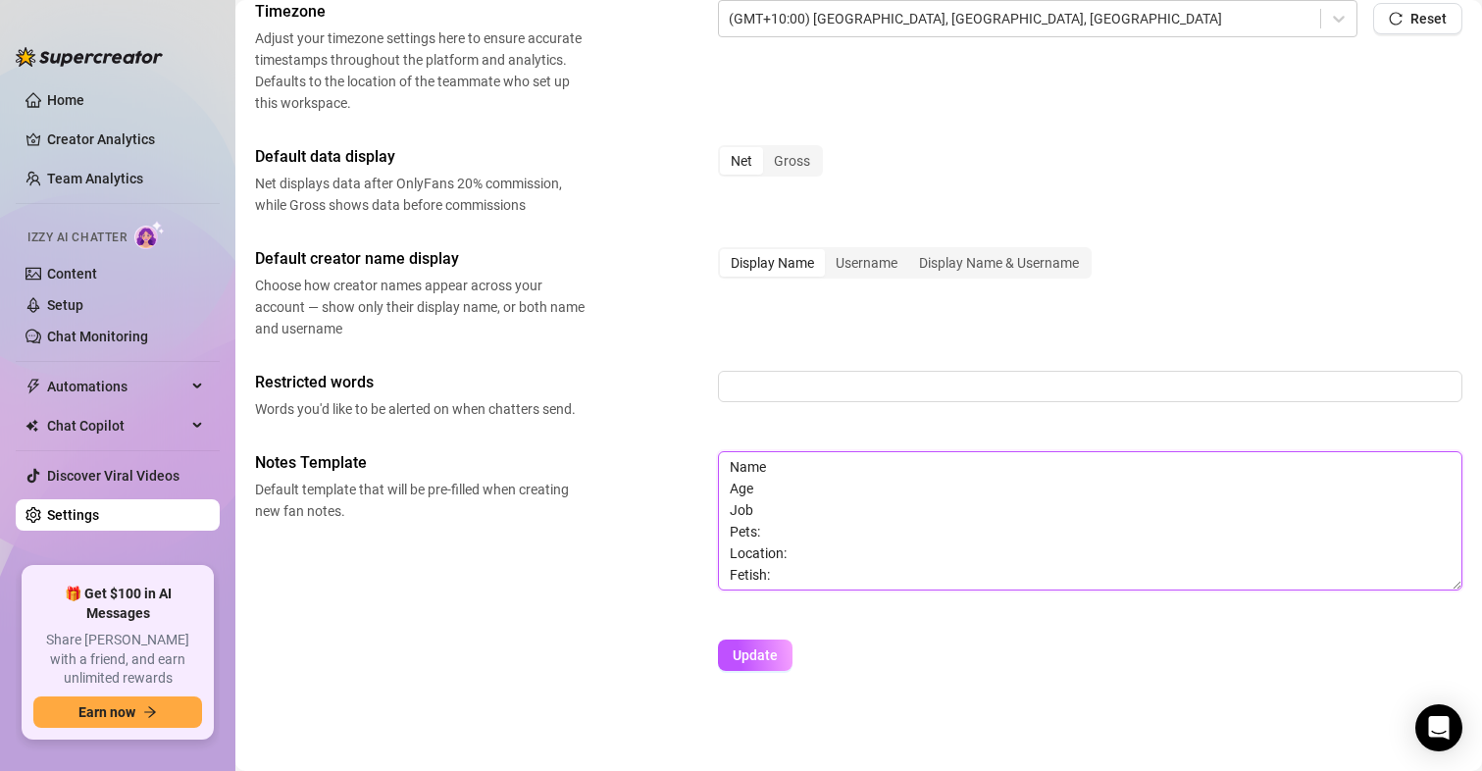
click at [802, 509] on textarea "Name Age Job Pets: Location: Fetish:" at bounding box center [1090, 520] width 744 height 139
click at [776, 493] on textarea "Name Age Job: Pets: Location: Fetish:" at bounding box center [1090, 520] width 744 height 139
click at [812, 465] on textarea "Name Age: Job: Pets: Location: Fetish:" at bounding box center [1090, 520] width 744 height 139
type textarea "Name: Age: Job: Pets: Location: Fetish:"
click at [741, 658] on span "Update" at bounding box center [755, 655] width 45 height 16
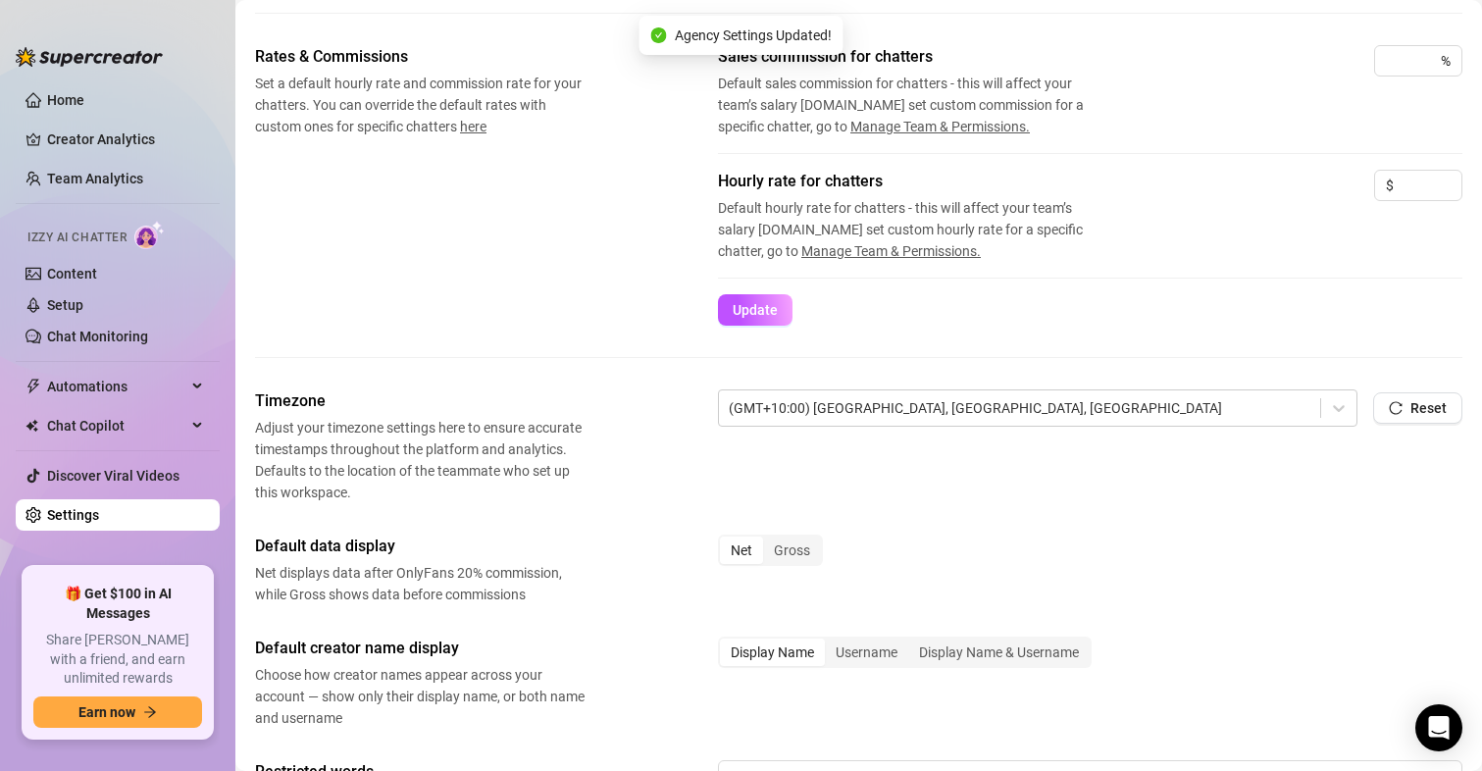
scroll to position [312, 0]
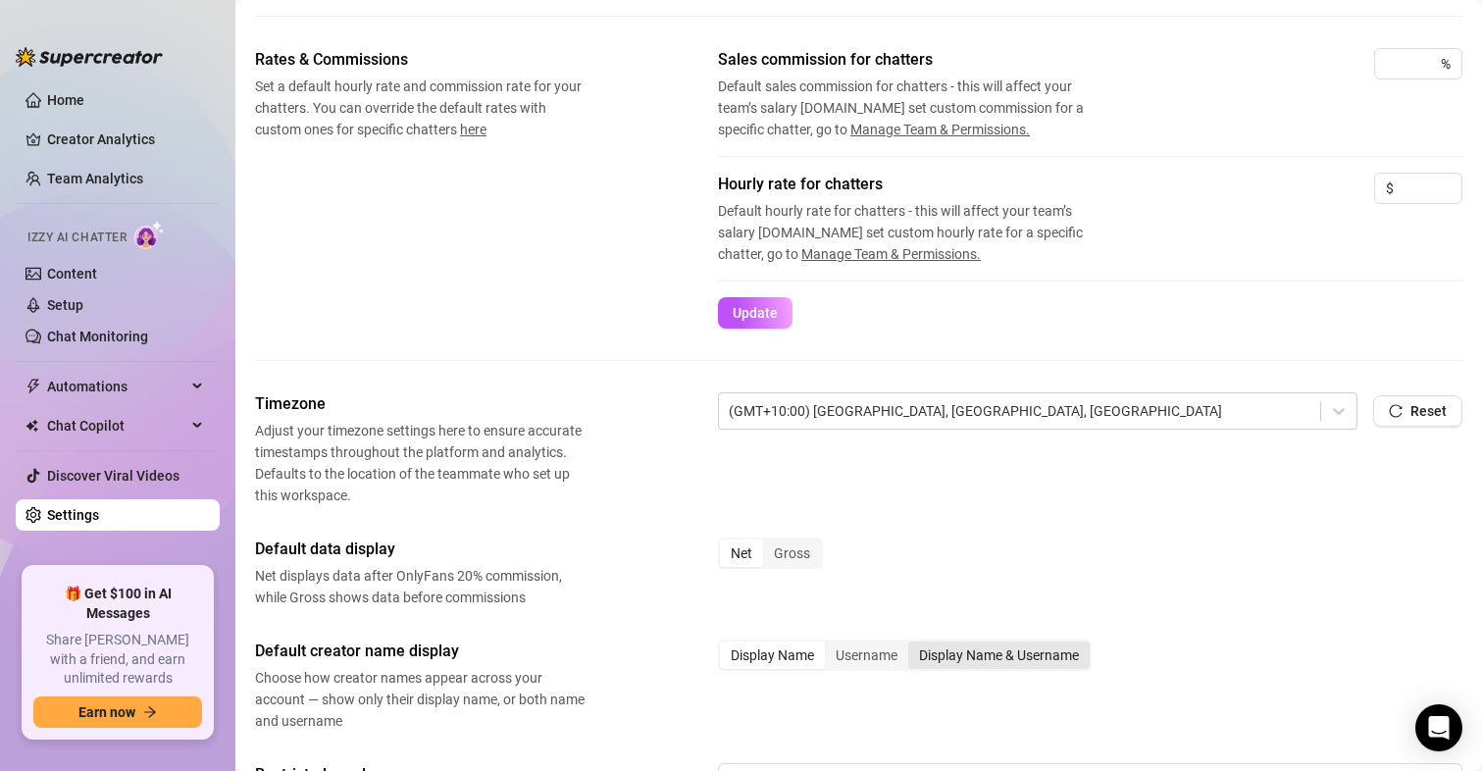
click at [1003, 649] on div "Display Name & Username" at bounding box center [998, 654] width 181 height 27
click at [913, 644] on input "Display Name & Username" at bounding box center [913, 644] width 0 height 0
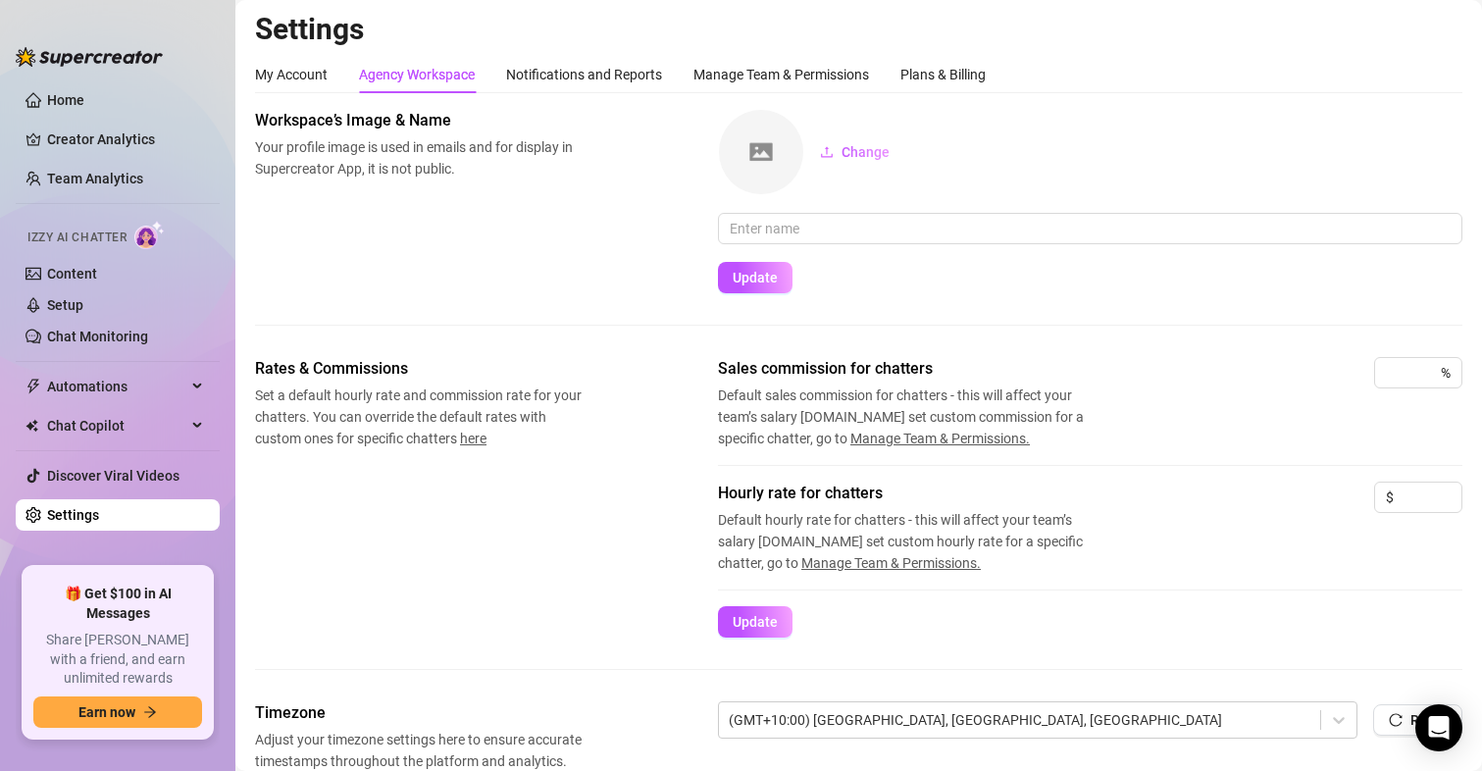
scroll to position [0, 0]
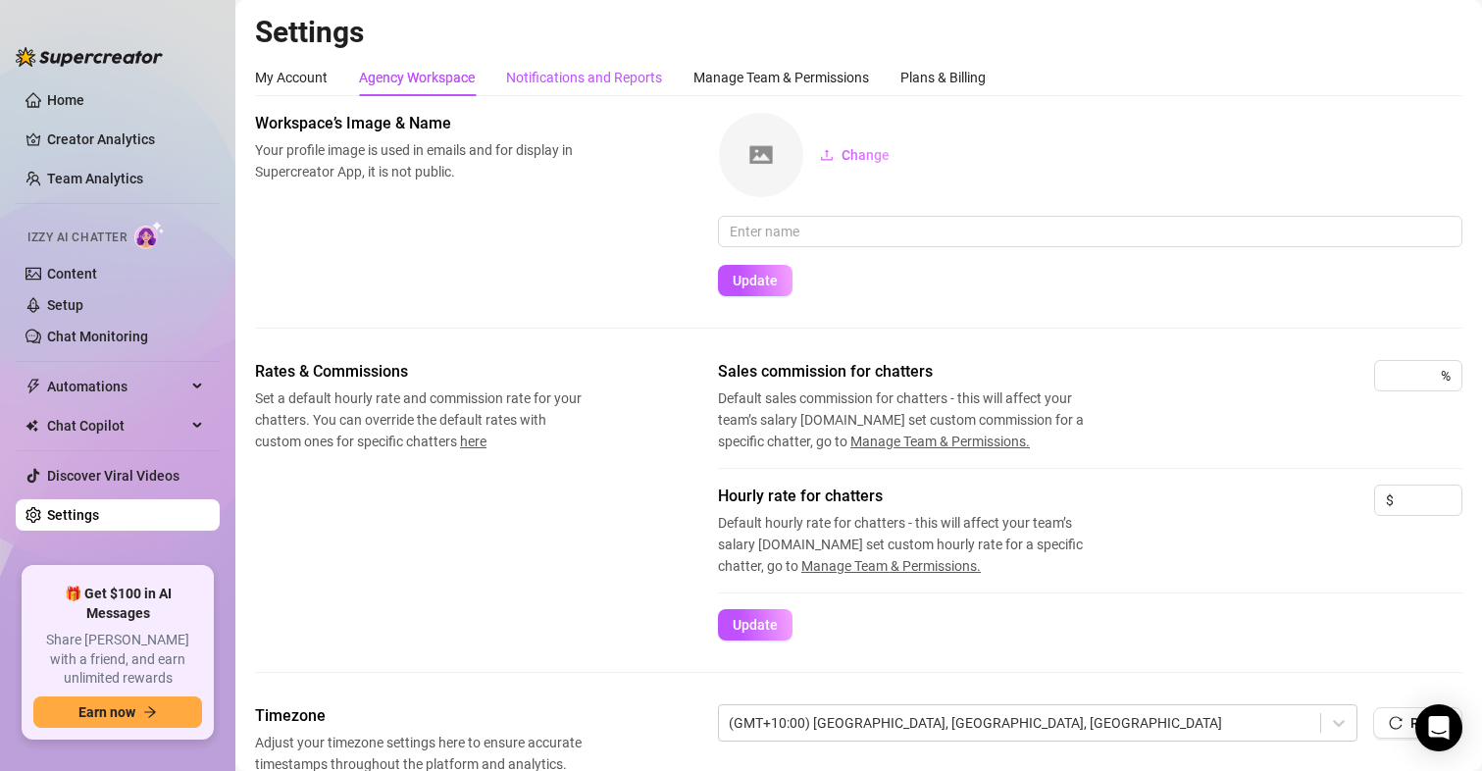
click at [589, 77] on div "Notifications and Reports" at bounding box center [584, 78] width 156 height 22
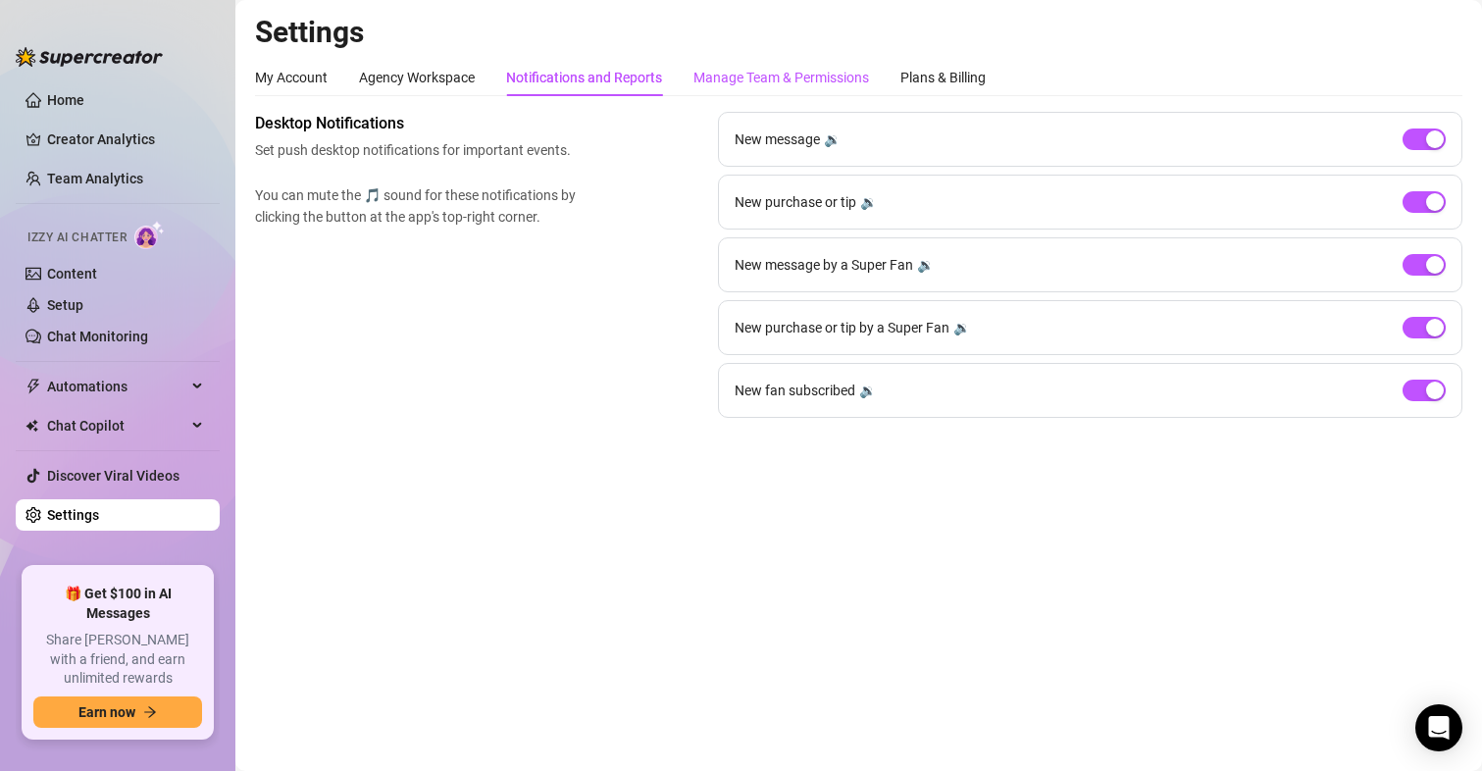
click at [820, 69] on div "Manage Team & Permissions" at bounding box center [781, 78] width 176 height 22
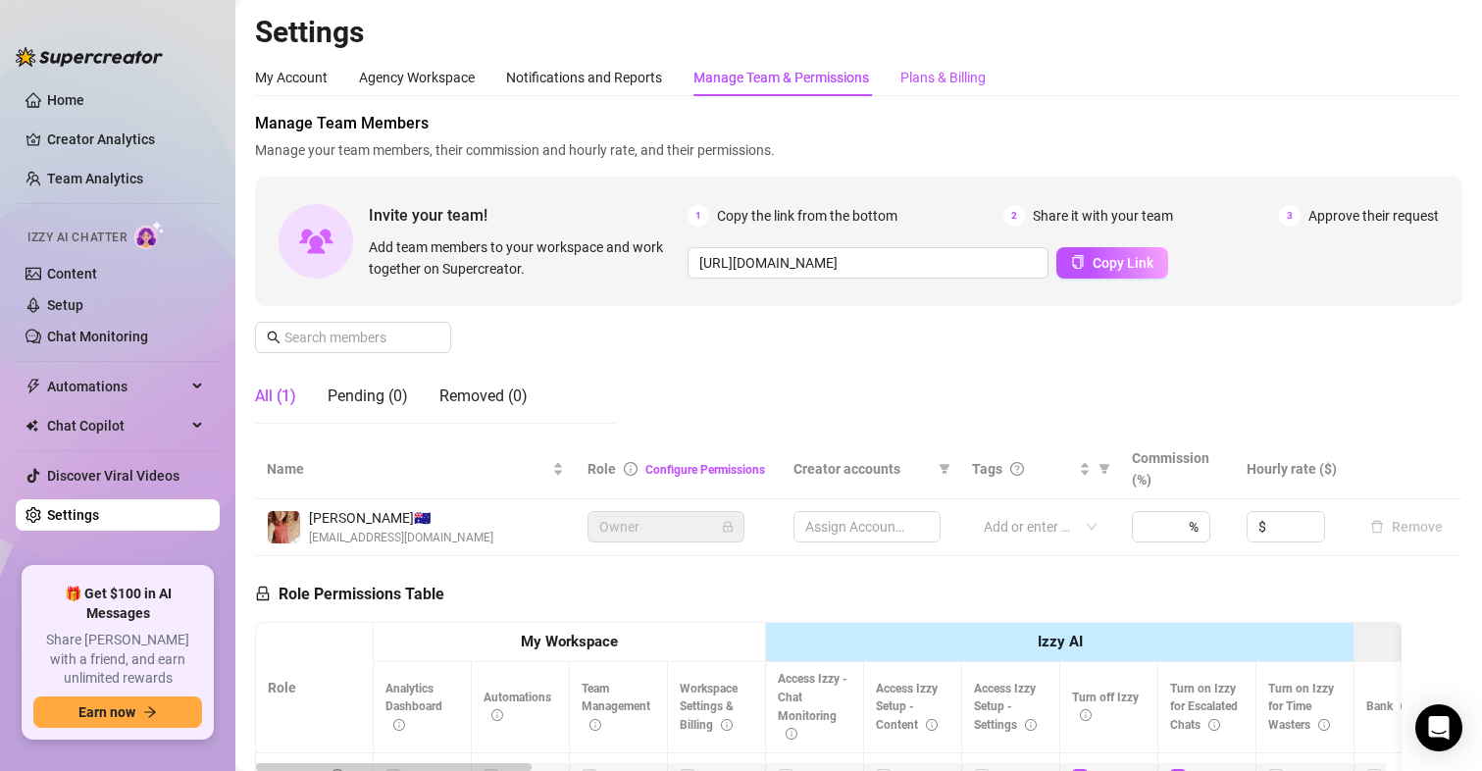
click at [952, 73] on div "Plans & Billing" at bounding box center [942, 78] width 85 height 22
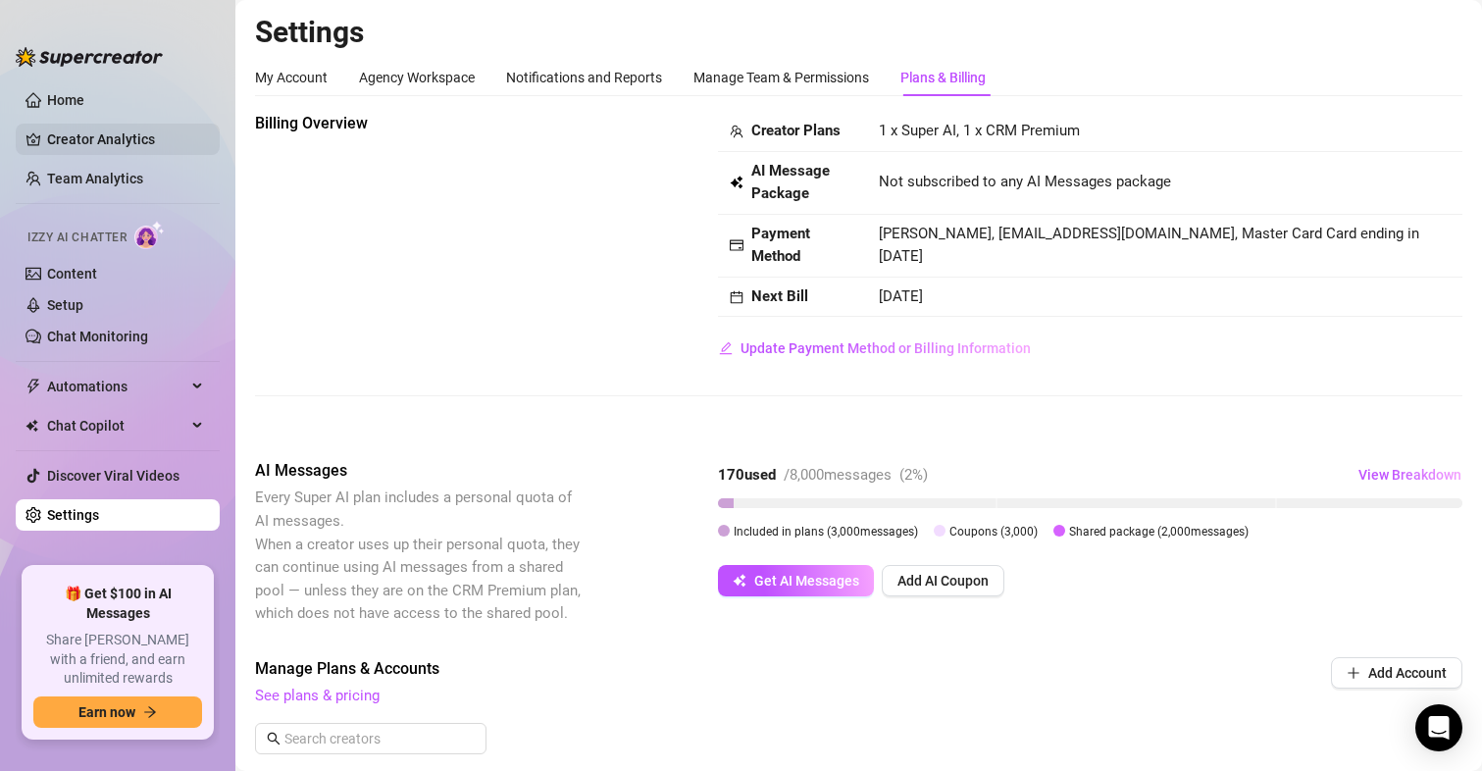
click at [103, 136] on link "Creator Analytics" at bounding box center [125, 139] width 157 height 31
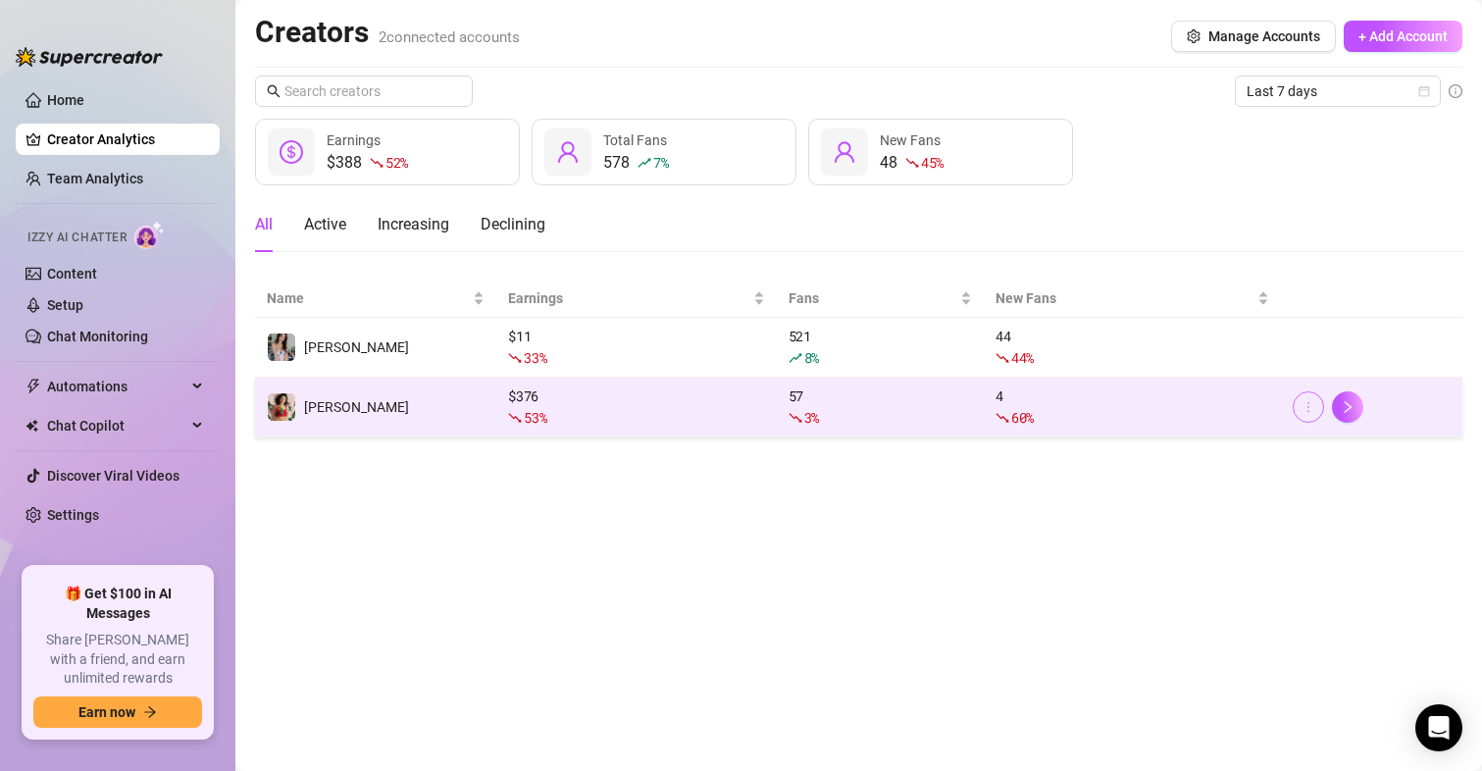
click at [1305, 408] on icon "more" at bounding box center [1308, 407] width 14 height 14
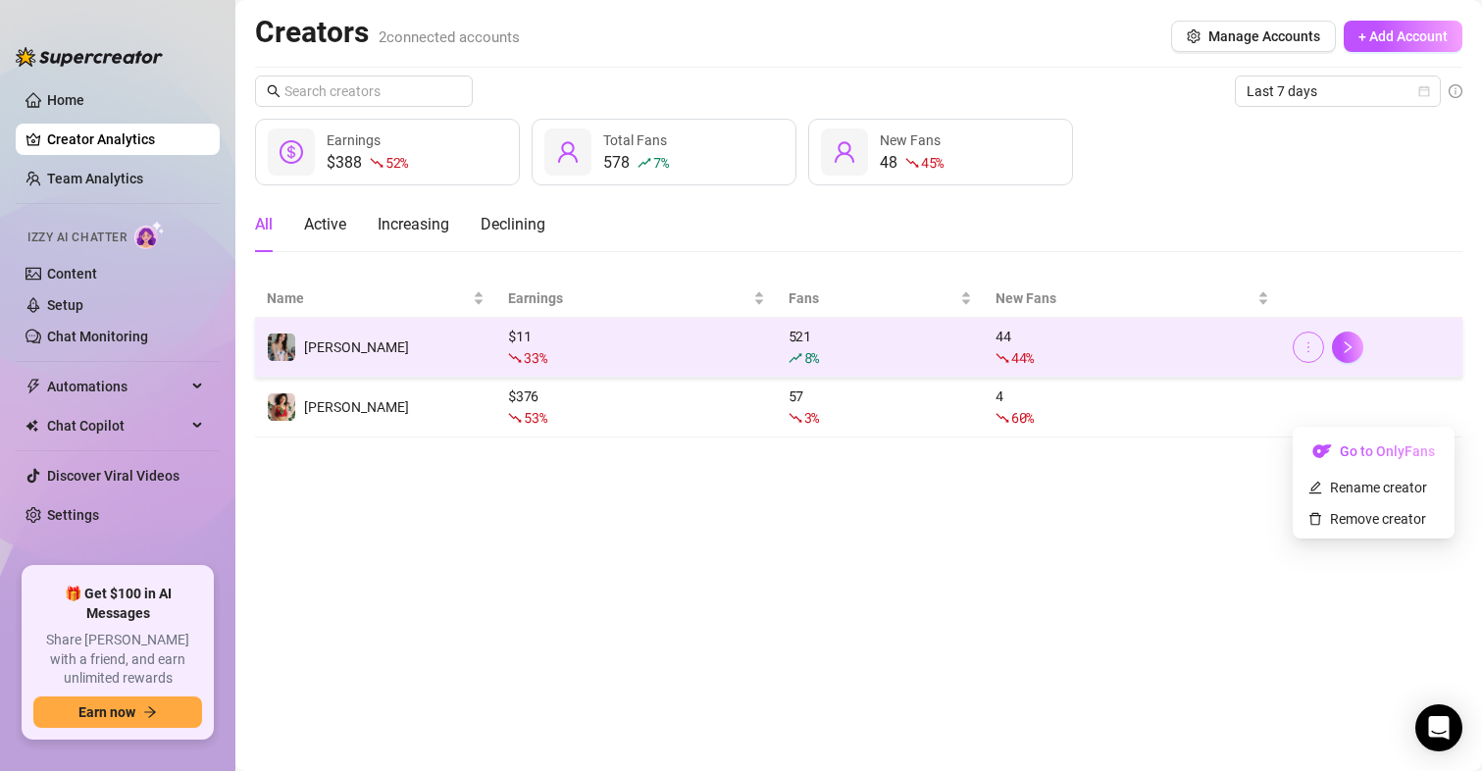
click at [1311, 351] on icon "more" at bounding box center [1308, 347] width 14 height 14
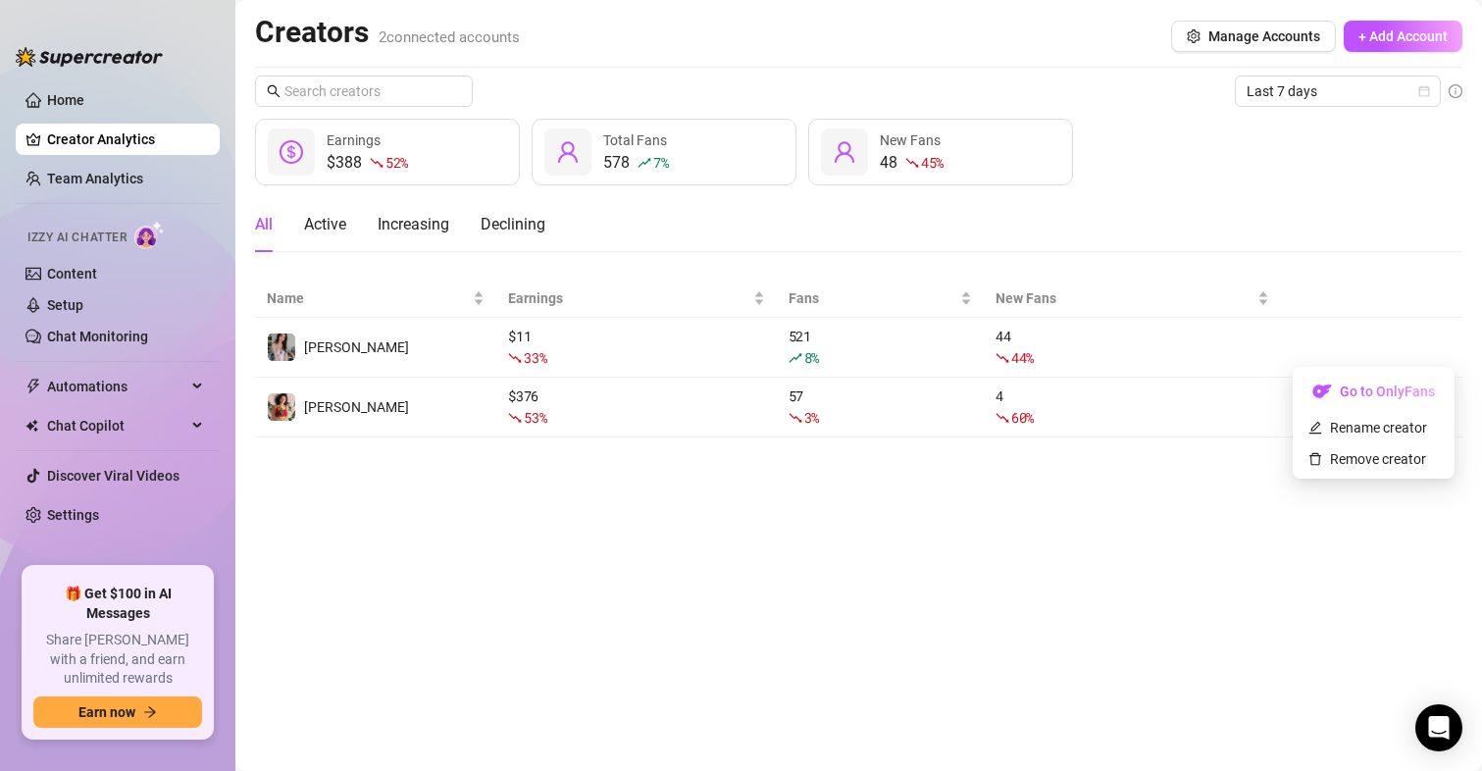
click at [1248, 218] on div "All Active Increasing Declining" at bounding box center [858, 224] width 1207 height 55
click at [1336, 89] on span "Last 7 days" at bounding box center [1338, 91] width 182 height 29
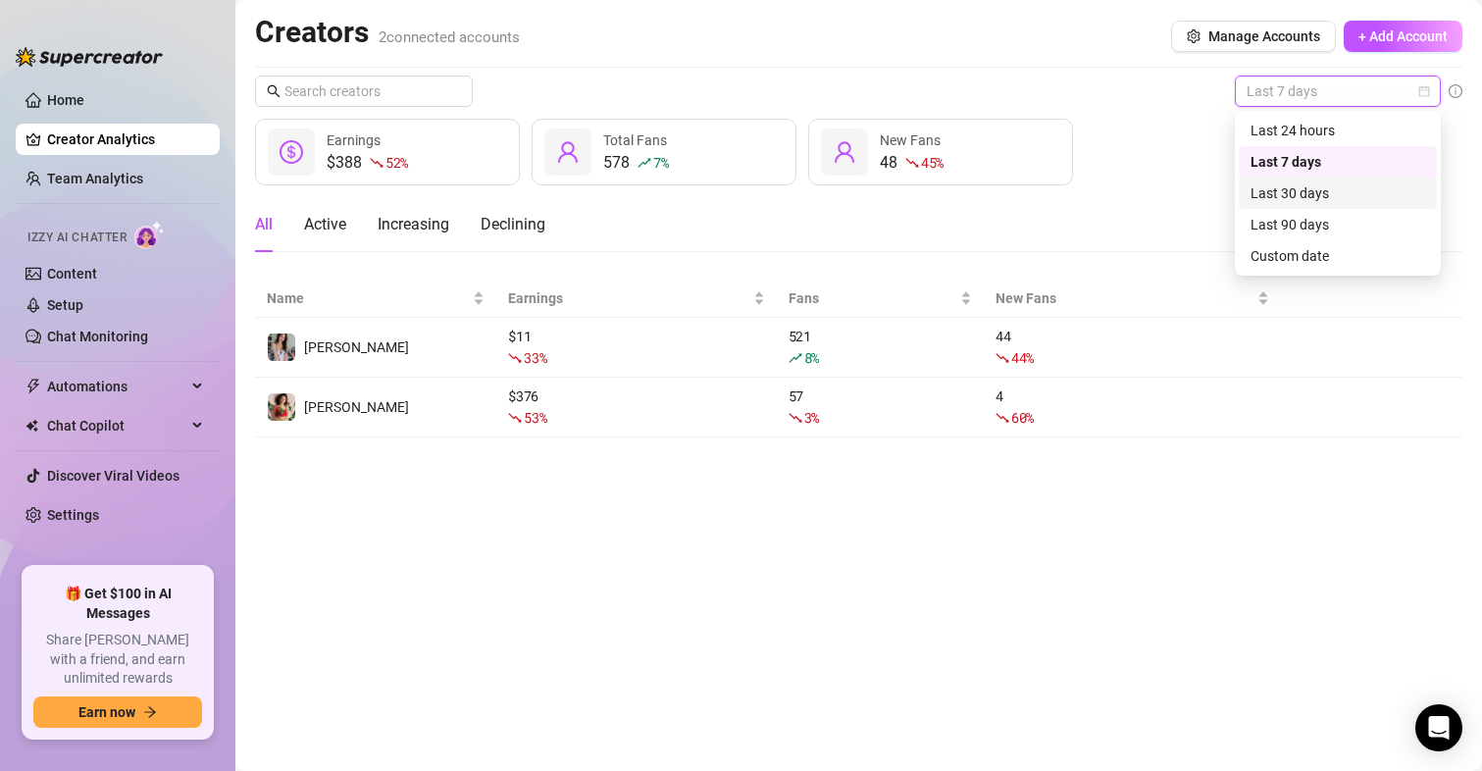
click at [1324, 198] on div "Last 30 days" at bounding box center [1337, 193] width 175 height 22
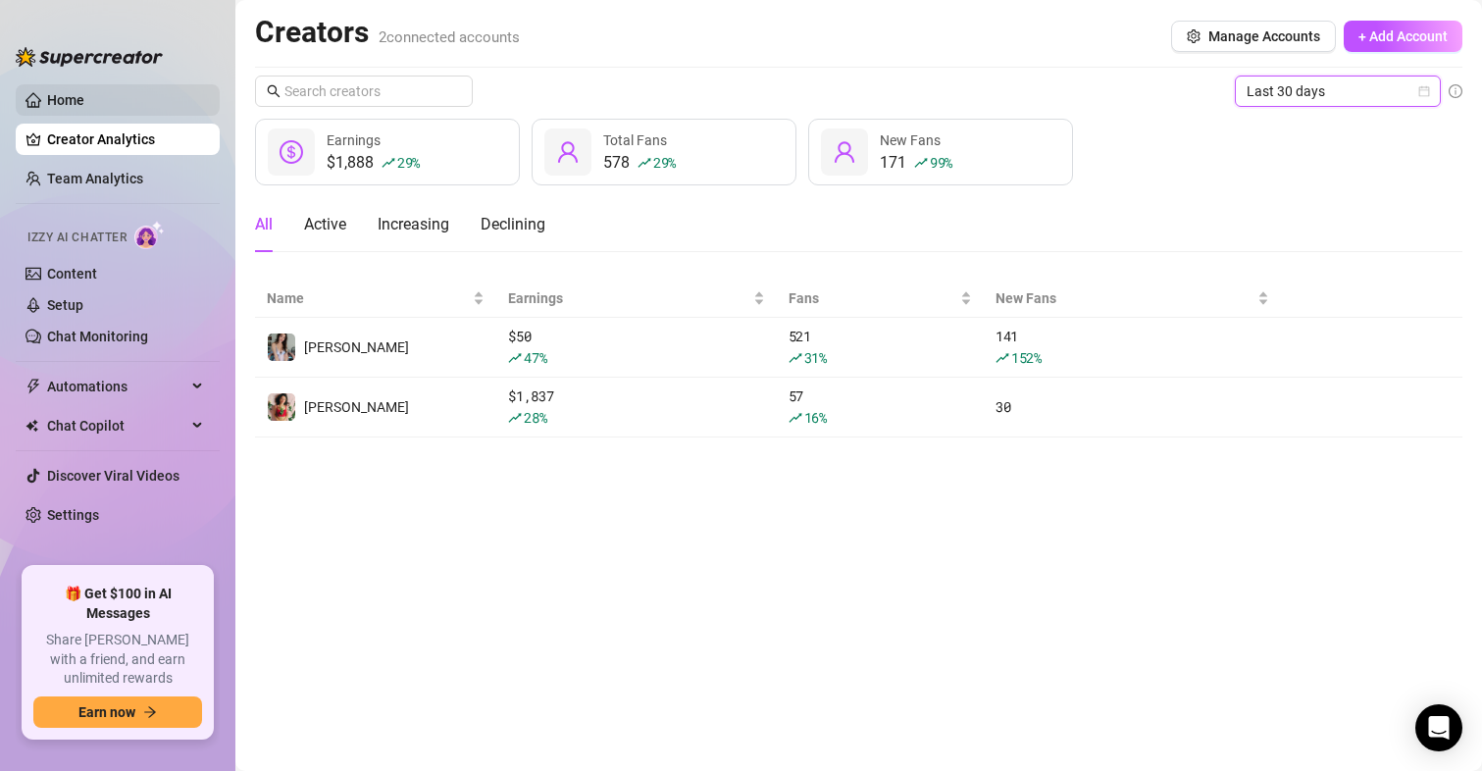
click at [84, 94] on link "Home" at bounding box center [65, 100] width 37 height 16
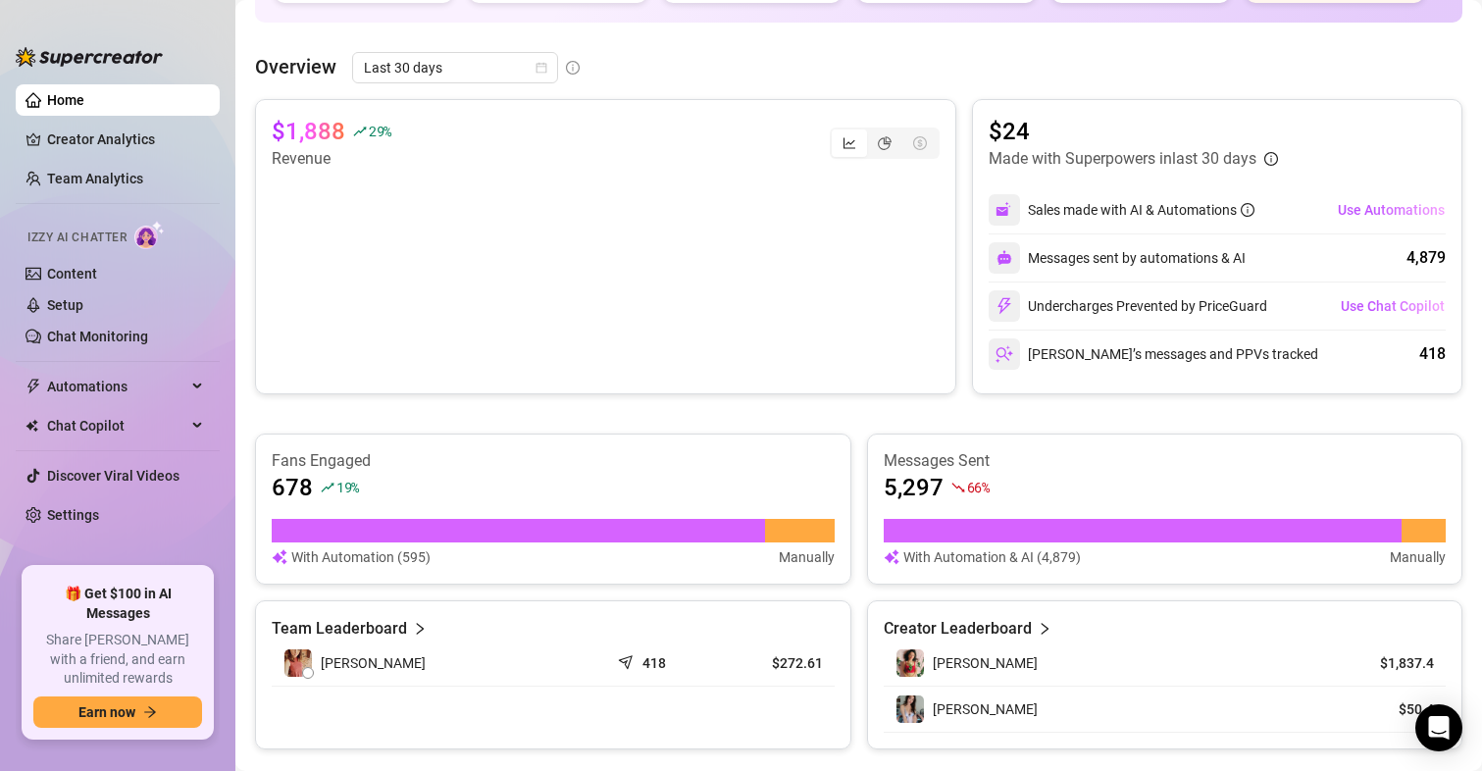
scroll to position [490, 0]
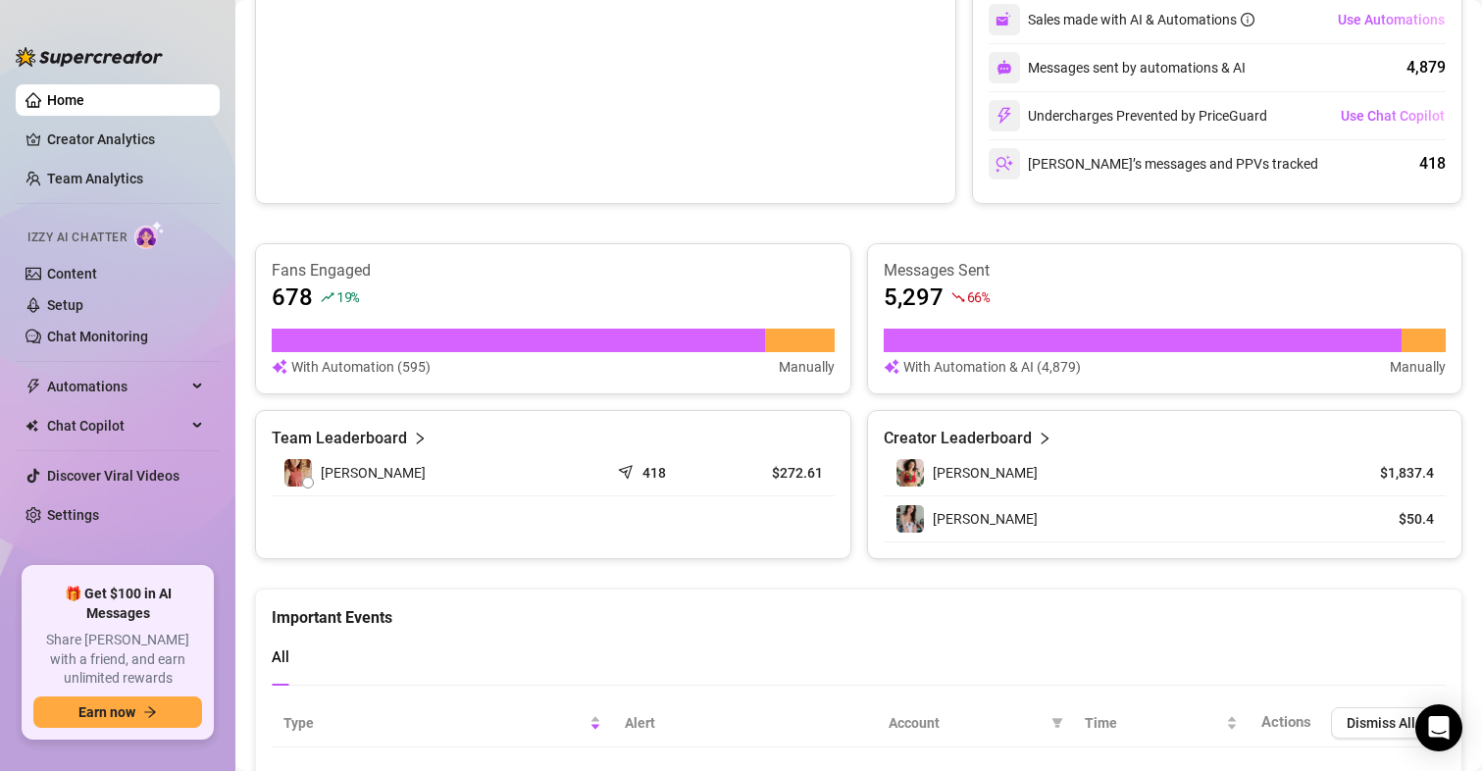
click at [419, 439] on icon "right" at bounding box center [420, 439] width 7 height 12
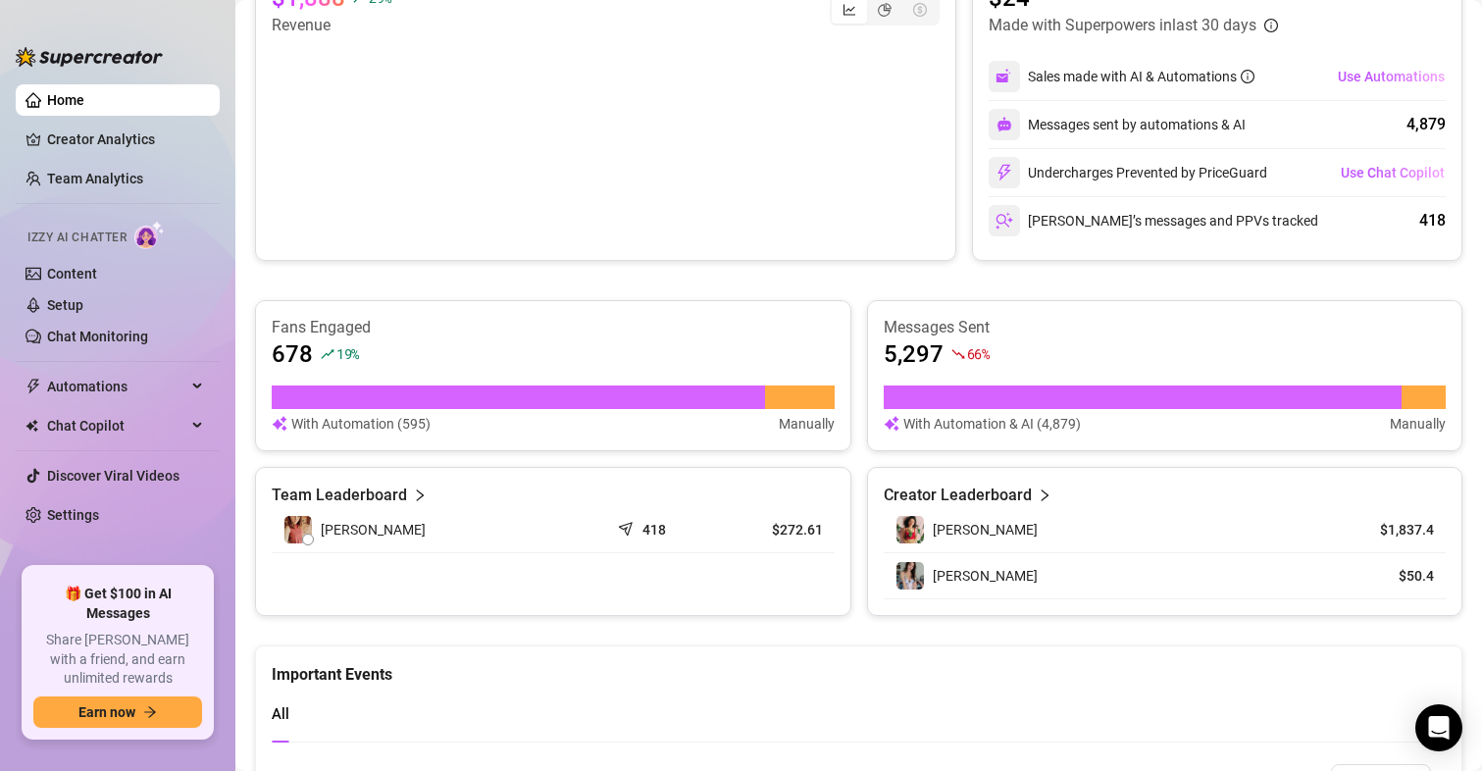
scroll to position [690, 0]
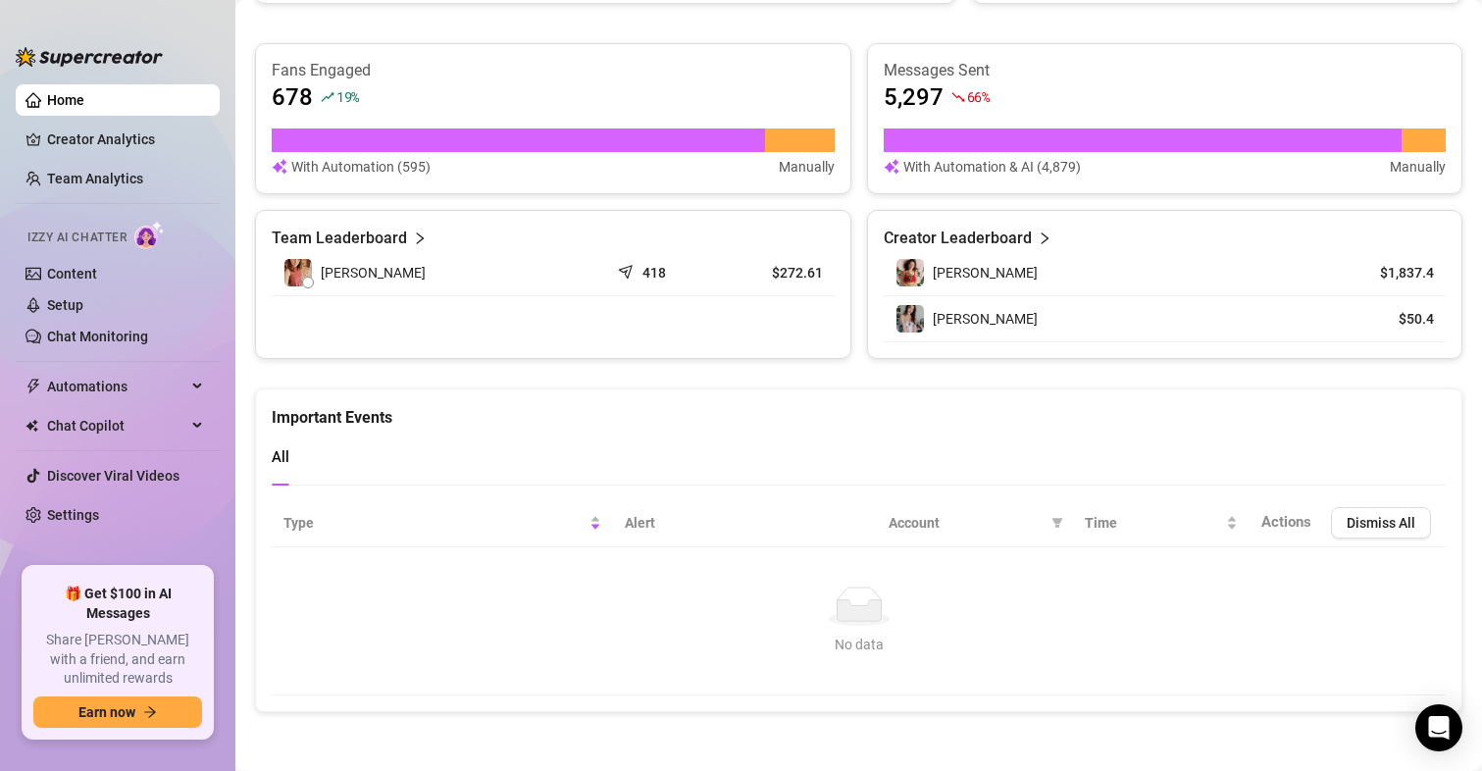
click at [116, 156] on ul "Home Creator Analytics Team Analytics Izzy AI Chatter Content Setup Chat Monito…" at bounding box center [118, 318] width 204 height 483
click at [138, 150] on link "Creator Analytics" at bounding box center [125, 139] width 157 height 31
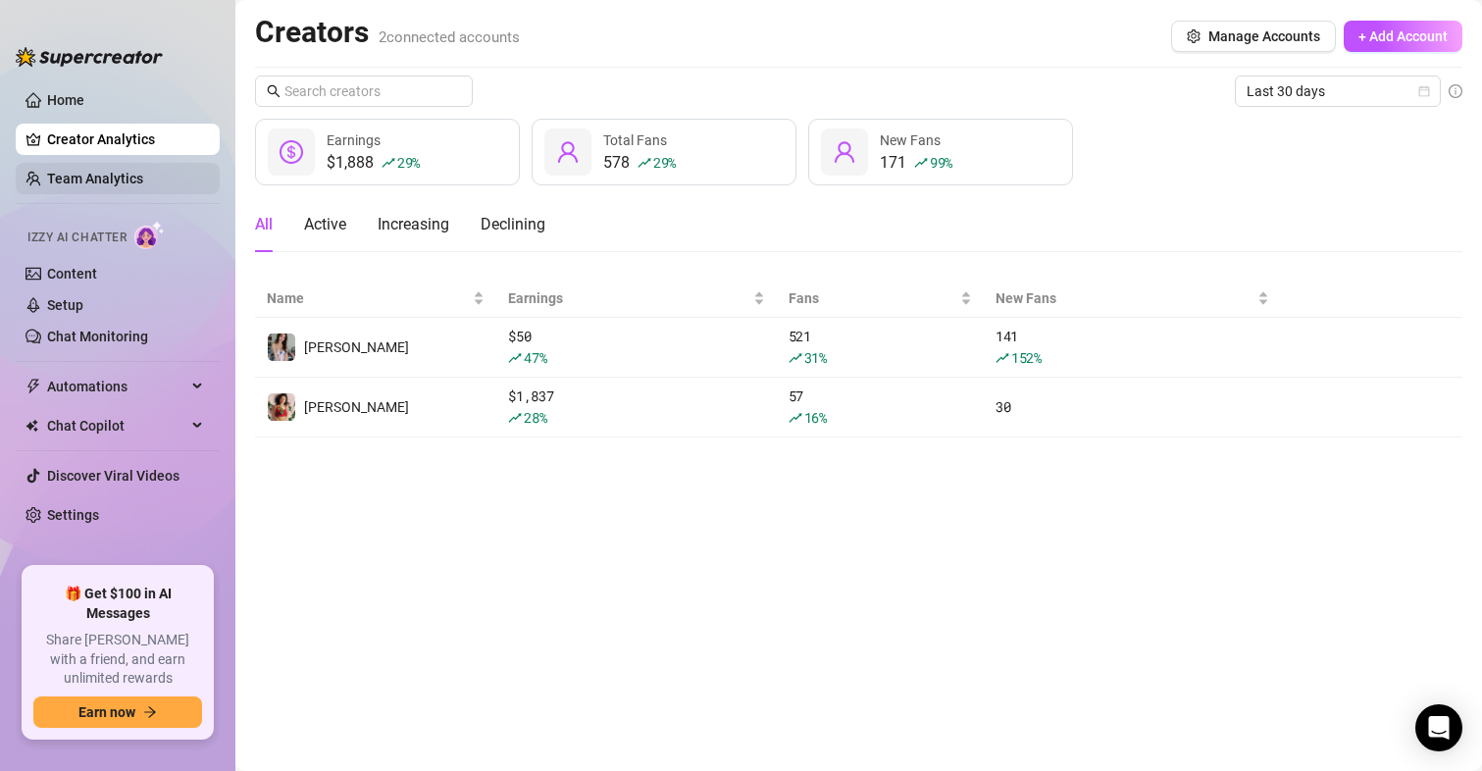
click at [137, 186] on link "Team Analytics" at bounding box center [95, 179] width 96 height 16
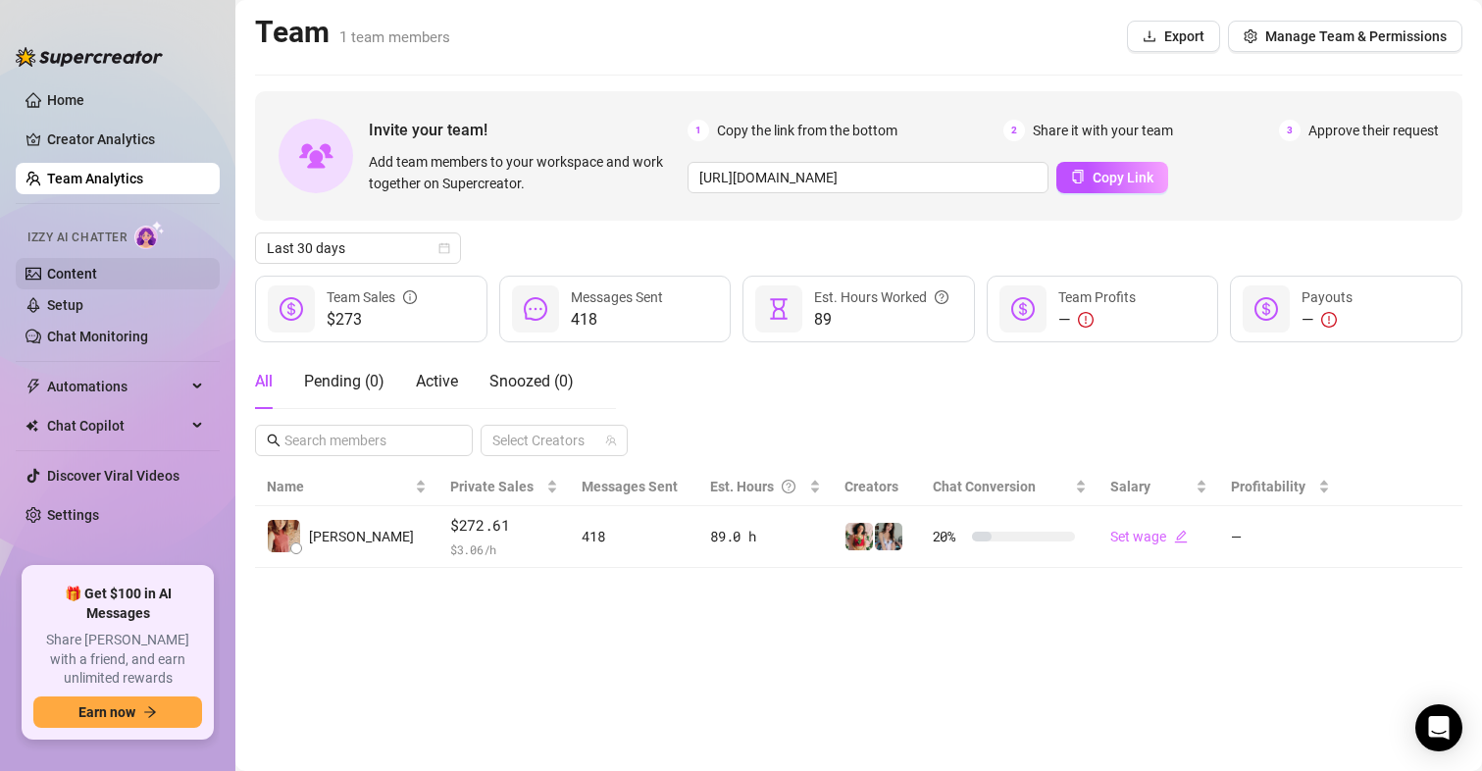
click at [97, 268] on link "Content" at bounding box center [72, 274] width 50 height 16
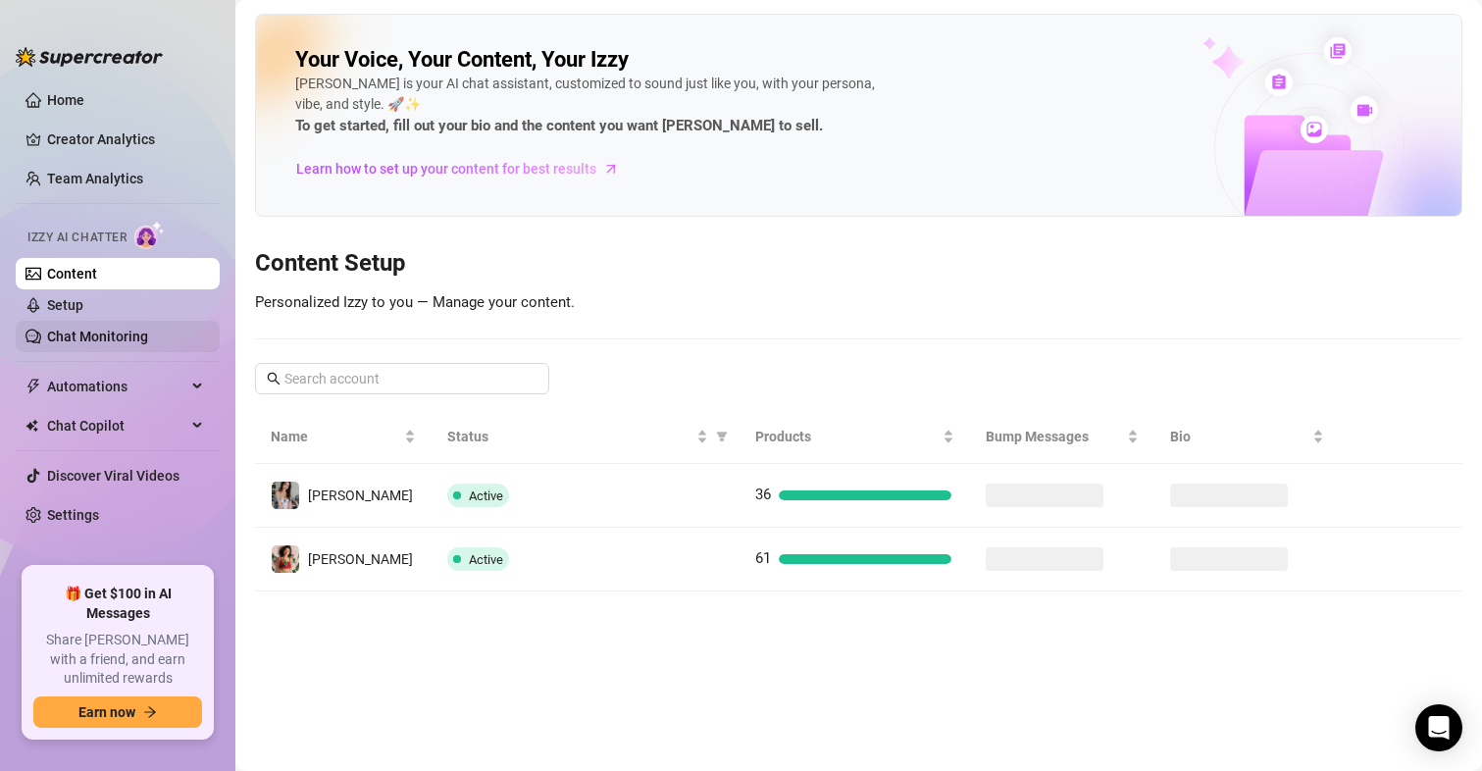
click at [94, 329] on link "Chat Monitoring" at bounding box center [97, 337] width 101 height 16
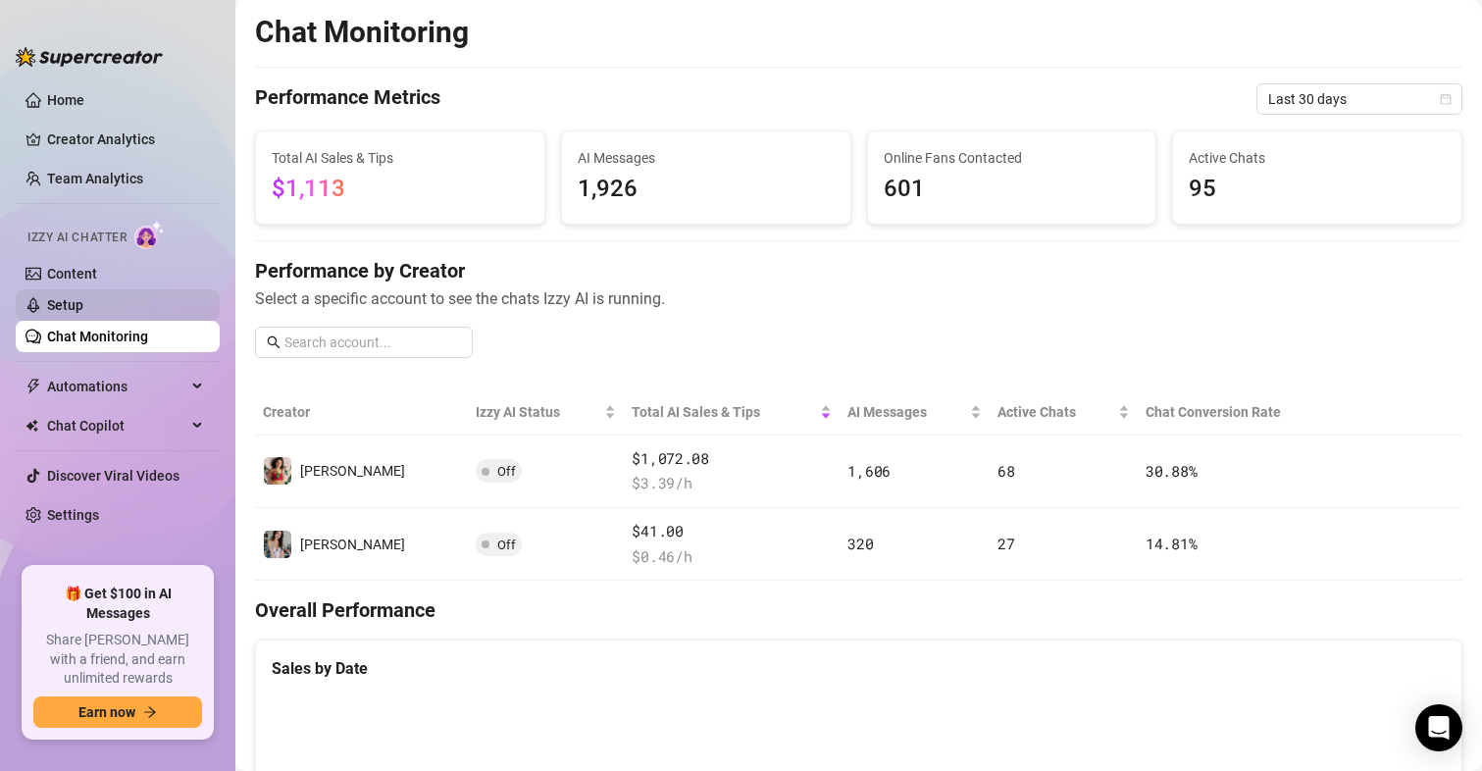
click at [83, 310] on link "Setup" at bounding box center [65, 305] width 36 height 16
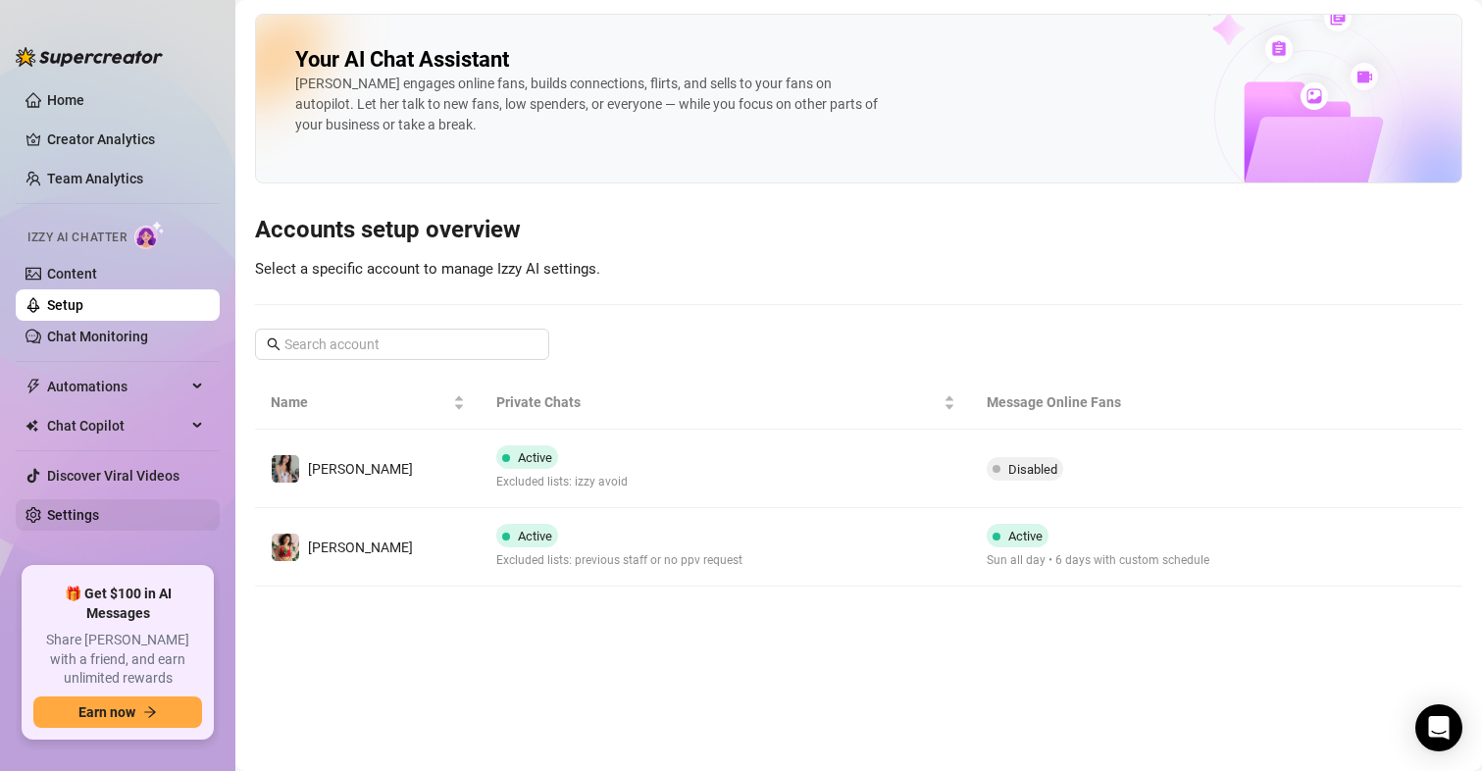
click at [99, 507] on link "Settings" at bounding box center [73, 515] width 52 height 16
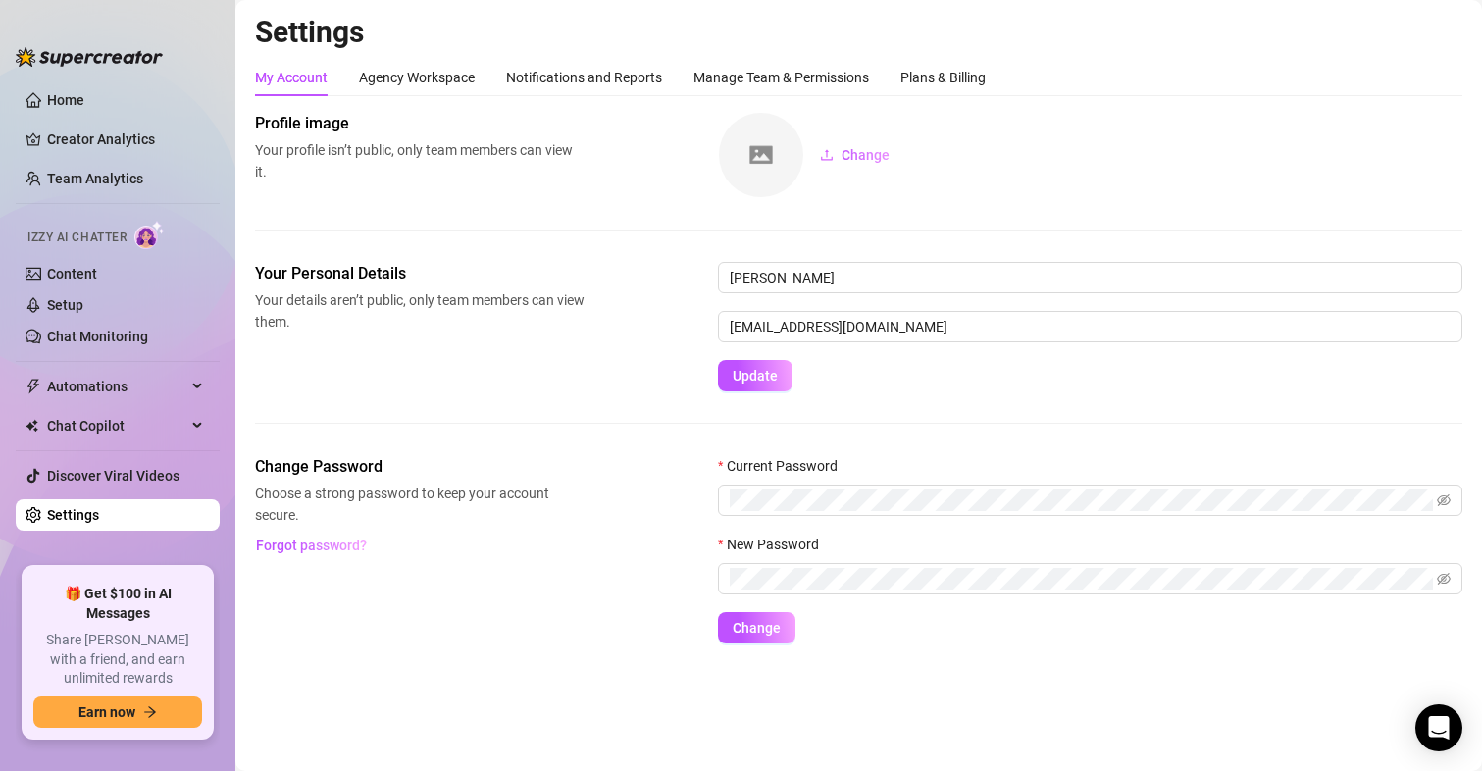
click at [95, 82] on ul "Home Creator Analytics Team Analytics Izzy AI Chatter Content Setup Chat Monito…" at bounding box center [118, 318] width 204 height 483
click at [84, 92] on link "Home" at bounding box center [65, 100] width 37 height 16
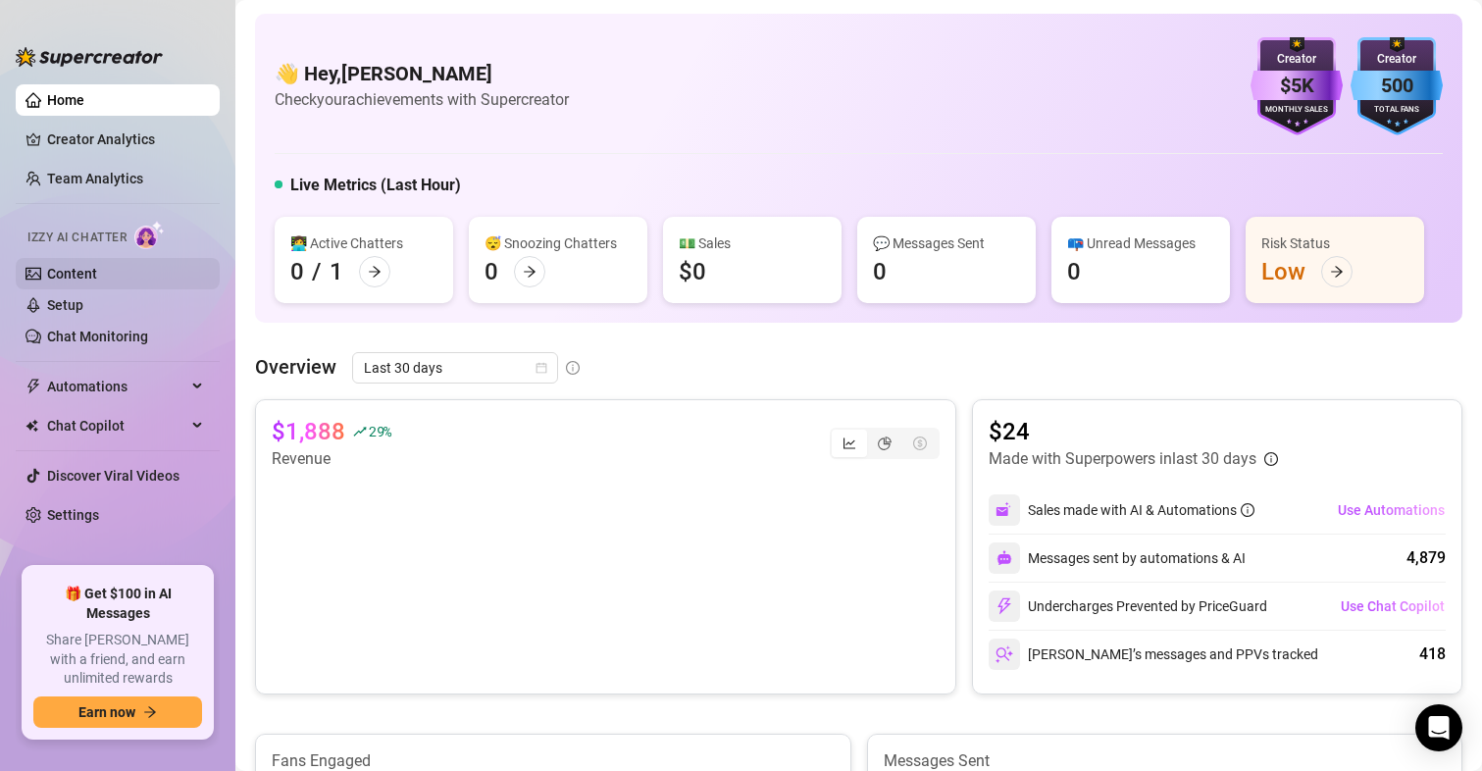
click at [62, 266] on link "Content" at bounding box center [72, 274] width 50 height 16
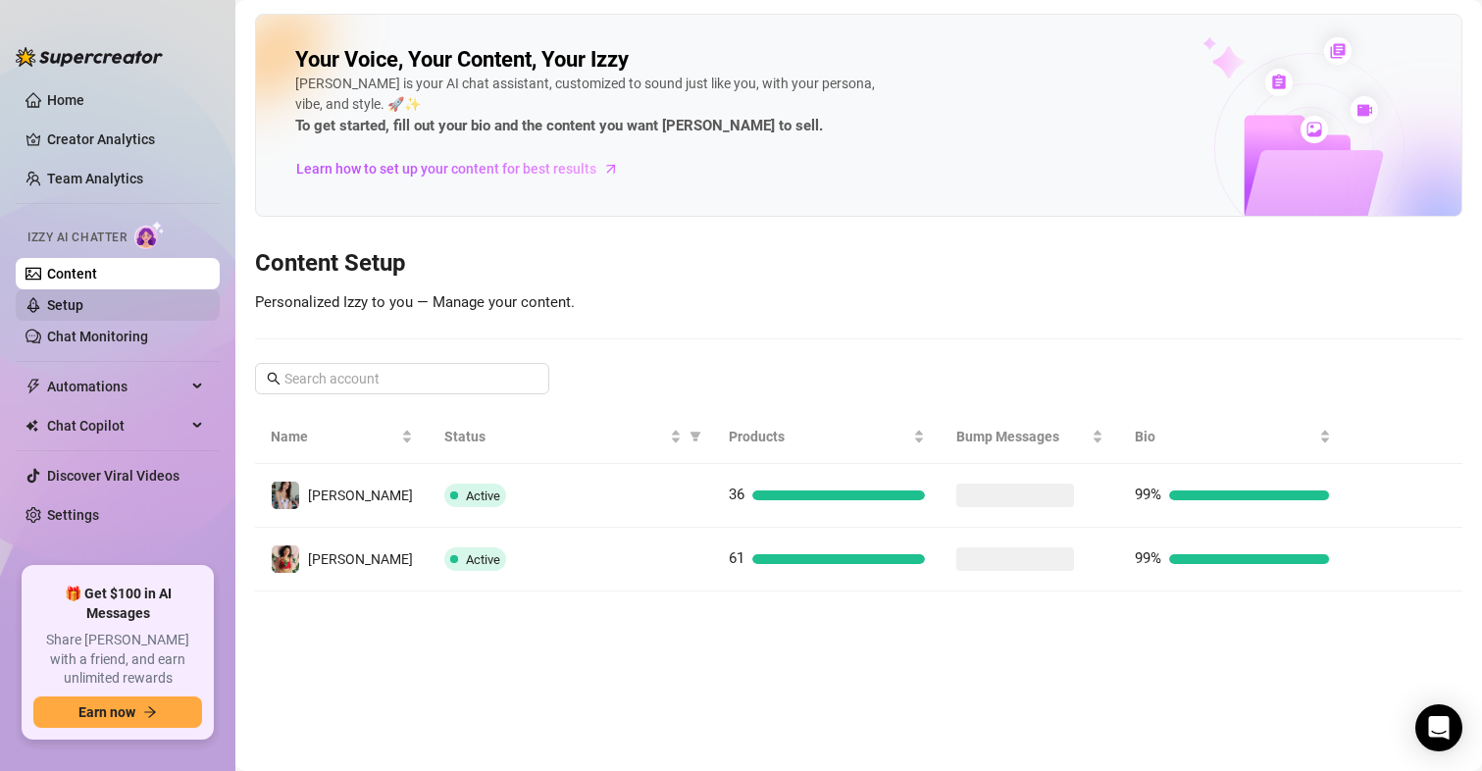
click at [59, 313] on link "Setup" at bounding box center [65, 305] width 36 height 16
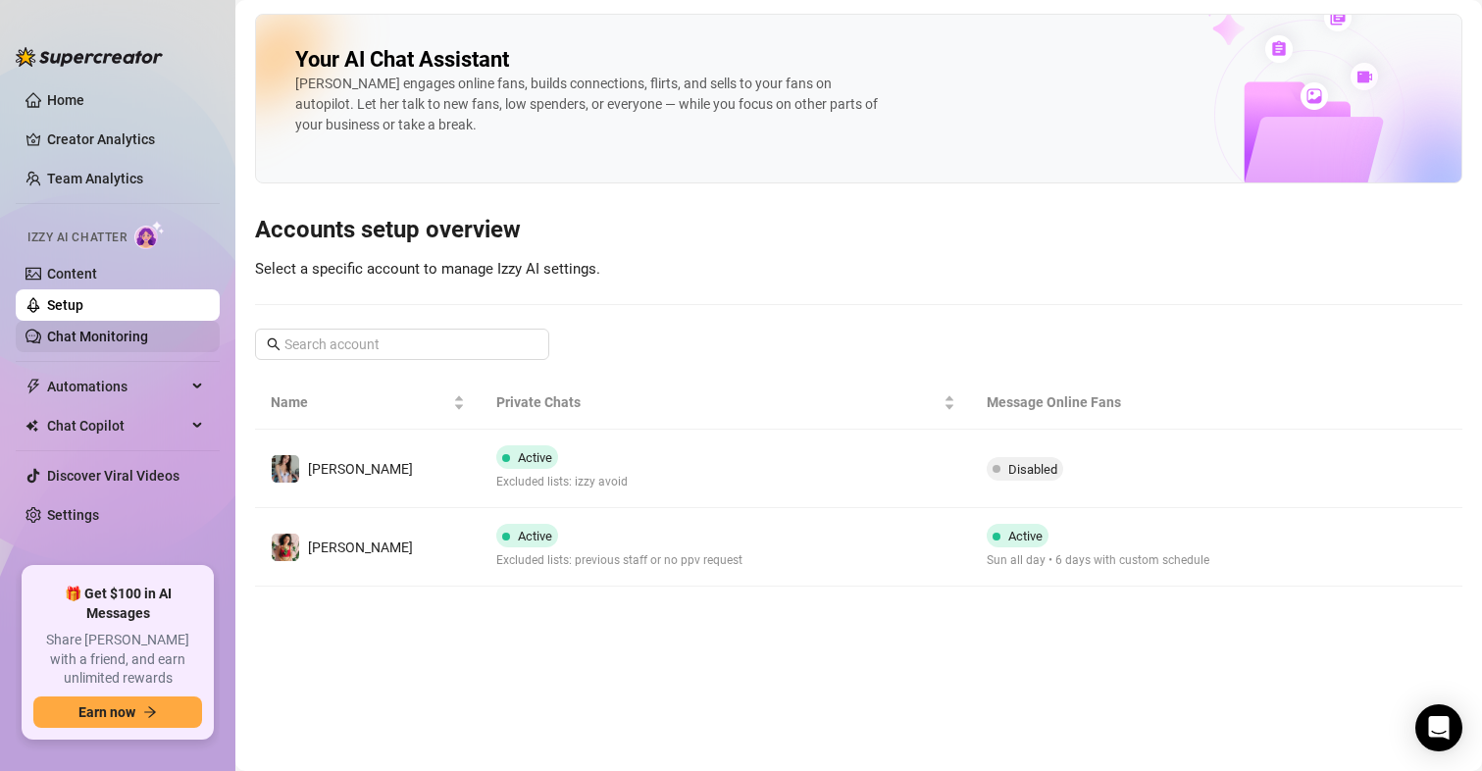
click at [60, 340] on link "Chat Monitoring" at bounding box center [97, 337] width 101 height 16
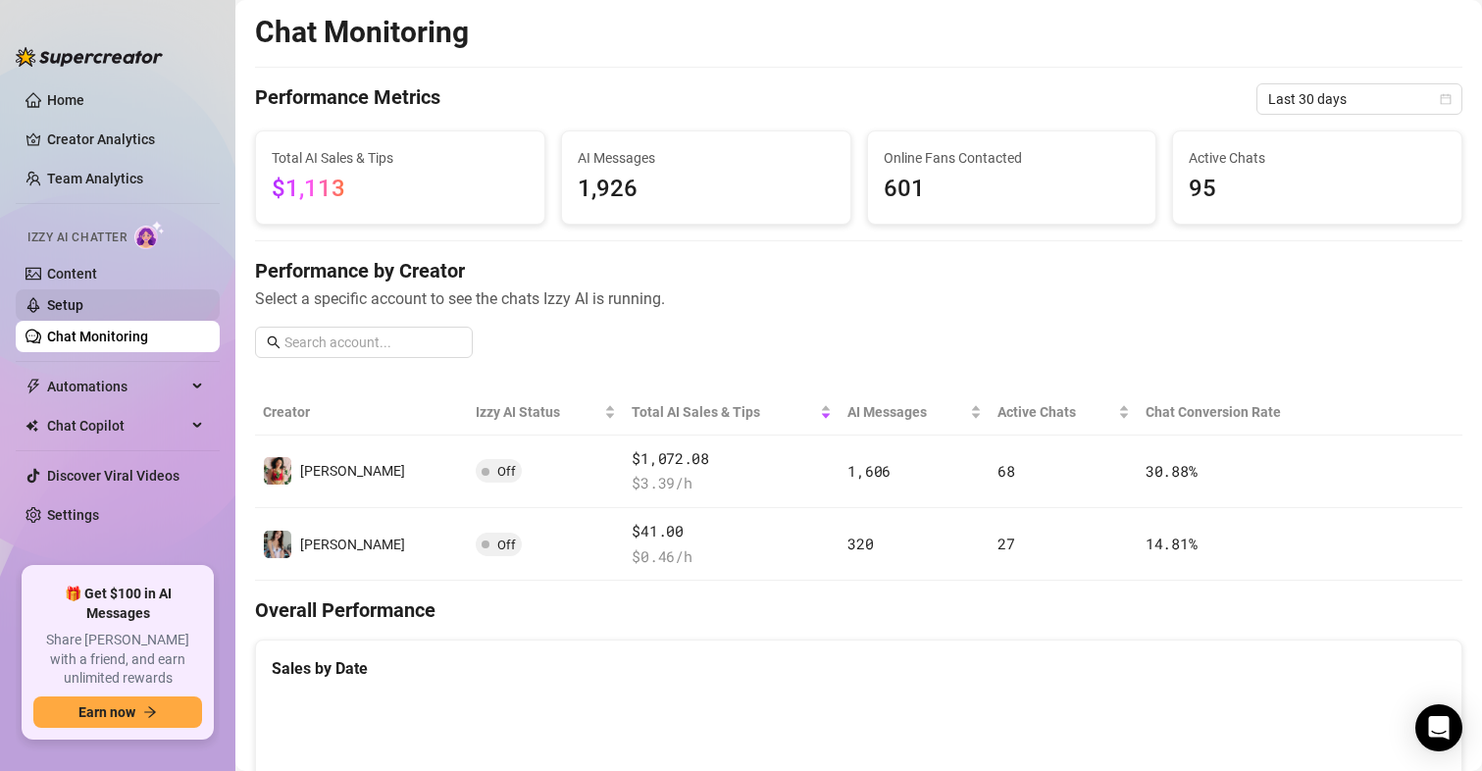
click at [74, 297] on link "Setup" at bounding box center [65, 305] width 36 height 16
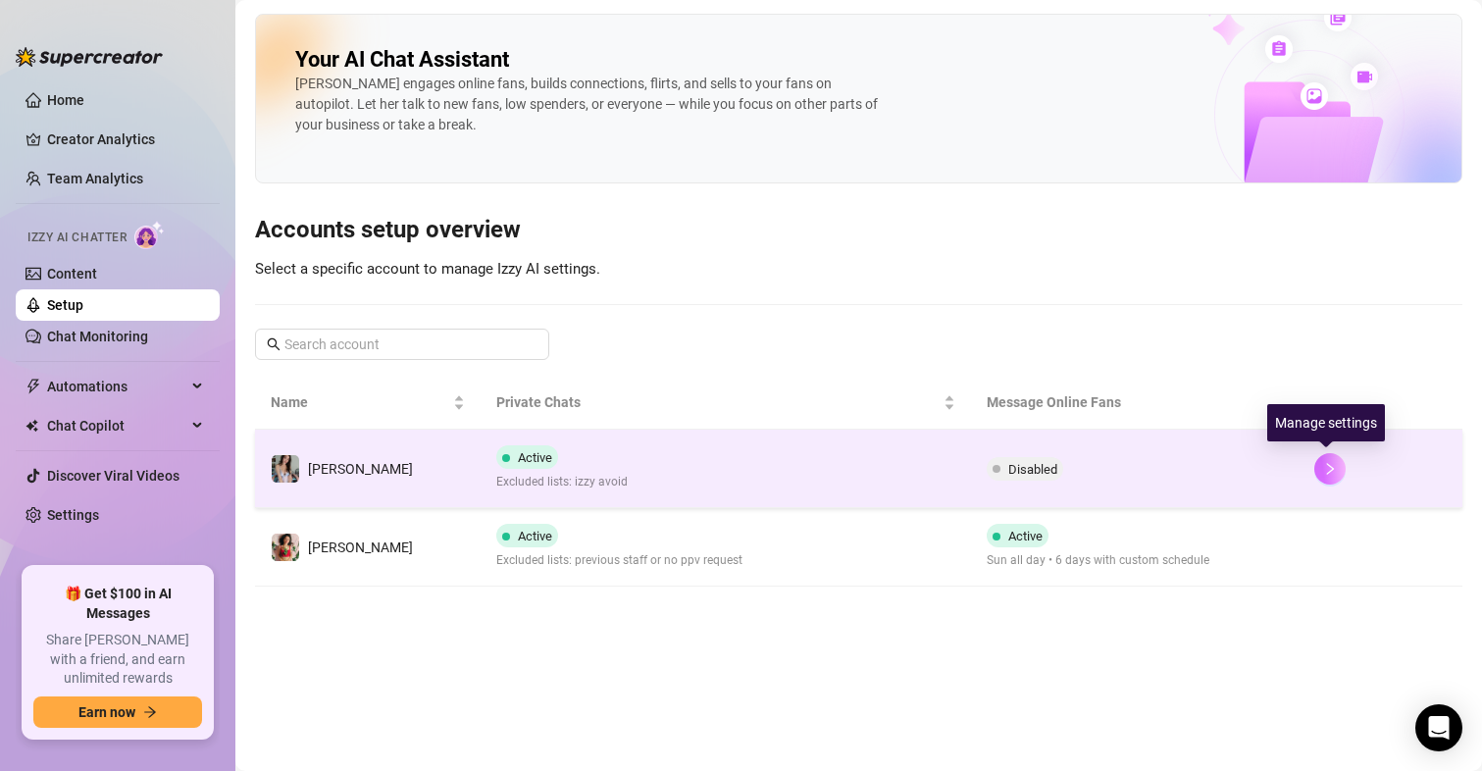
click at [1328, 475] on icon "right" at bounding box center [1330, 469] width 14 height 14
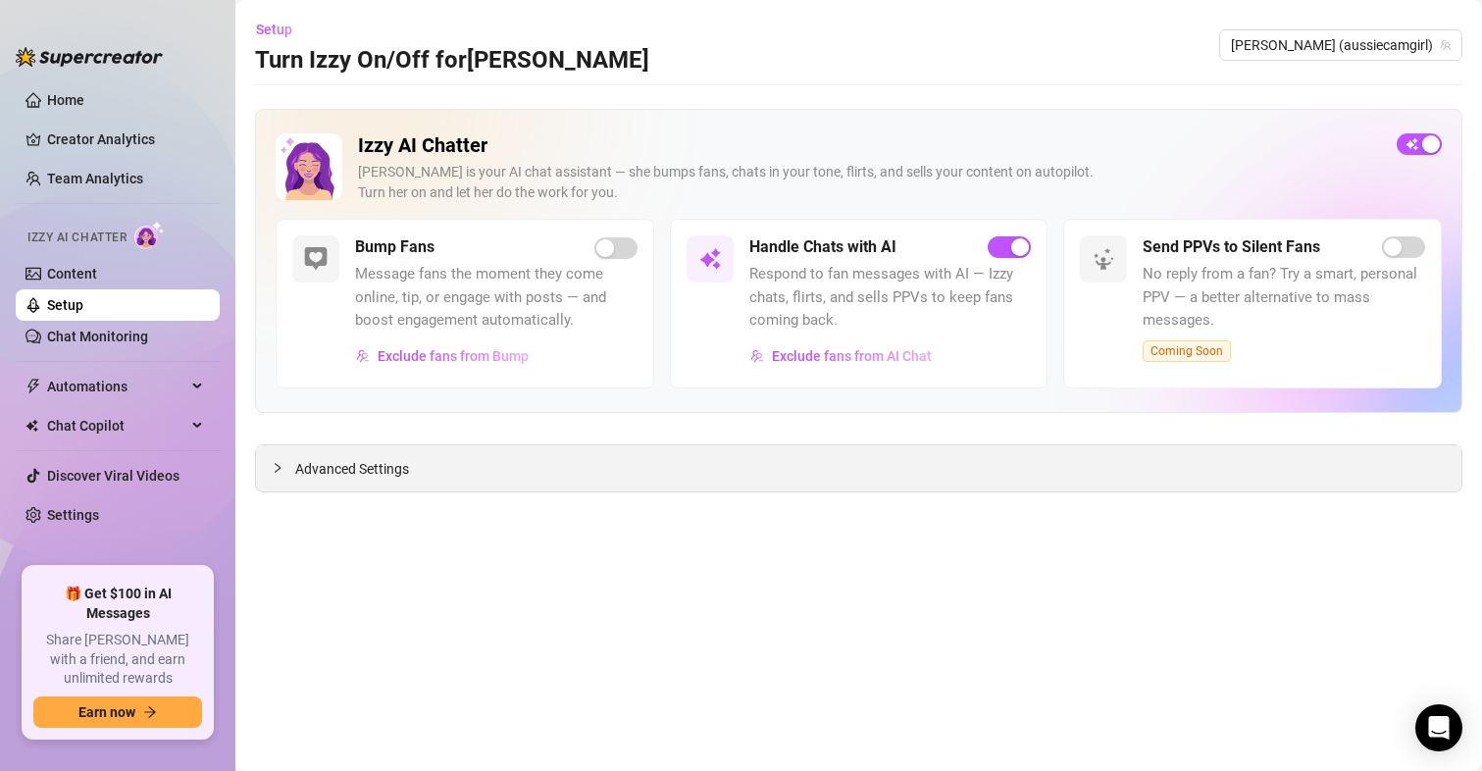
click at [381, 461] on span "Advanced Settings" at bounding box center [352, 469] width 114 height 22
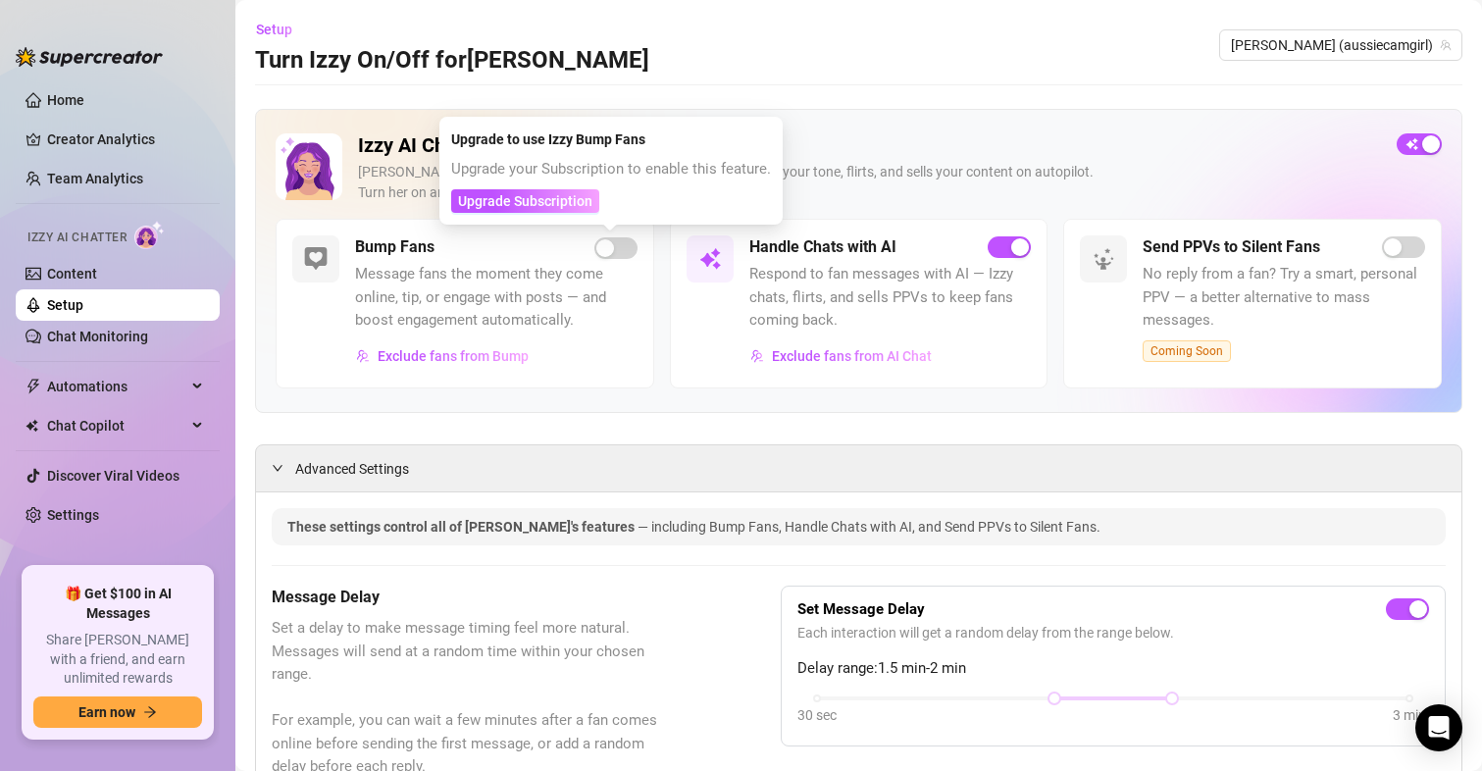
click at [601, 269] on span "Message fans the moment they come online, tip, or engage with posts — and boost…" at bounding box center [496, 298] width 282 height 70
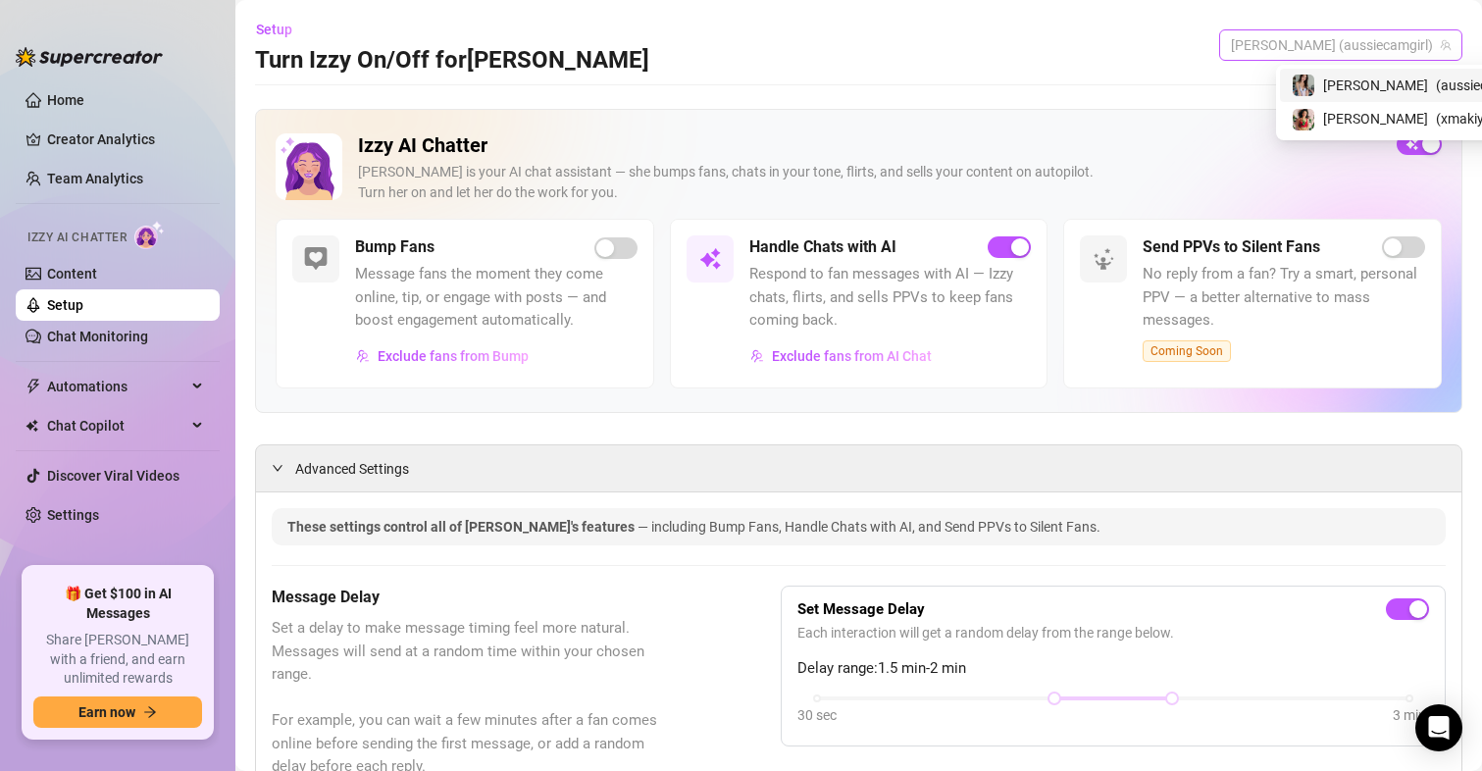
click at [1396, 52] on span "[PERSON_NAME] (aussiecamgirl)" at bounding box center [1341, 44] width 220 height 29
click at [1326, 128] on span "[PERSON_NAME]" at bounding box center [1375, 119] width 105 height 22
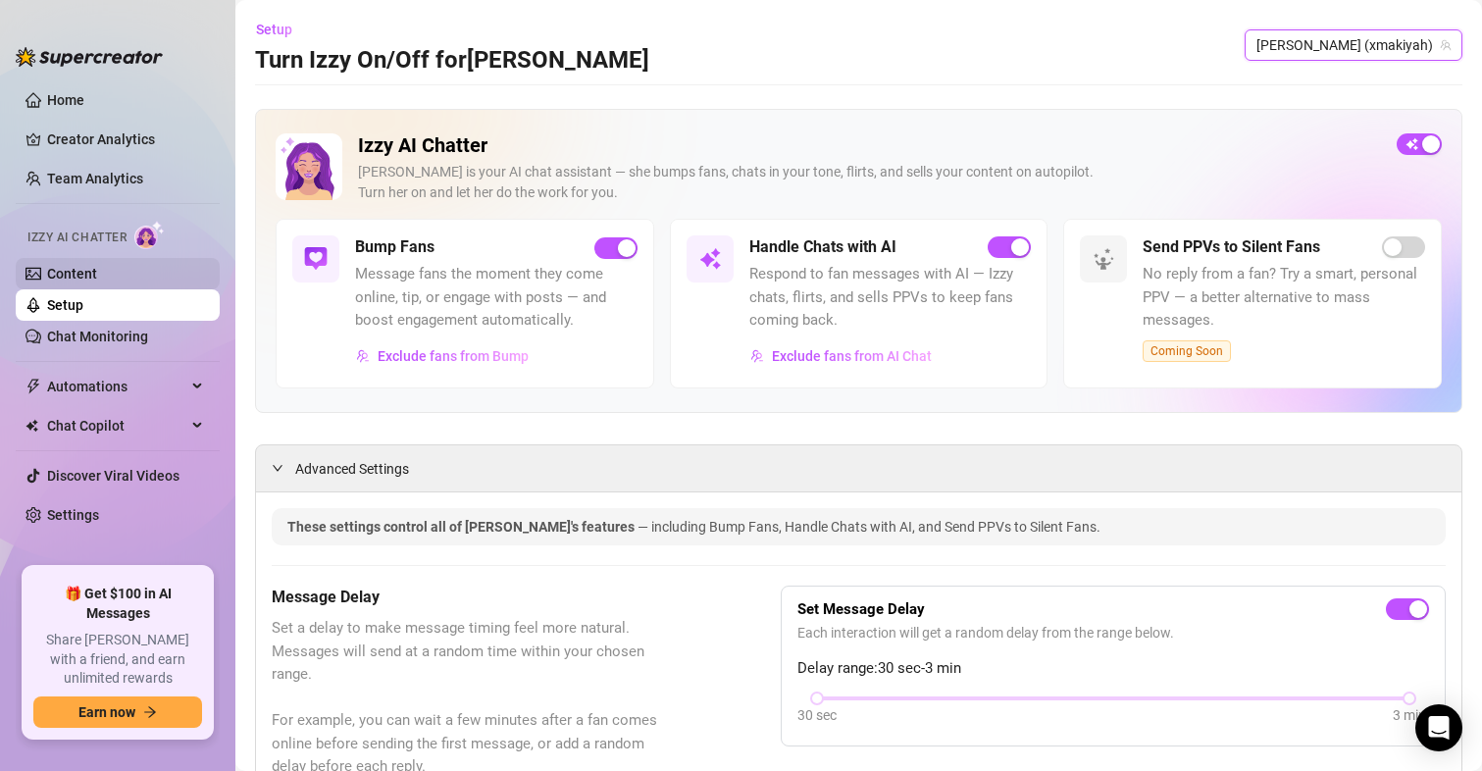
click at [61, 268] on link "Content" at bounding box center [72, 274] width 50 height 16
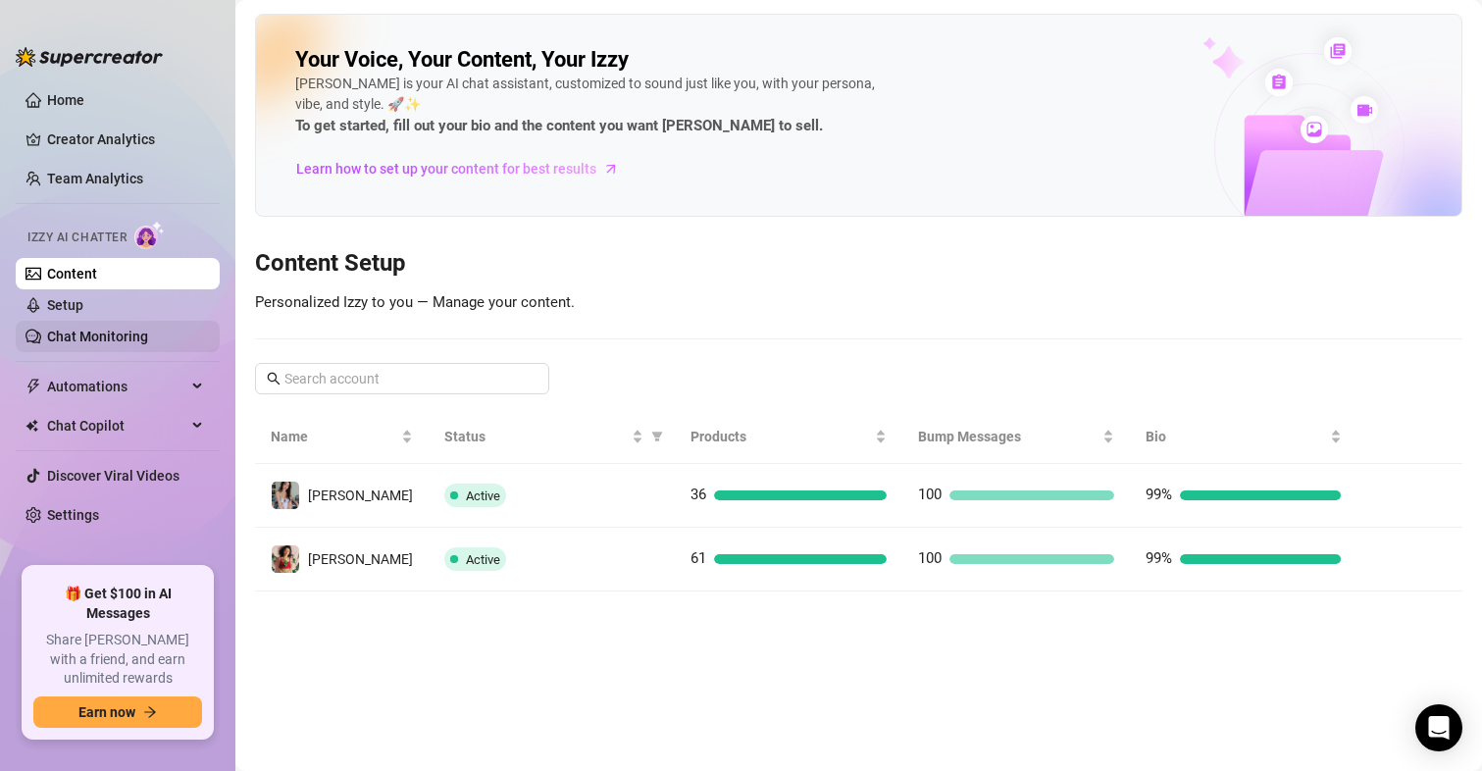
click at [107, 335] on link "Chat Monitoring" at bounding box center [97, 337] width 101 height 16
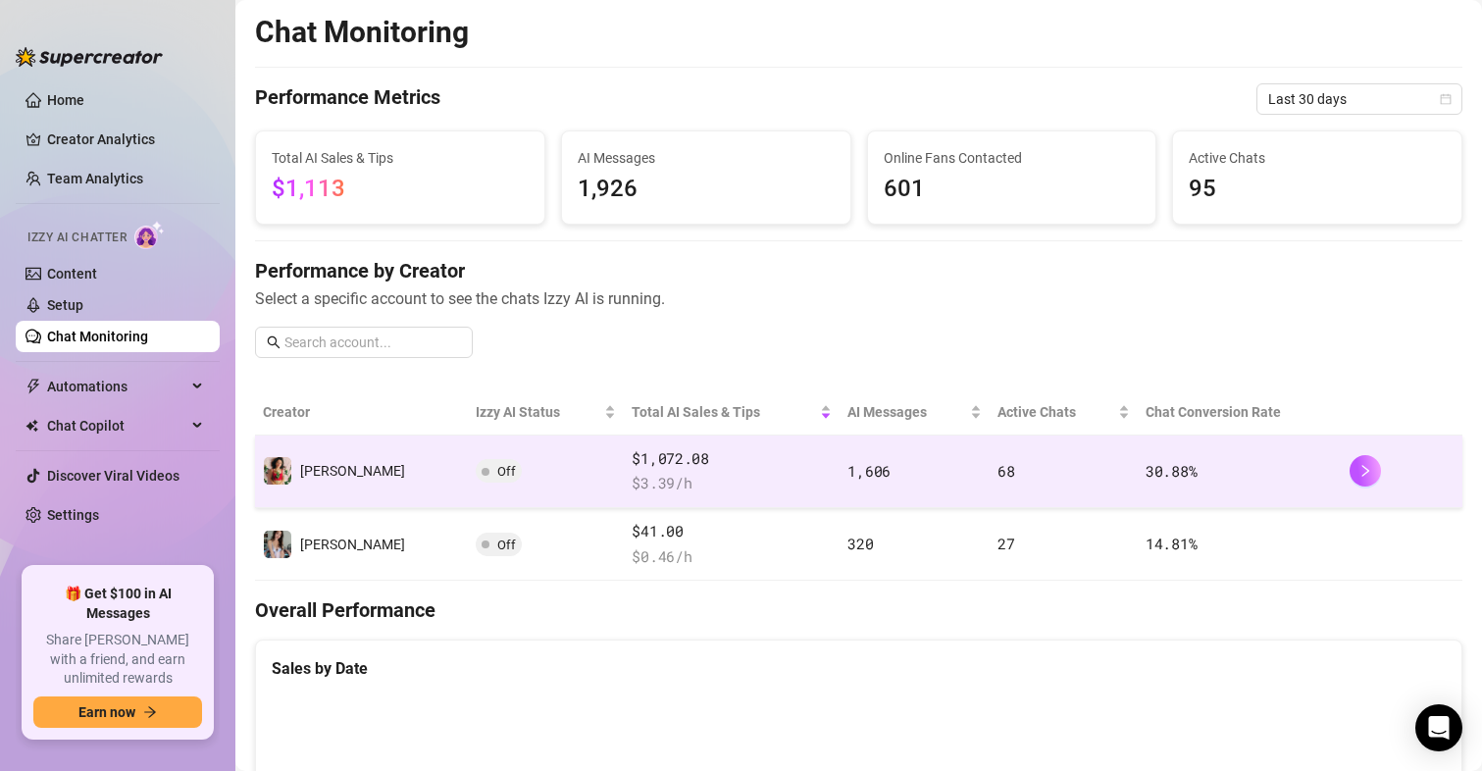
click at [497, 470] on span "Off" at bounding box center [506, 471] width 19 height 15
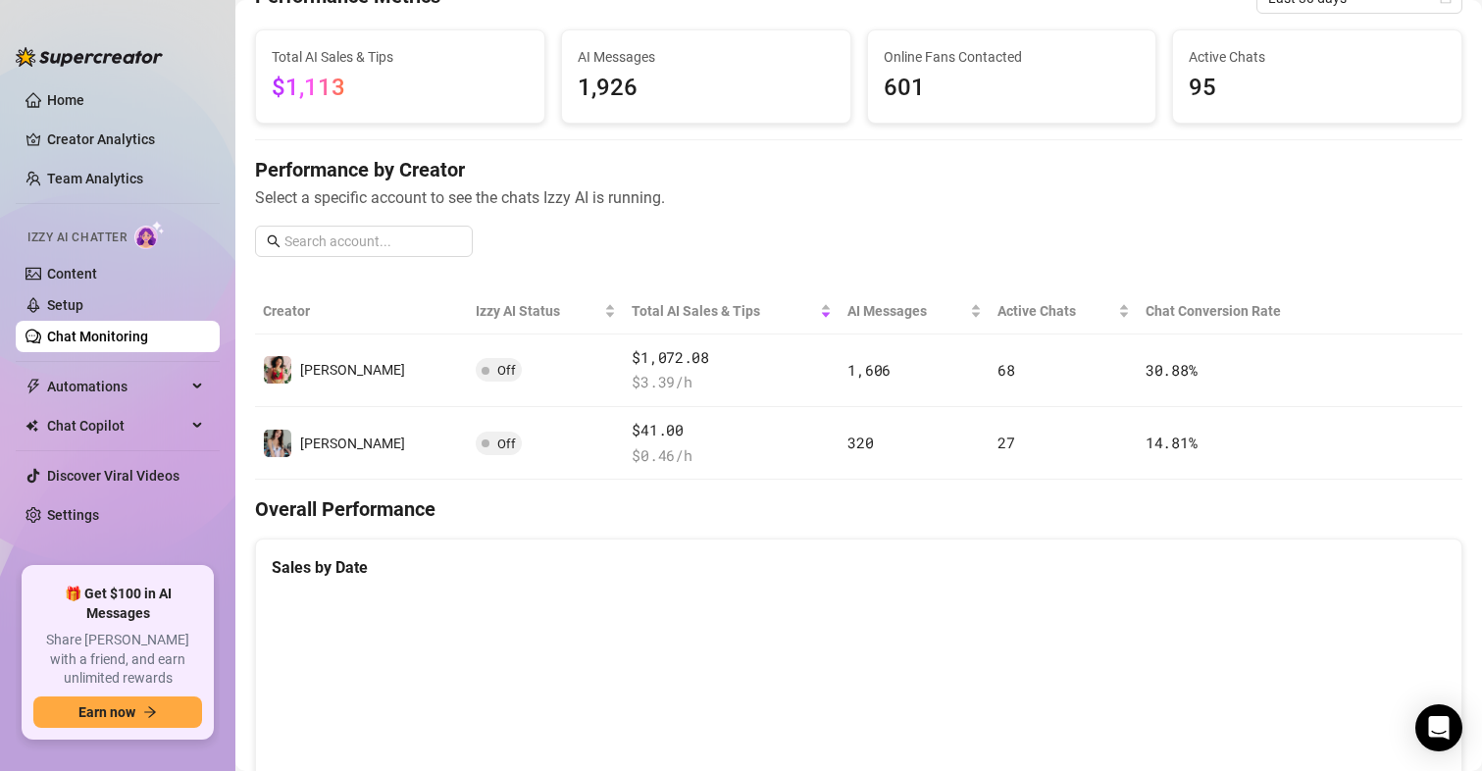
scroll to position [98, 0]
